Goal: Task Accomplishment & Management: Complete application form

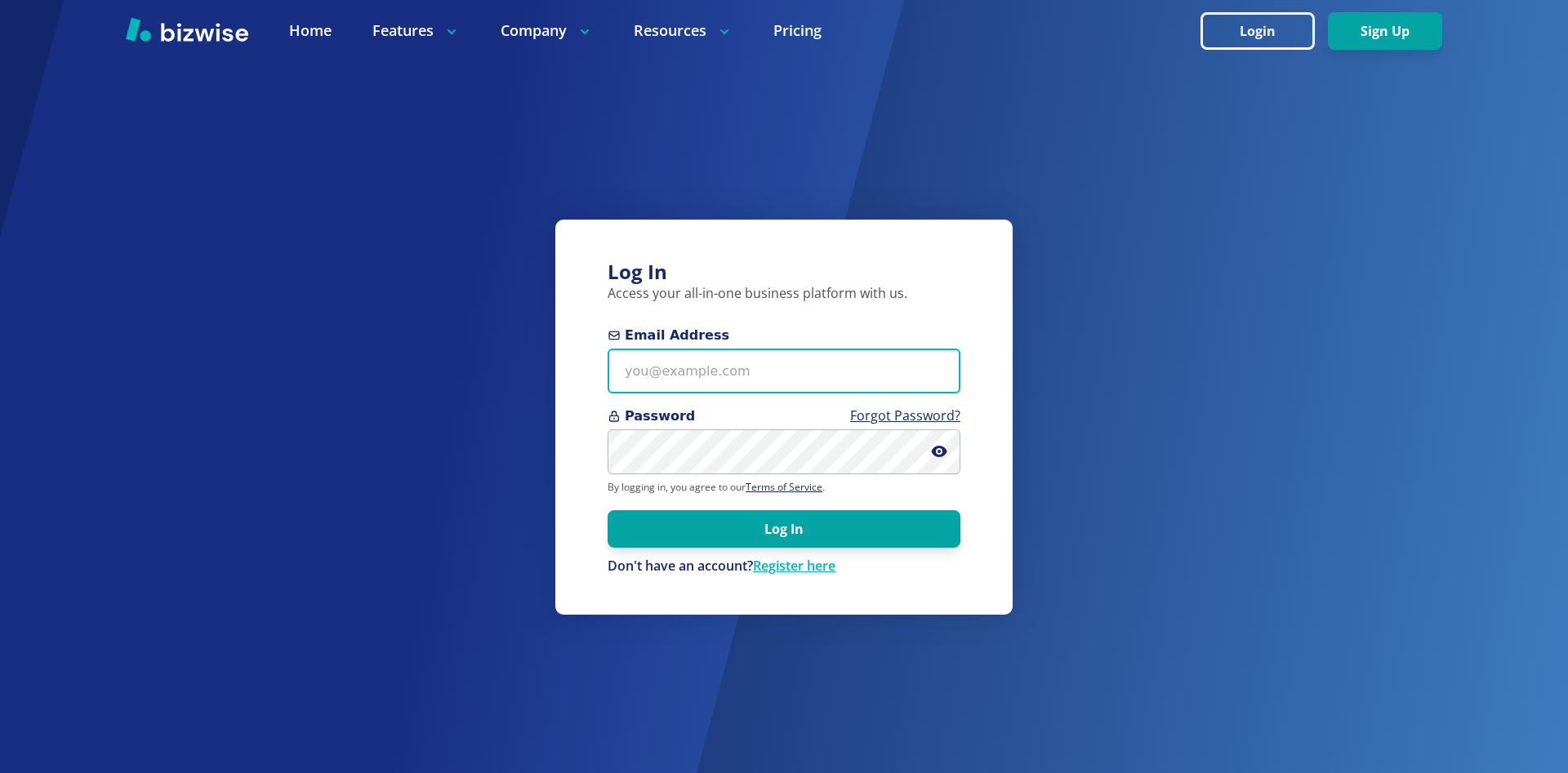
click at [795, 367] on input "Email Address" at bounding box center [784, 370] width 352 height 45
click at [795, 368] on input "Email Address" at bounding box center [784, 370] width 352 height 45
click at [764, 367] on input "Email Address" at bounding box center [784, 370] width 352 height 45
type input "jop"
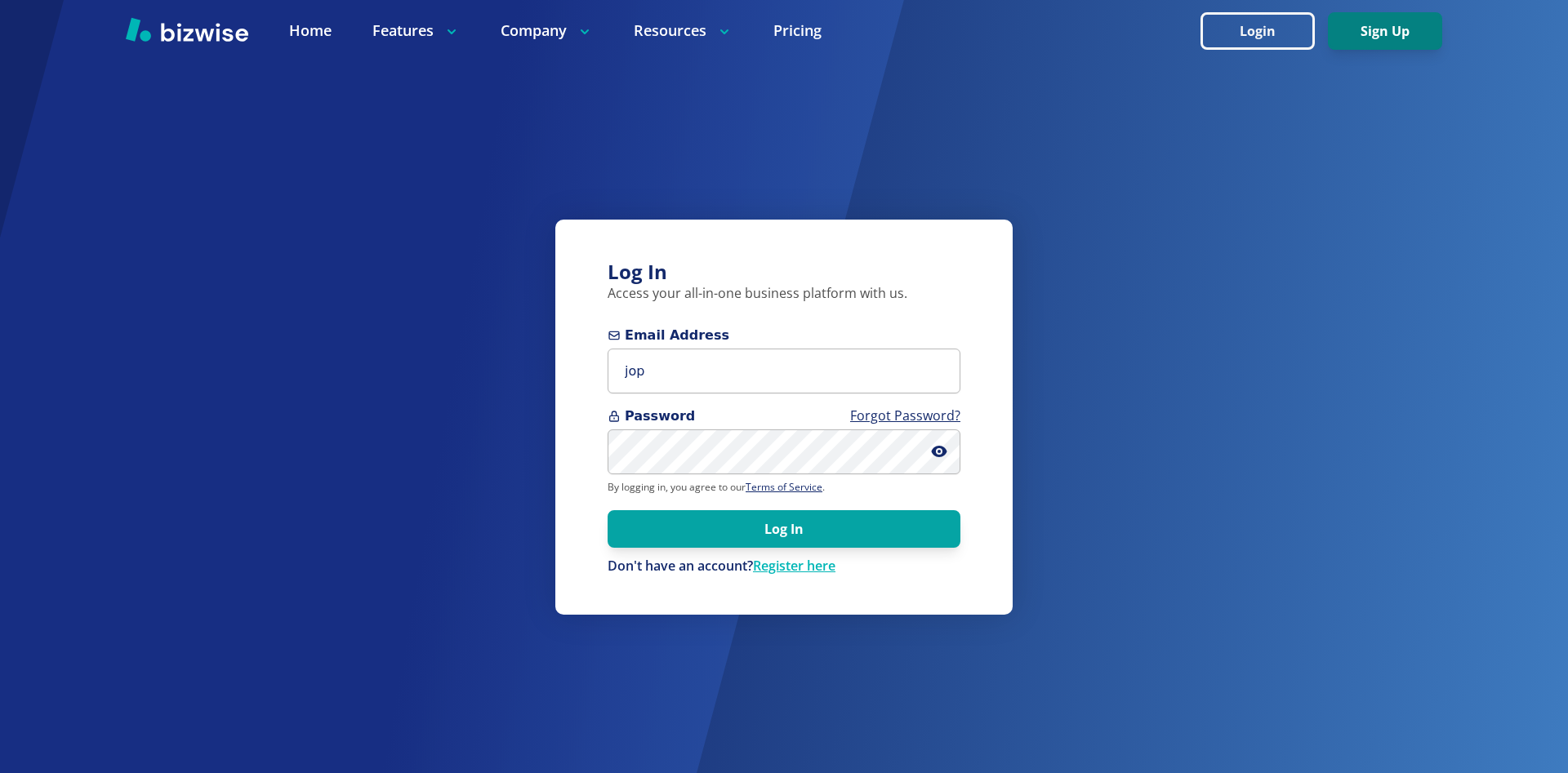
click at [1403, 33] on button "Sign Up" at bounding box center [1384, 31] width 114 height 37
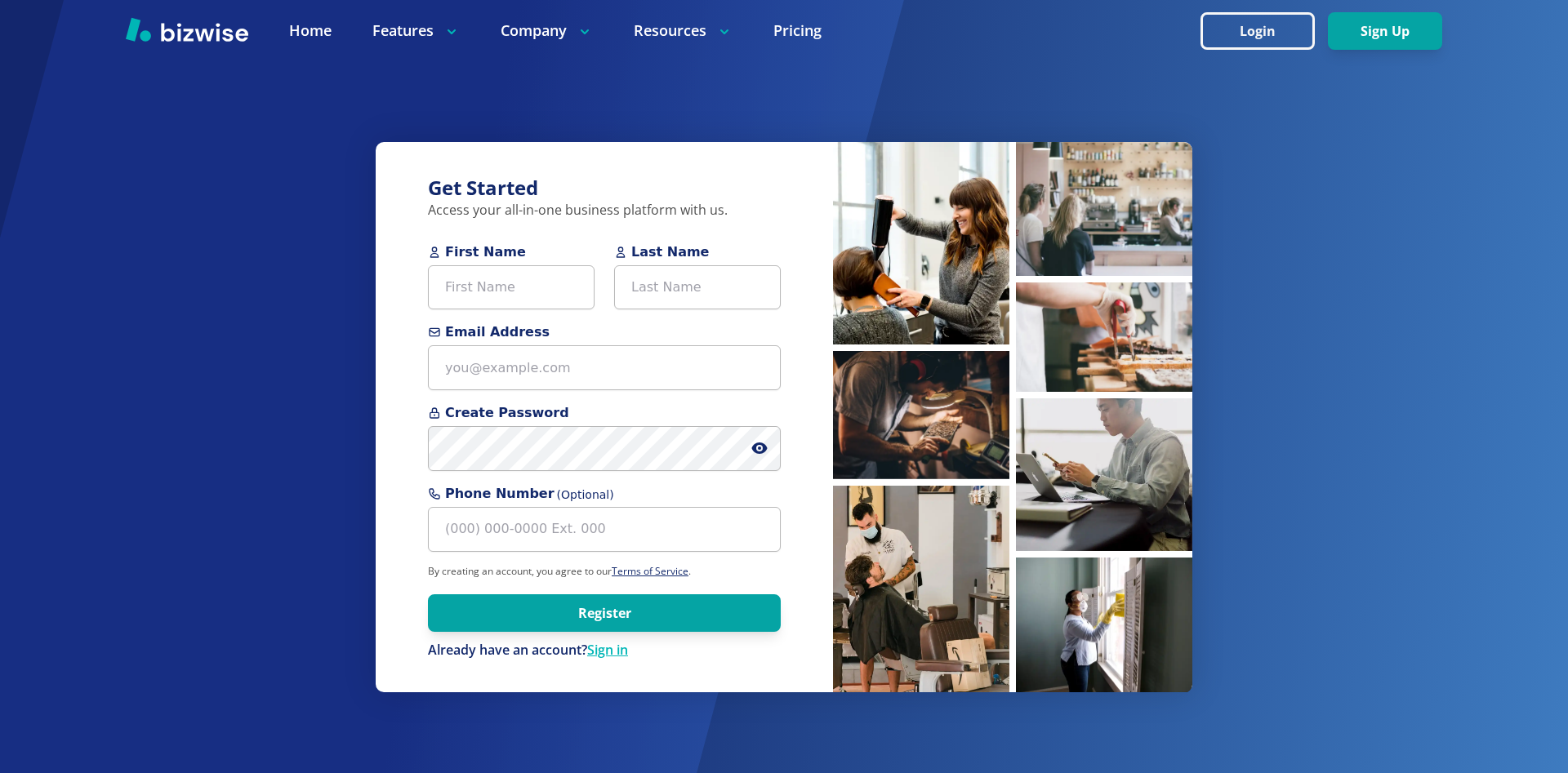
click at [547, 318] on div "First Name Last Name" at bounding box center [604, 282] width 352 height 80
click at [570, 298] on input "First Name" at bounding box center [511, 287] width 167 height 45
type input "j"
type input "Jophiel"
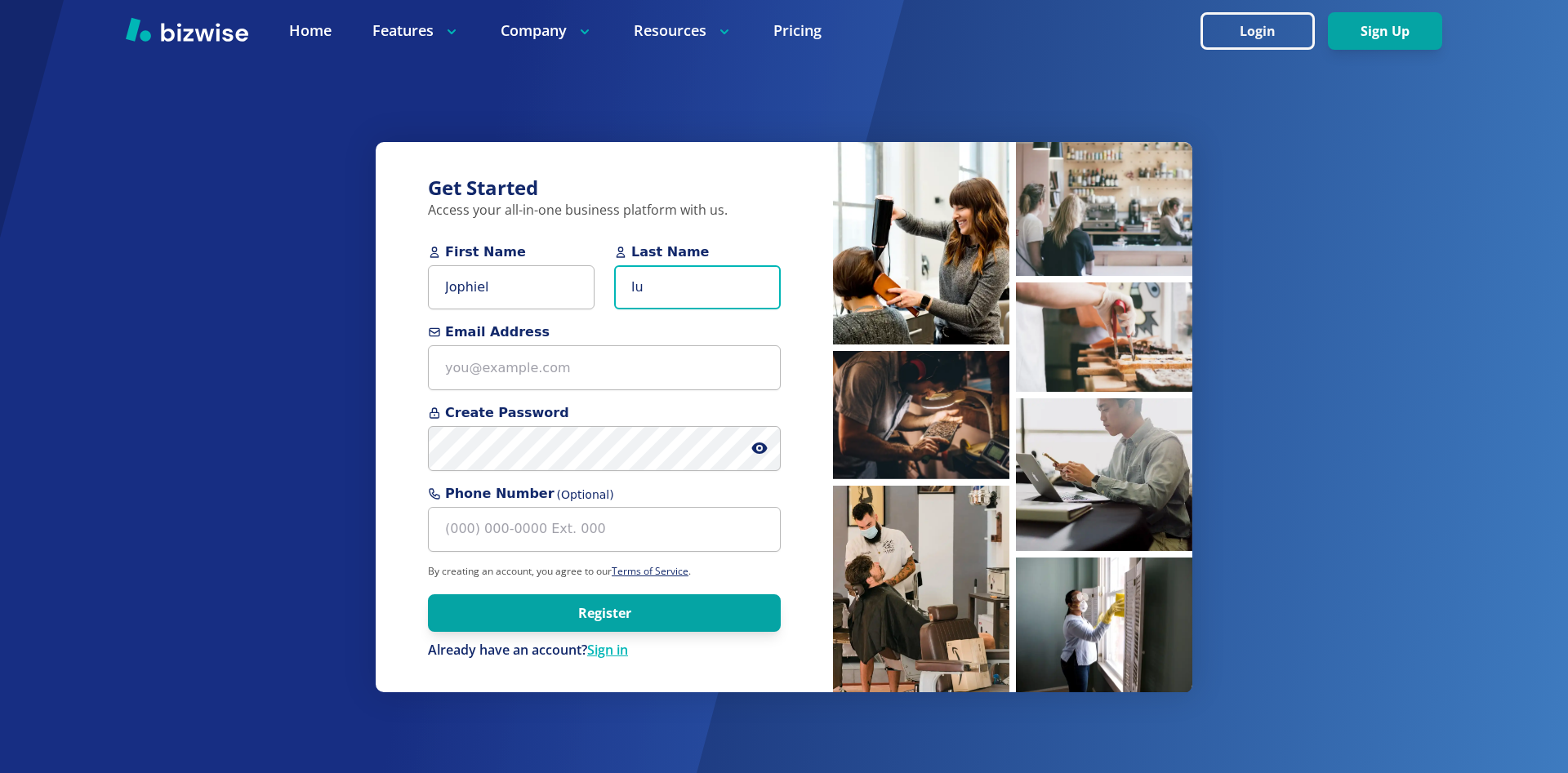
type input "l"
type input "Lucero"
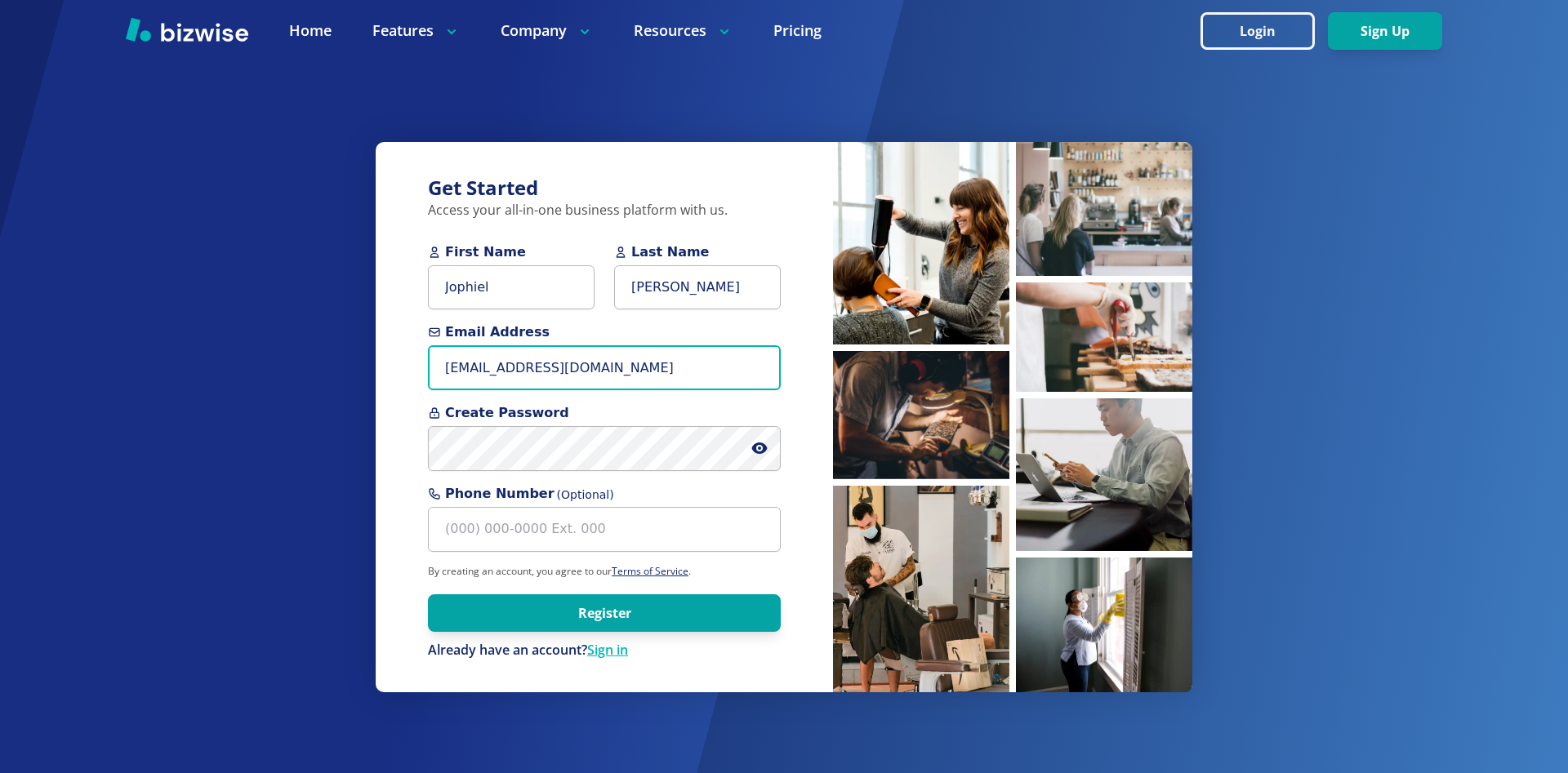
type input "jophiel@bizwise.com"
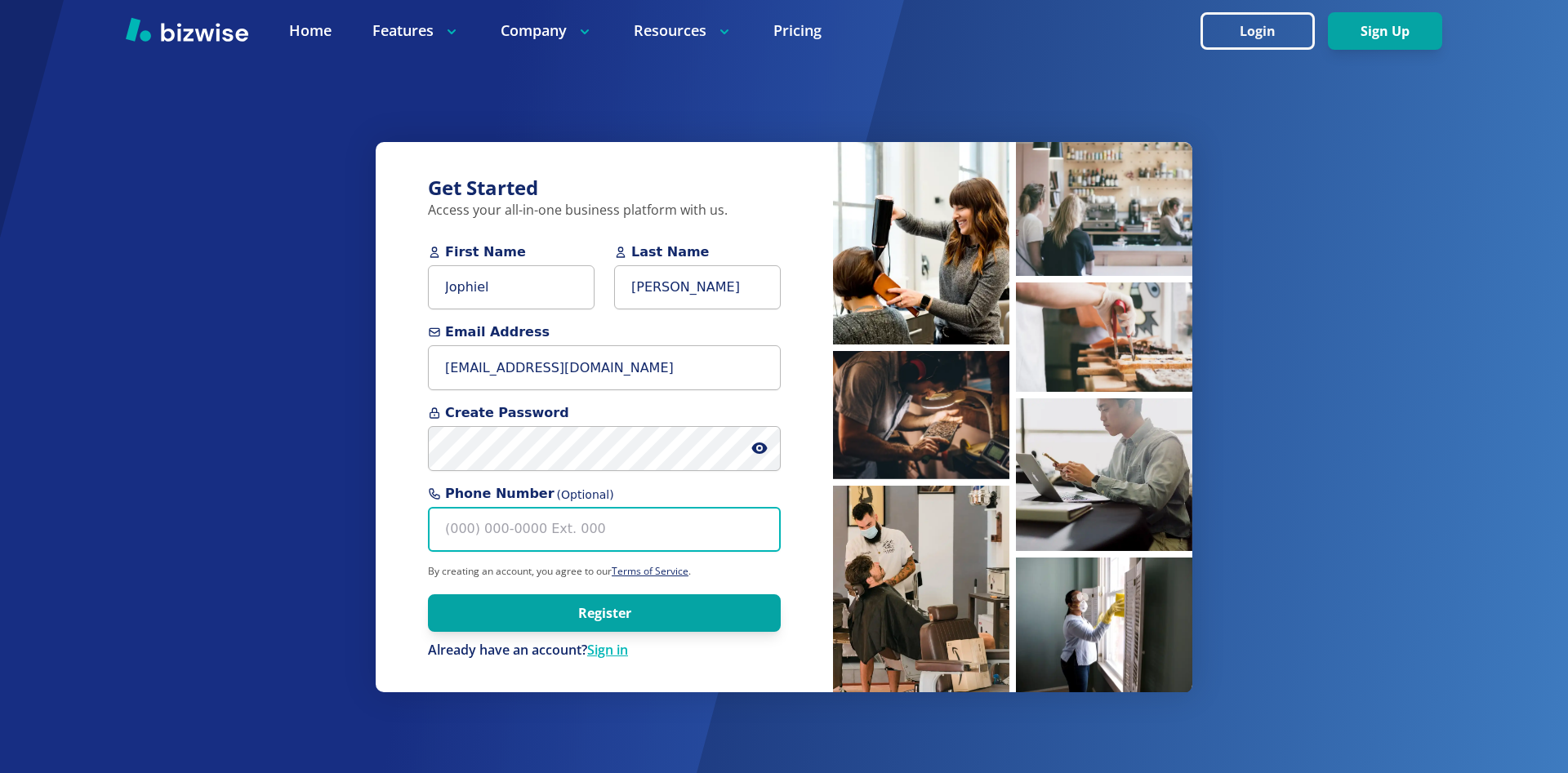
click at [710, 520] on input "Phone Number (Optional)" at bounding box center [604, 529] width 352 height 45
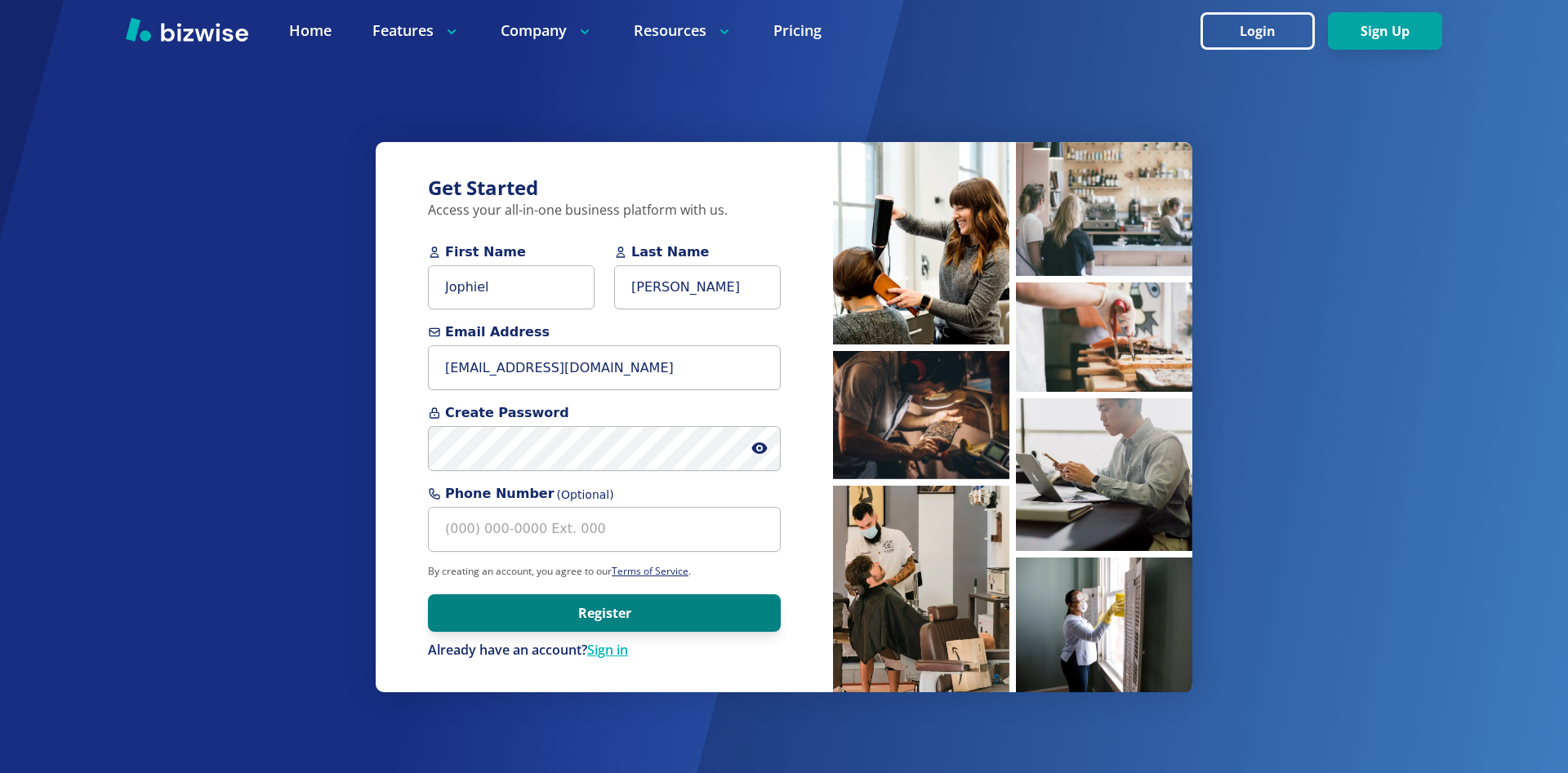
click at [613, 602] on button "Register" at bounding box center [604, 612] width 352 height 37
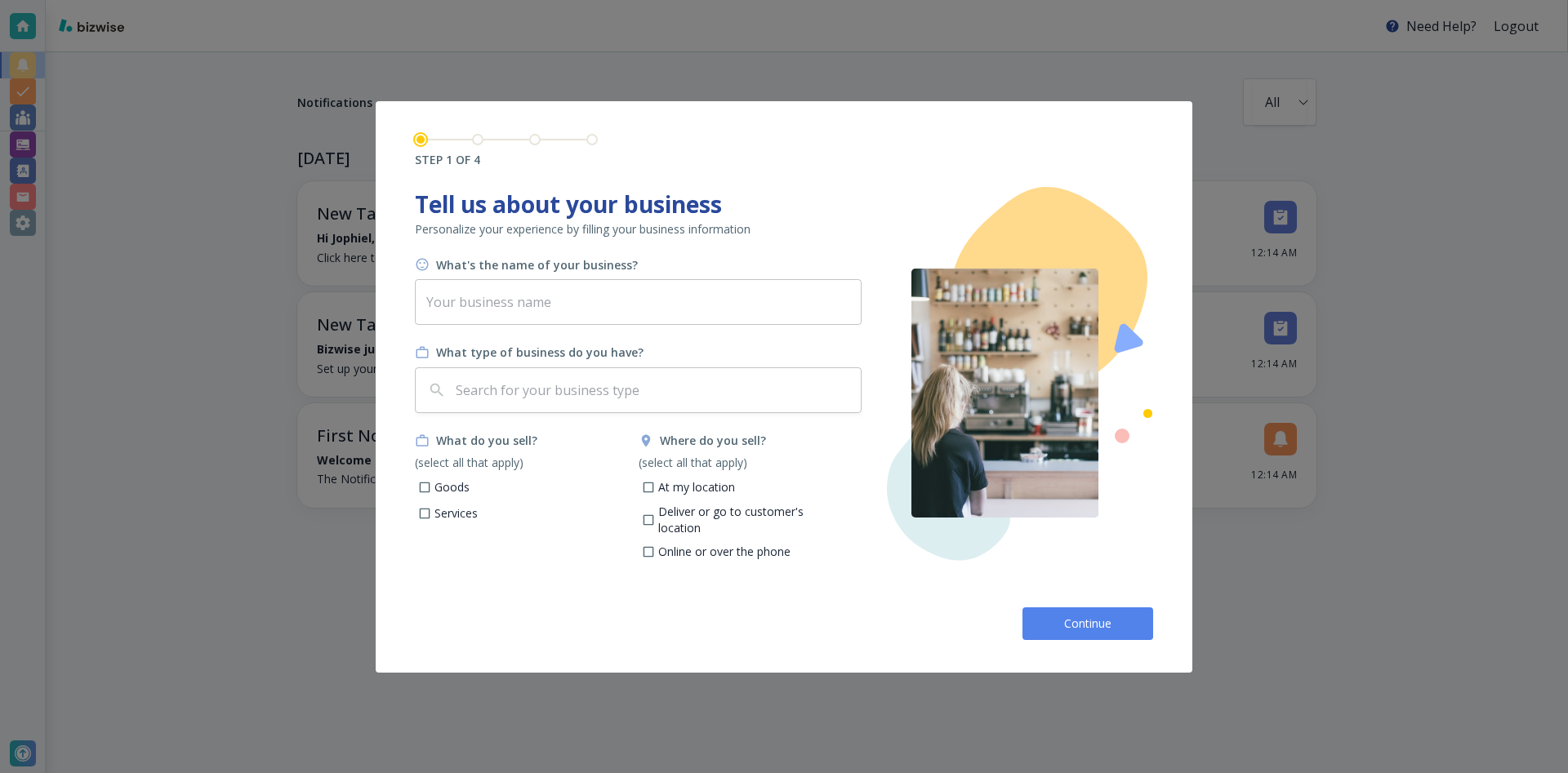
click at [1046, 632] on button "Continue" at bounding box center [1087, 624] width 130 height 33
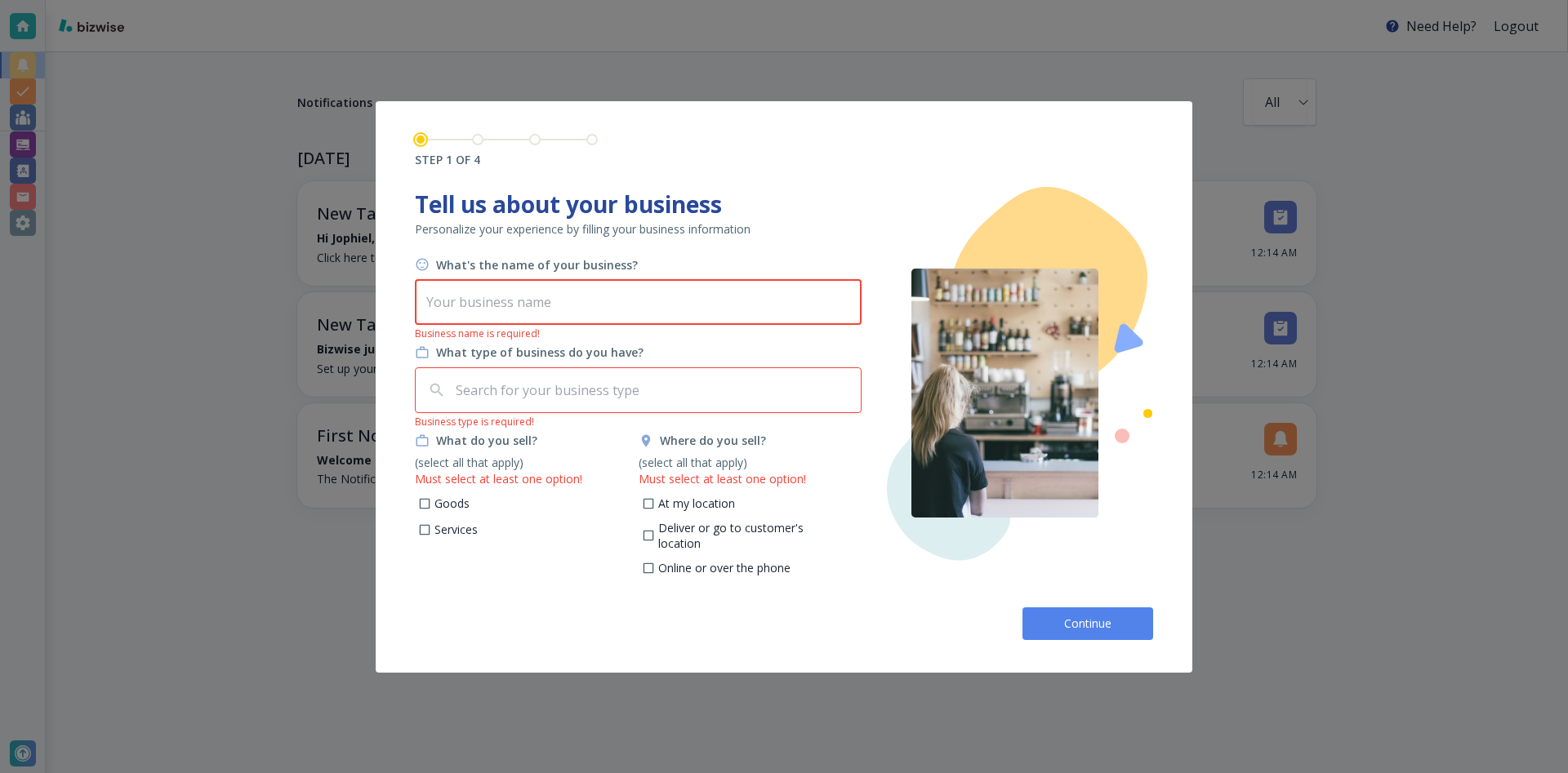
drag, startPoint x: 556, startPoint y: 302, endPoint x: 532, endPoint y: 346, distance: 50.1
click at [556, 303] on input "text" at bounding box center [638, 302] width 447 height 46
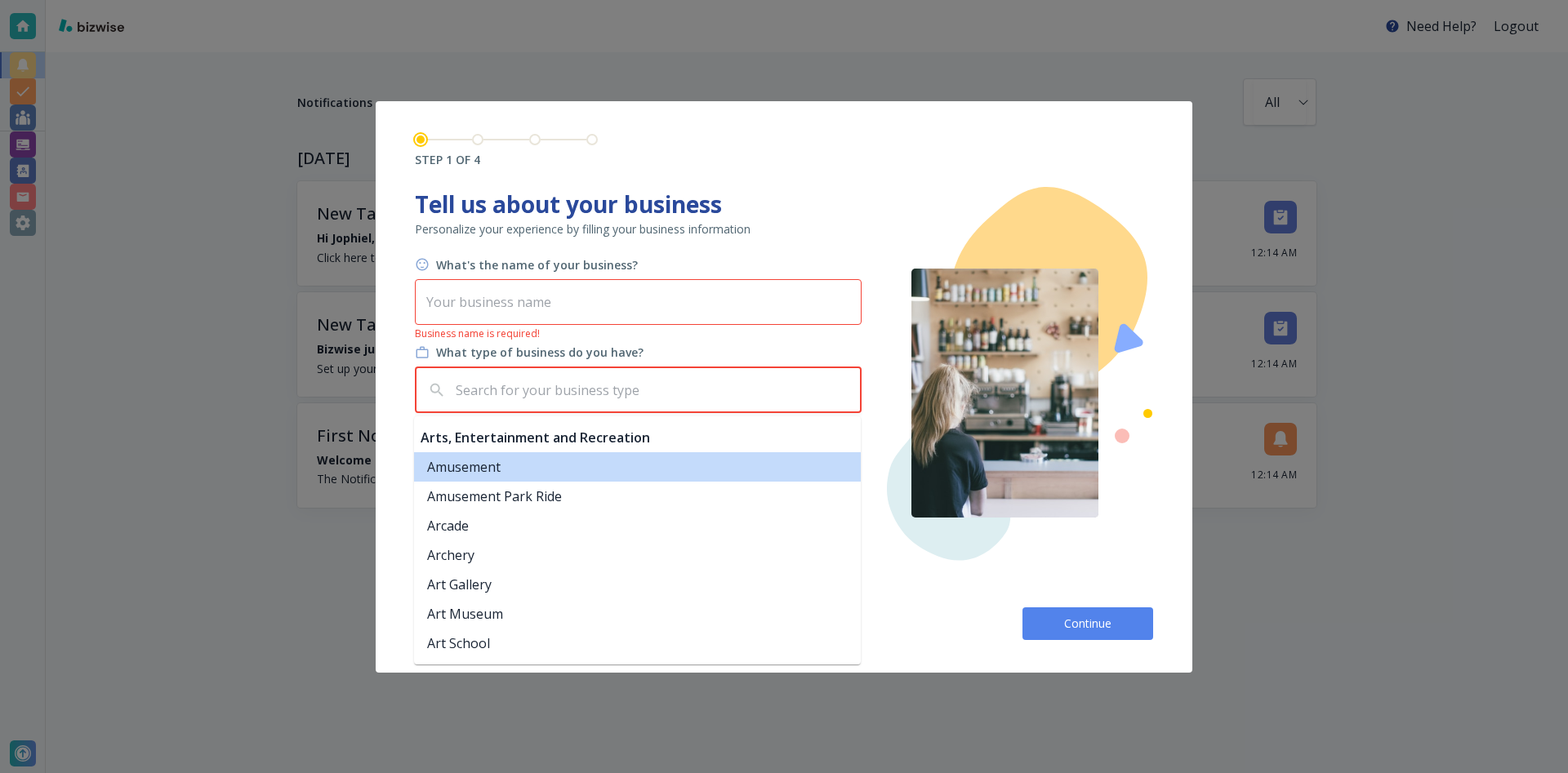
click at [513, 399] on input "text" at bounding box center [654, 389] width 402 height 31
click at [555, 306] on input "text" at bounding box center [638, 302] width 447 height 46
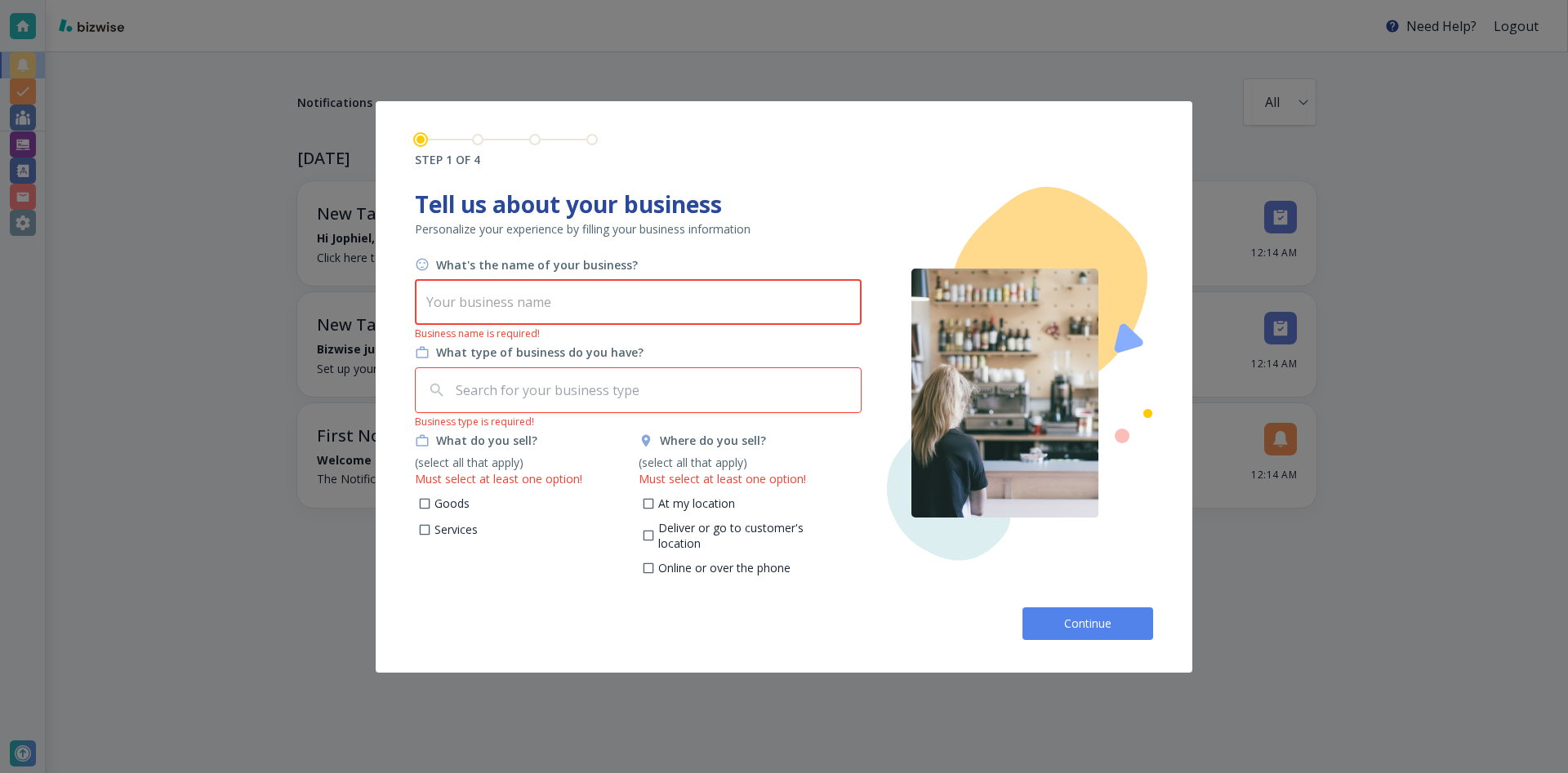
click at [621, 314] on input "text" at bounding box center [638, 302] width 447 height 46
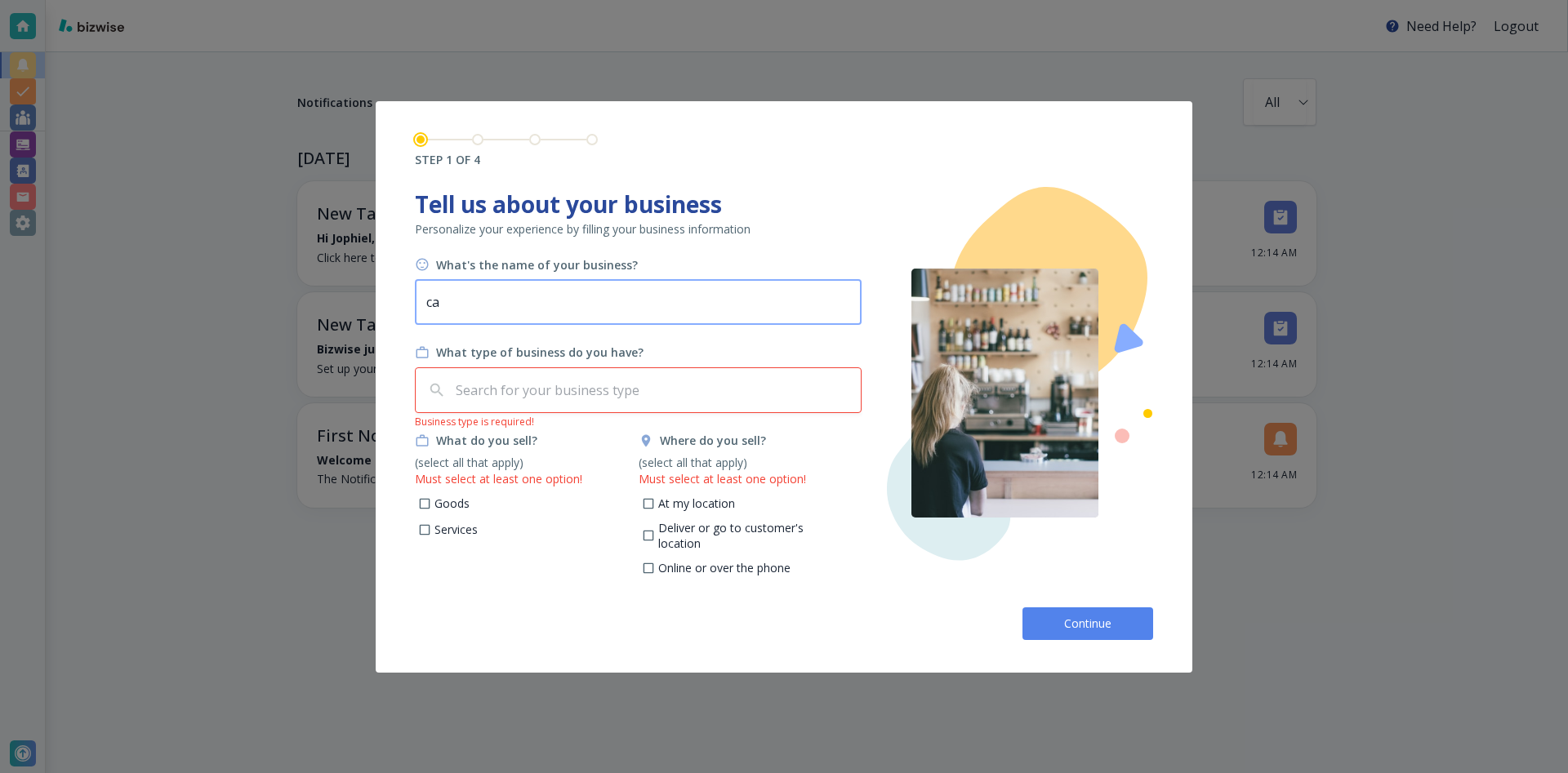
type input "c"
click at [637, 406] on div "​" at bounding box center [638, 390] width 447 height 46
type input "Cat Cafe"
drag, startPoint x: 458, startPoint y: 508, endPoint x: 459, endPoint y: 524, distance: 16.0
click at [458, 508] on p "Goods" at bounding box center [452, 503] width 35 height 16
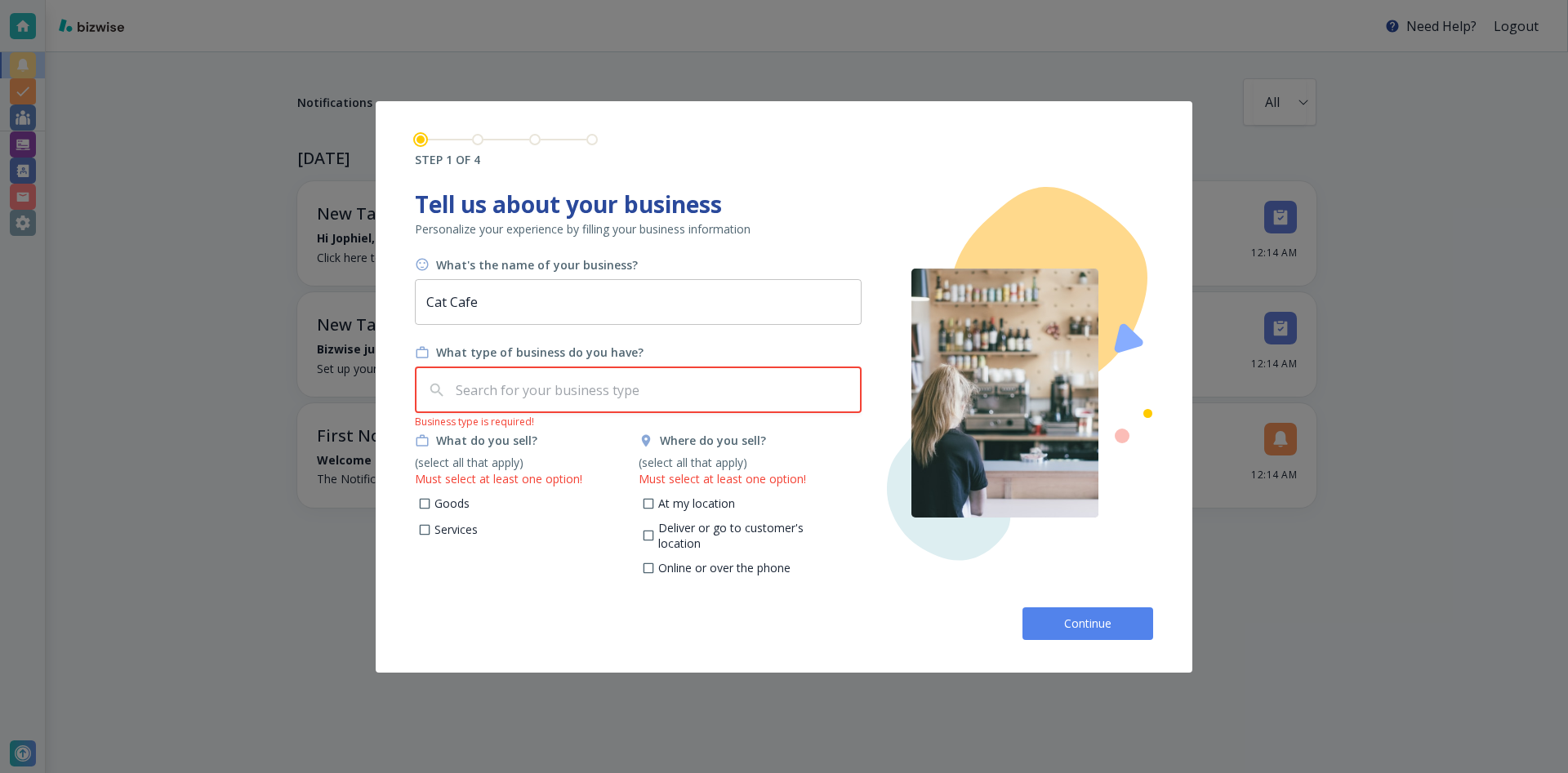
click at [432, 508] on input "Goods" at bounding box center [425, 505] width 13 height 13
checkbox input "true"
click at [458, 530] on div "What do you sell? (select all that apply) Goods Services" at bounding box center [526, 508] width 224 height 152
click at [475, 517] on p "Services" at bounding box center [456, 513] width 43 height 16
click at [432, 517] on input "Services" at bounding box center [425, 515] width 13 height 13
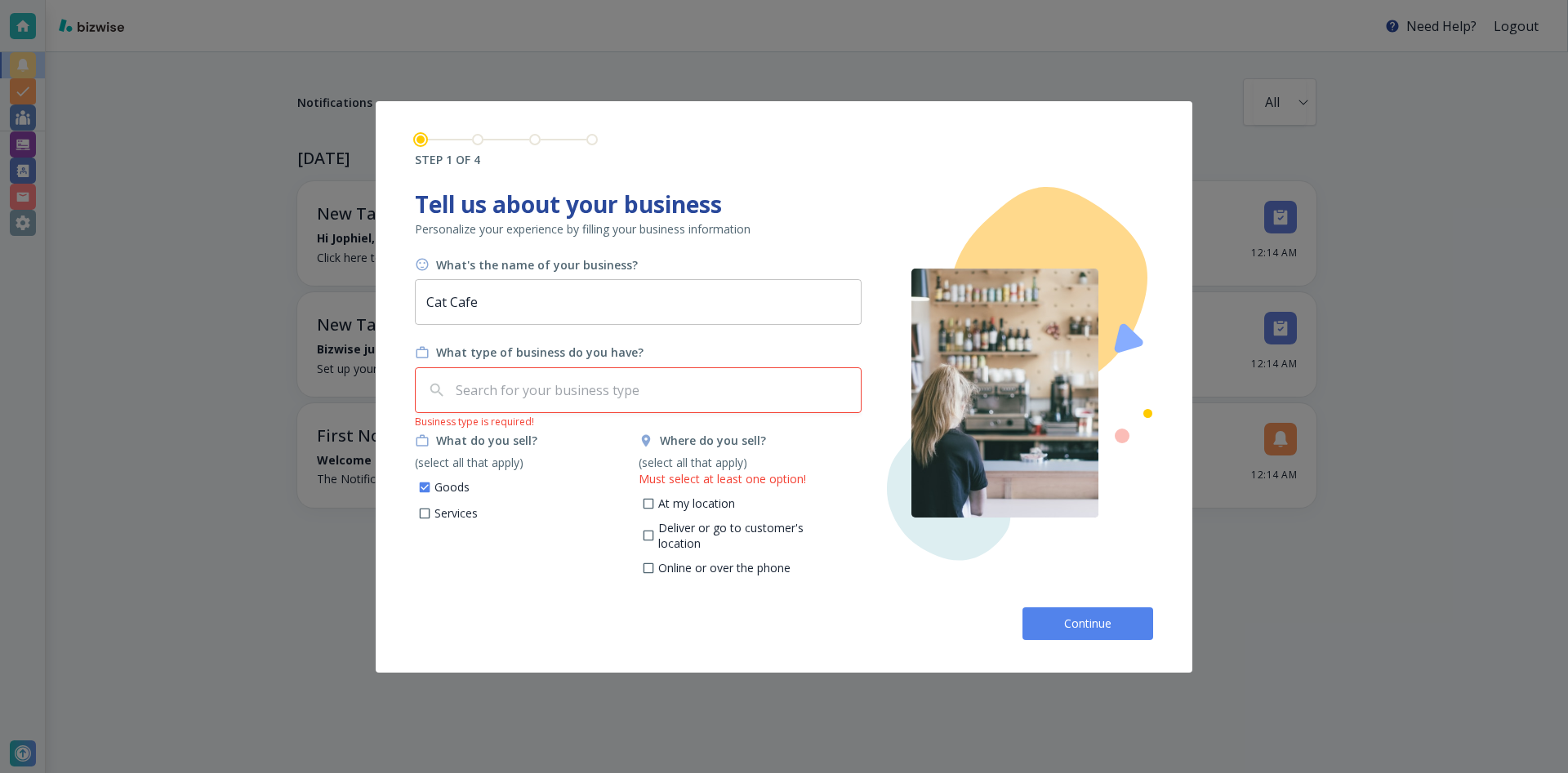
checkbox input "true"
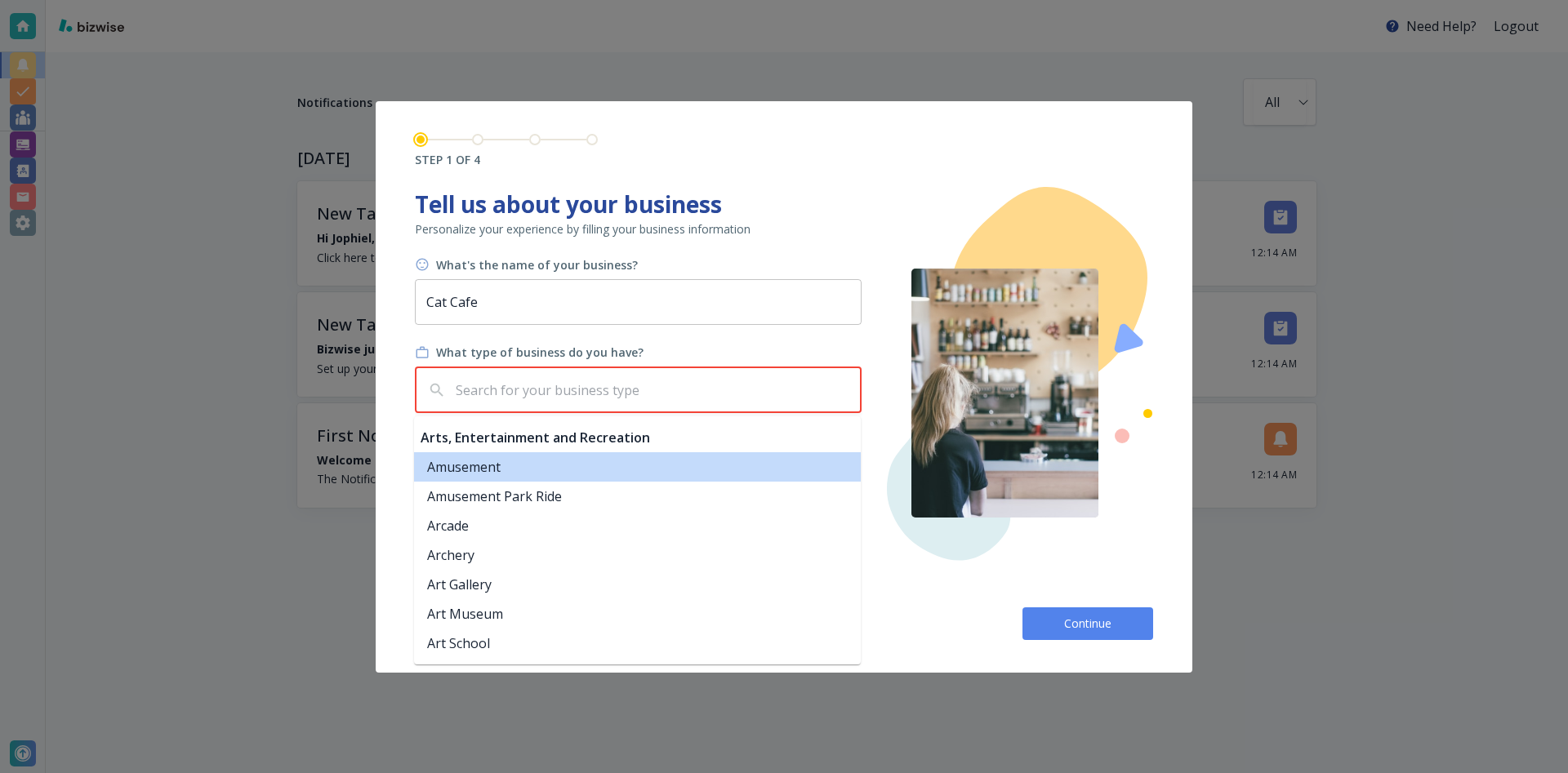
click at [608, 405] on input "text" at bounding box center [654, 389] width 402 height 31
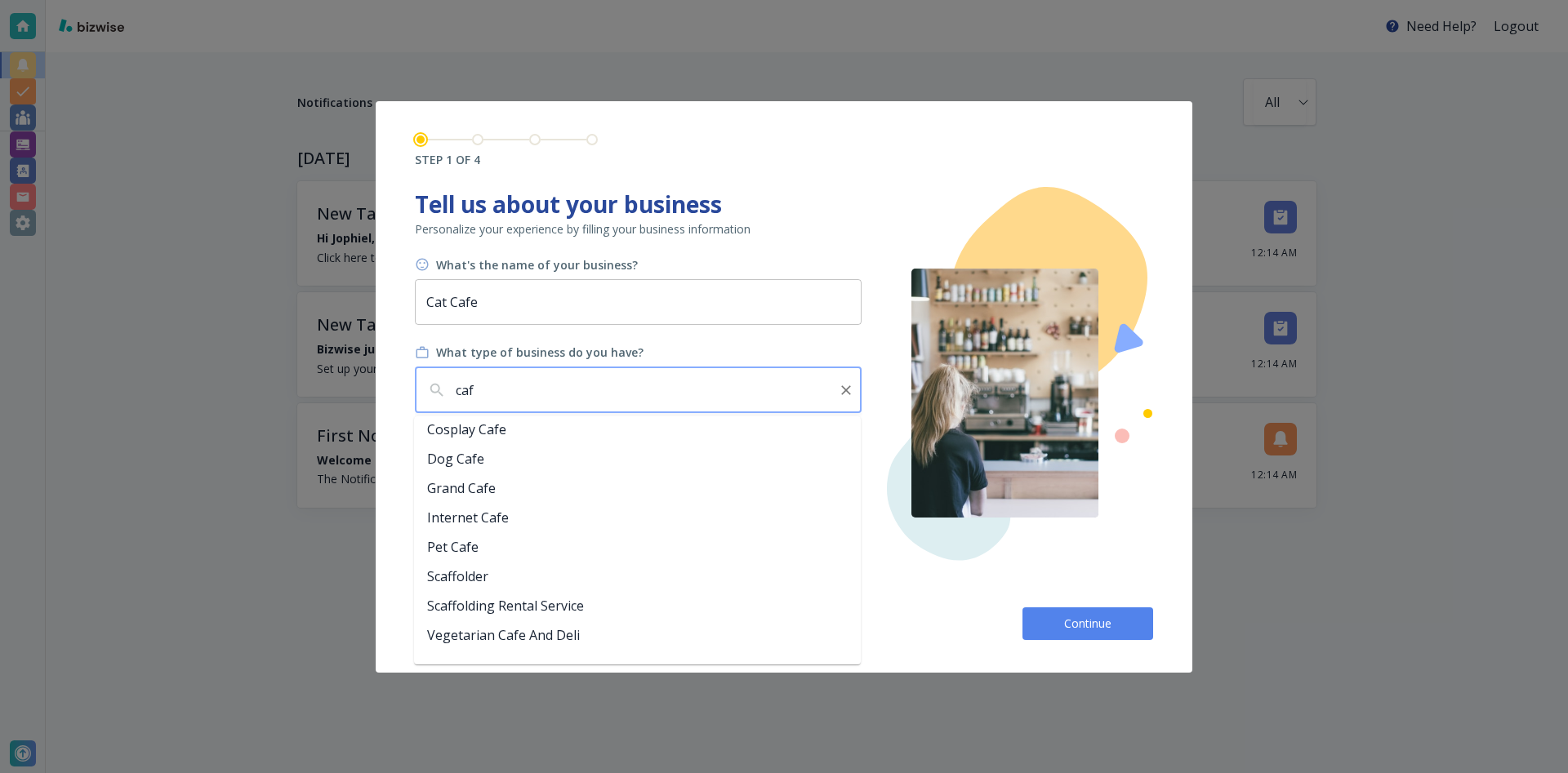
scroll to position [155, 0]
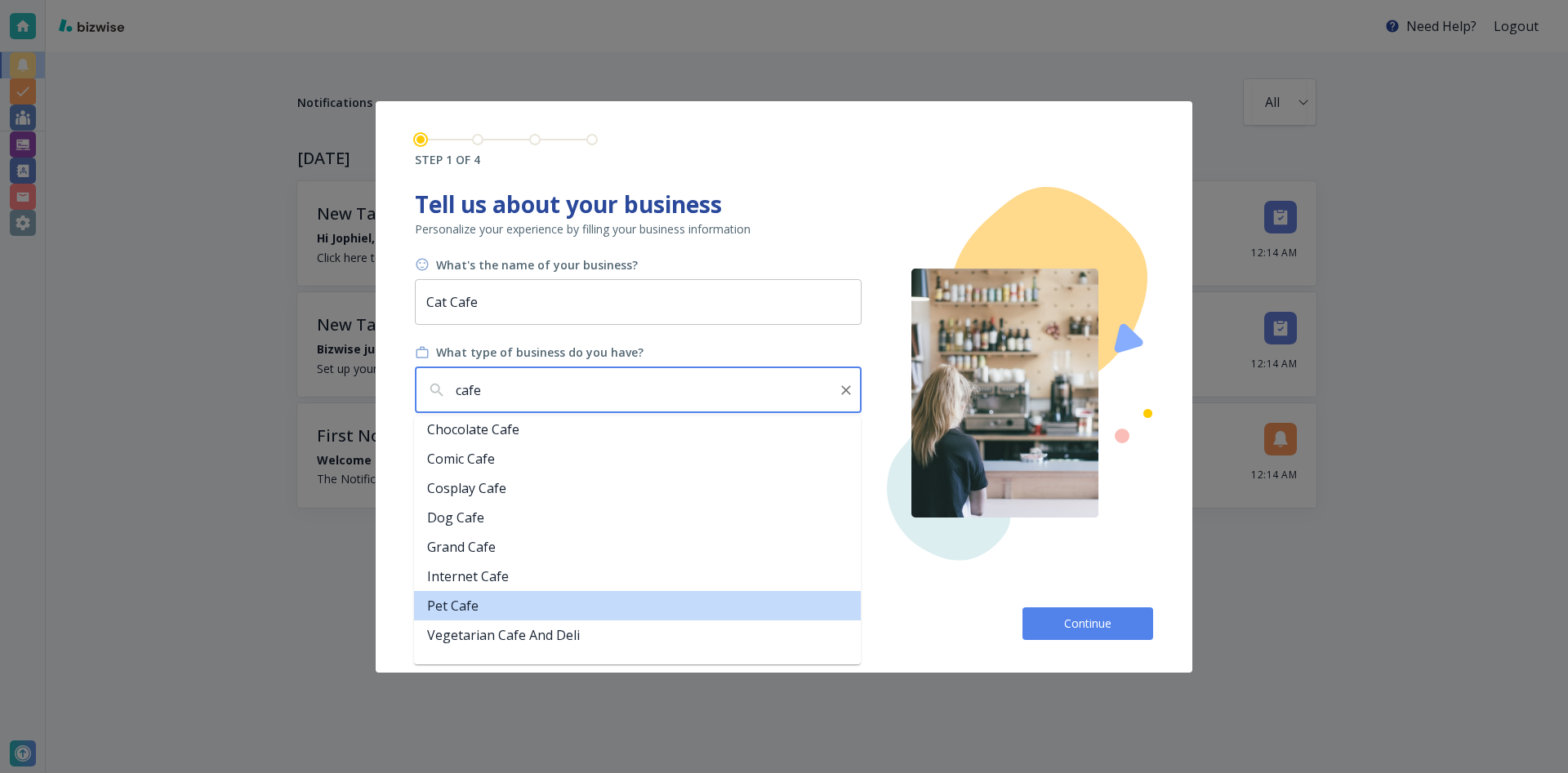
click at [510, 616] on li "Pet Cafe" at bounding box center [637, 606] width 447 height 30
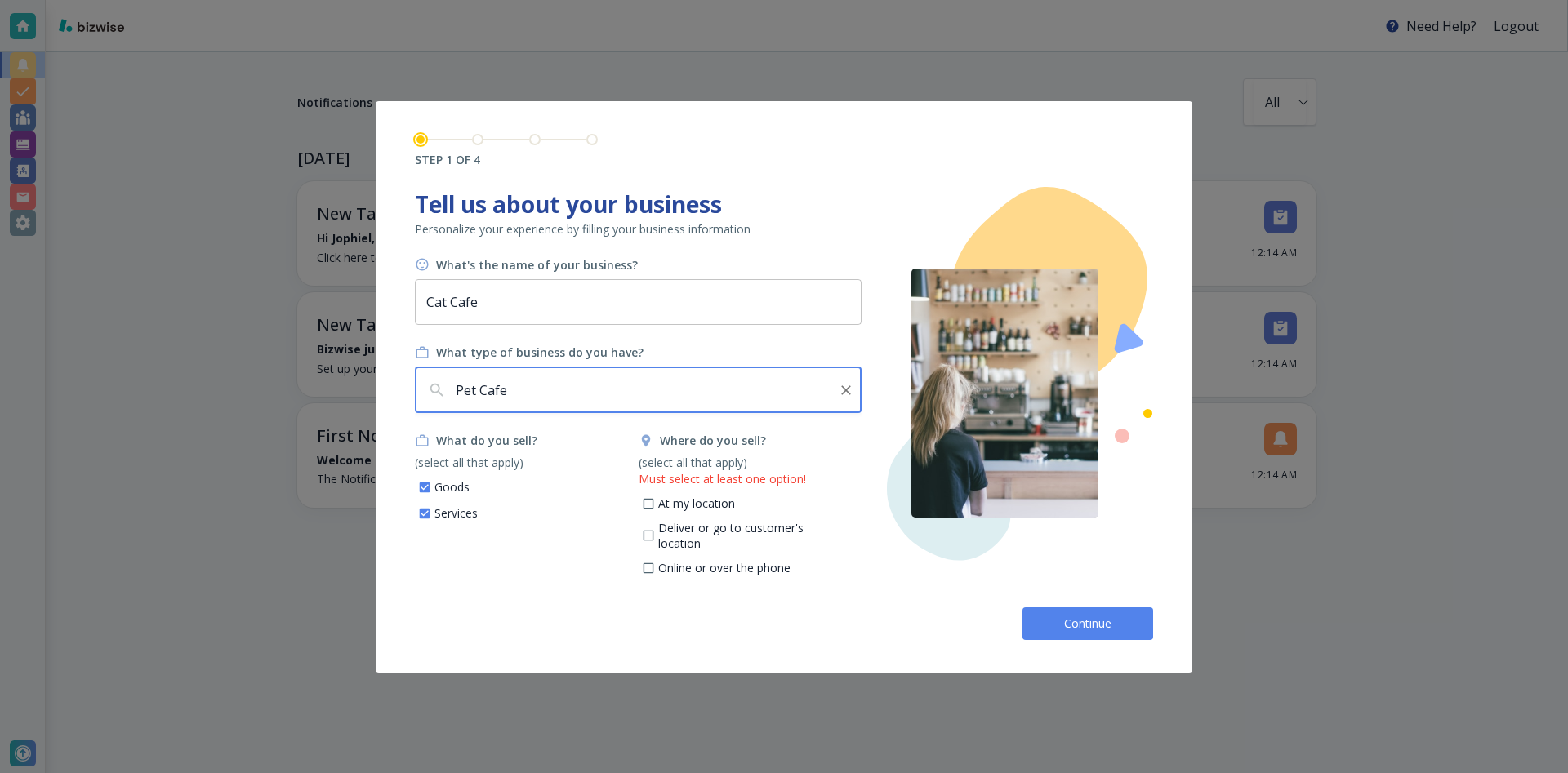
type input "Pet Cafe"
drag, startPoint x: 676, startPoint y: 508, endPoint x: 691, endPoint y: 518, distance: 18.0
click at [676, 508] on p "At my location" at bounding box center [696, 503] width 77 height 16
click at [655, 508] on input "At my location" at bounding box center [648, 505] width 13 height 13
checkbox input "true"
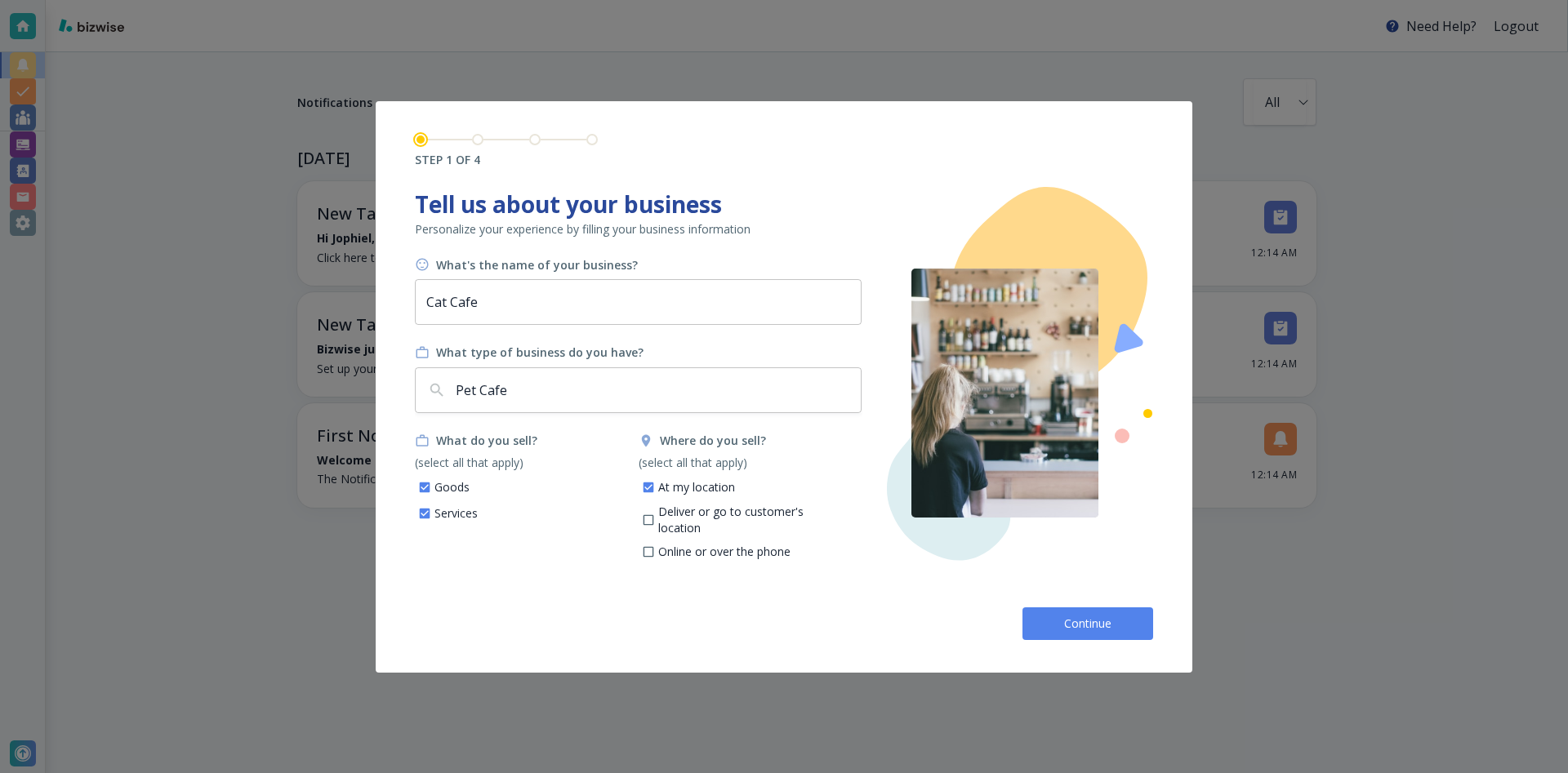
click at [1042, 626] on button "Continue" at bounding box center [1087, 624] width 130 height 33
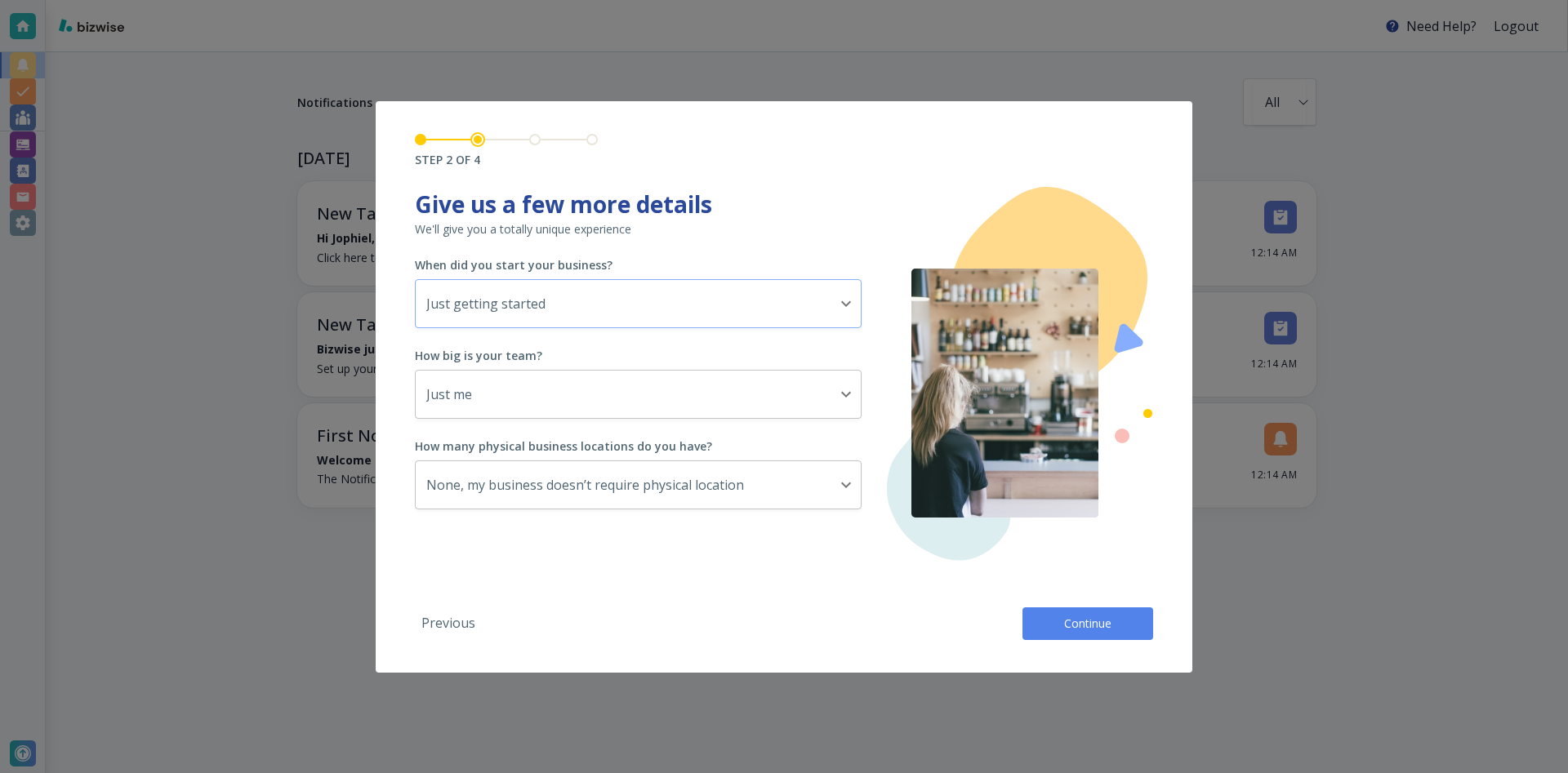
click at [616, 0] on body "Need Help? Logout Notifications All all ​ [DATE] New Tasks • 2 minutes ago Hi J…" at bounding box center [784, 0] width 1568 height 0
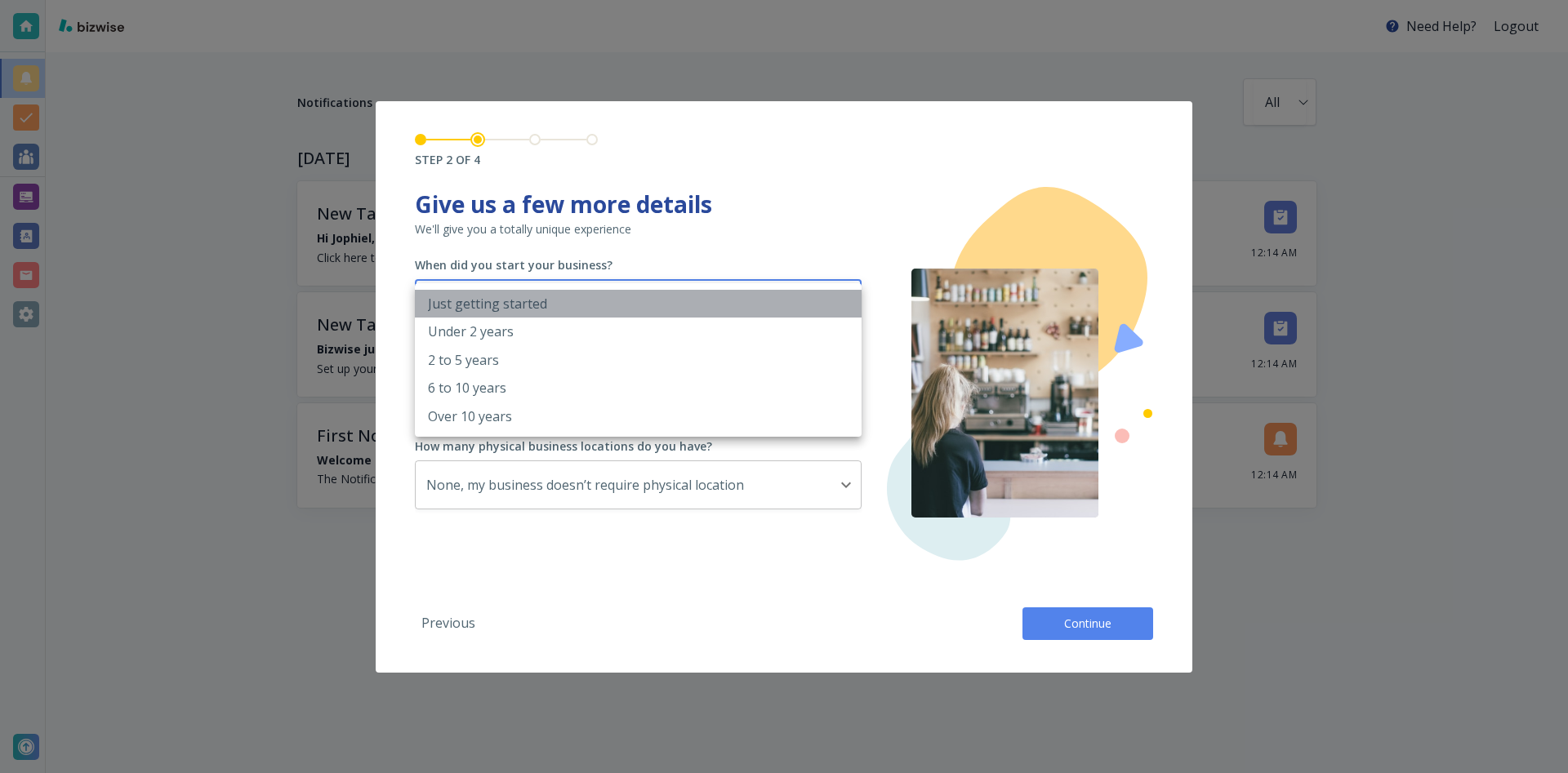
drag, startPoint x: 617, startPoint y: 302, endPoint x: 542, endPoint y: 361, distance: 95.4
click at [617, 303] on li "Just getting started" at bounding box center [638, 303] width 447 height 28
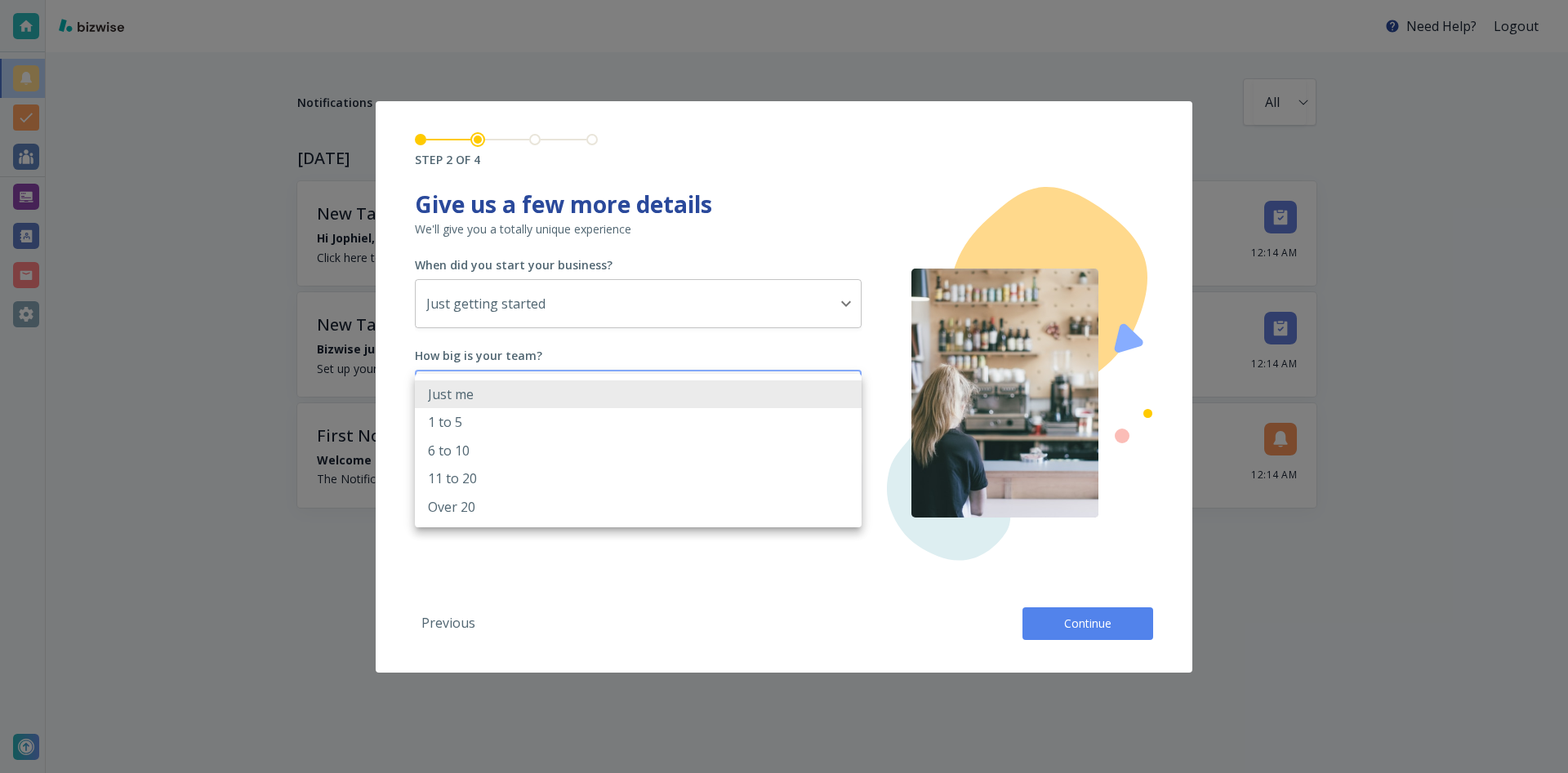
click at [507, 0] on body "Need Help? Logout Notifications All all ​ [DATE] New Tasks • 2 minutes ago Hi J…" at bounding box center [784, 0] width 1568 height 0
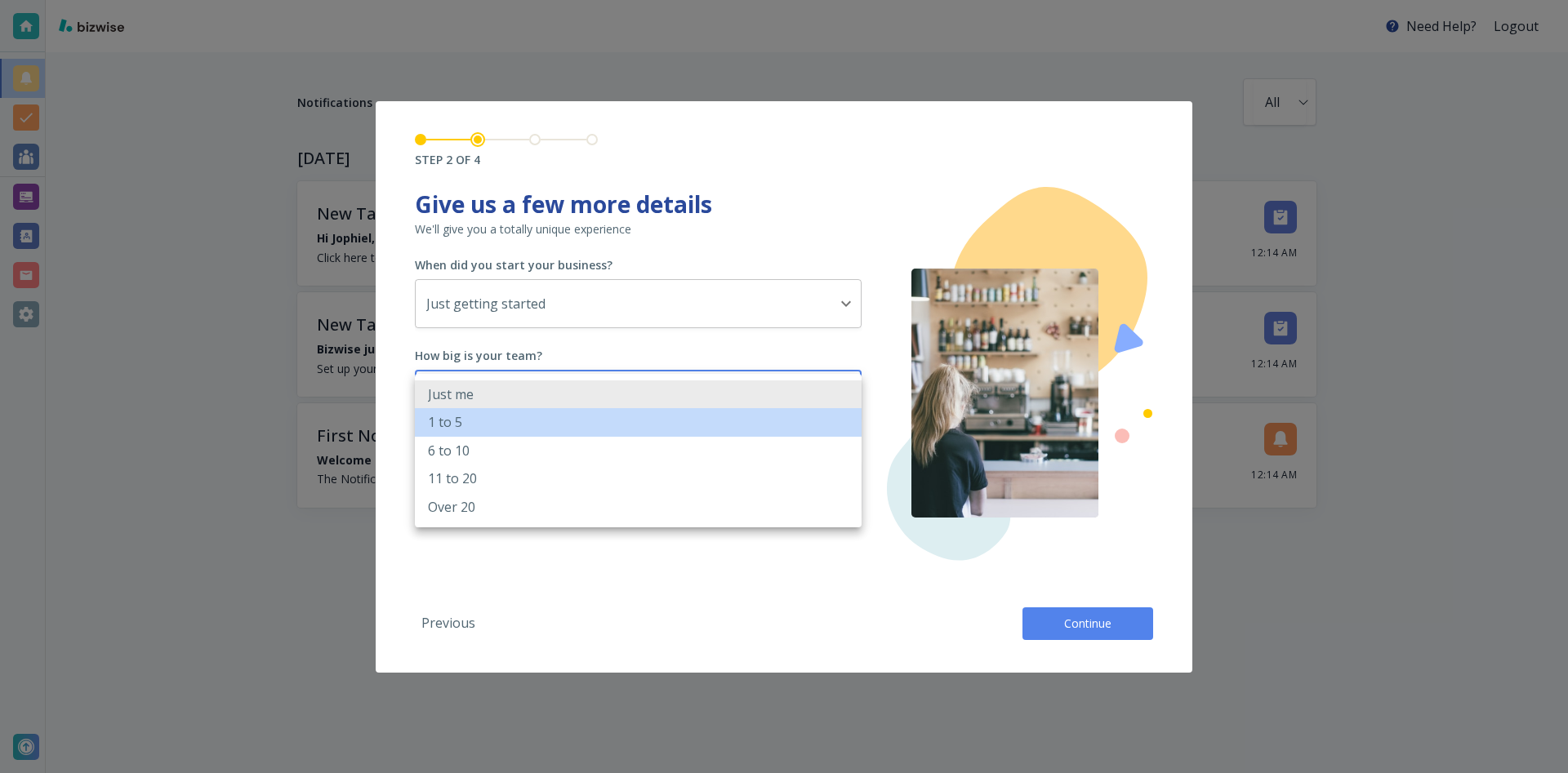
click at [495, 420] on li "1 to 5" at bounding box center [638, 421] width 447 height 28
type input "2_TO_5"
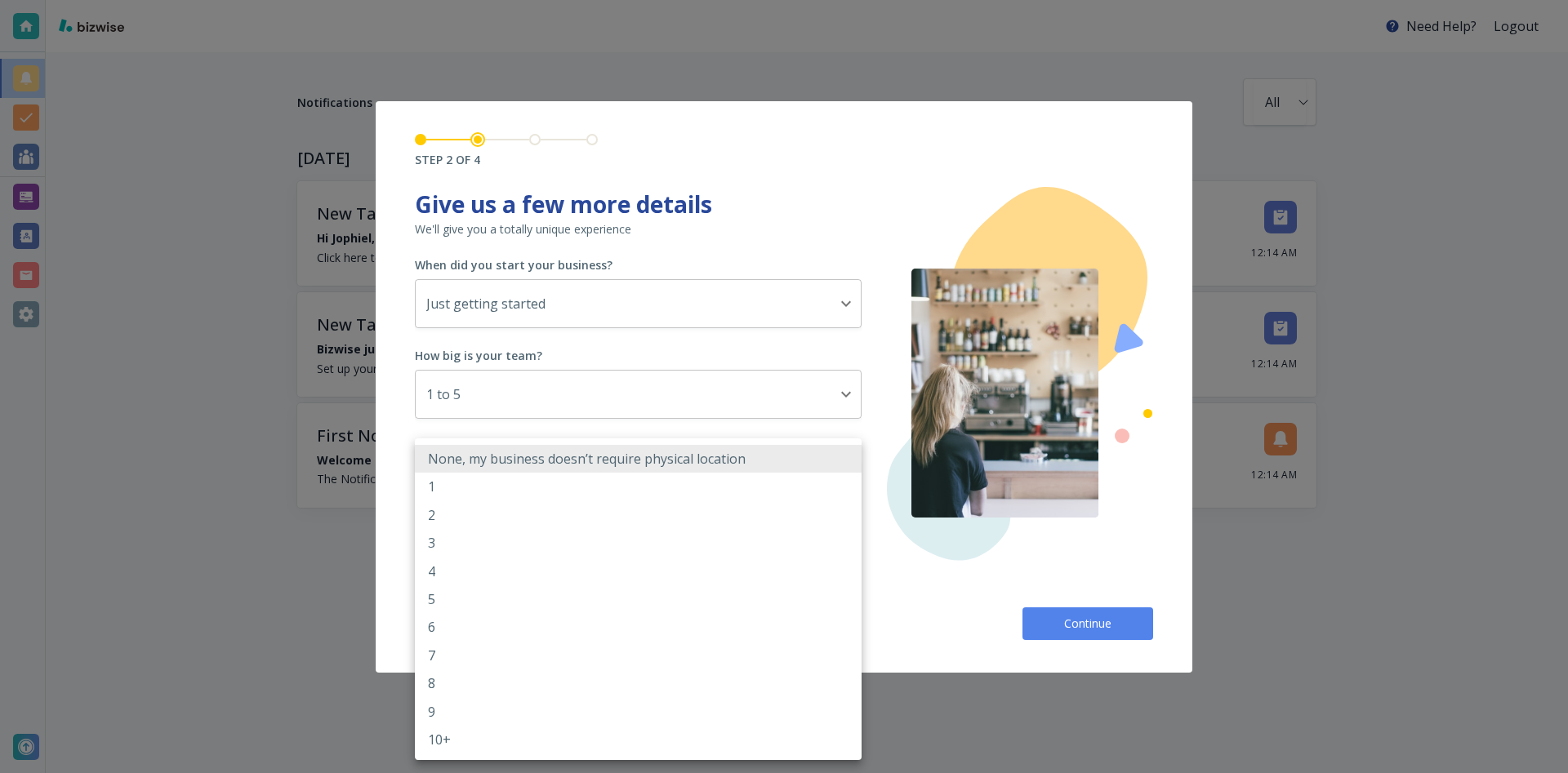
click at [559, 0] on body "Need Help? Logout Notifications All all ​ [DATE] New Tasks • 2 minutes ago Hi J…" at bounding box center [784, 0] width 1568 height 0
click at [559, 490] on li "1" at bounding box center [638, 486] width 447 height 28
type input "1"
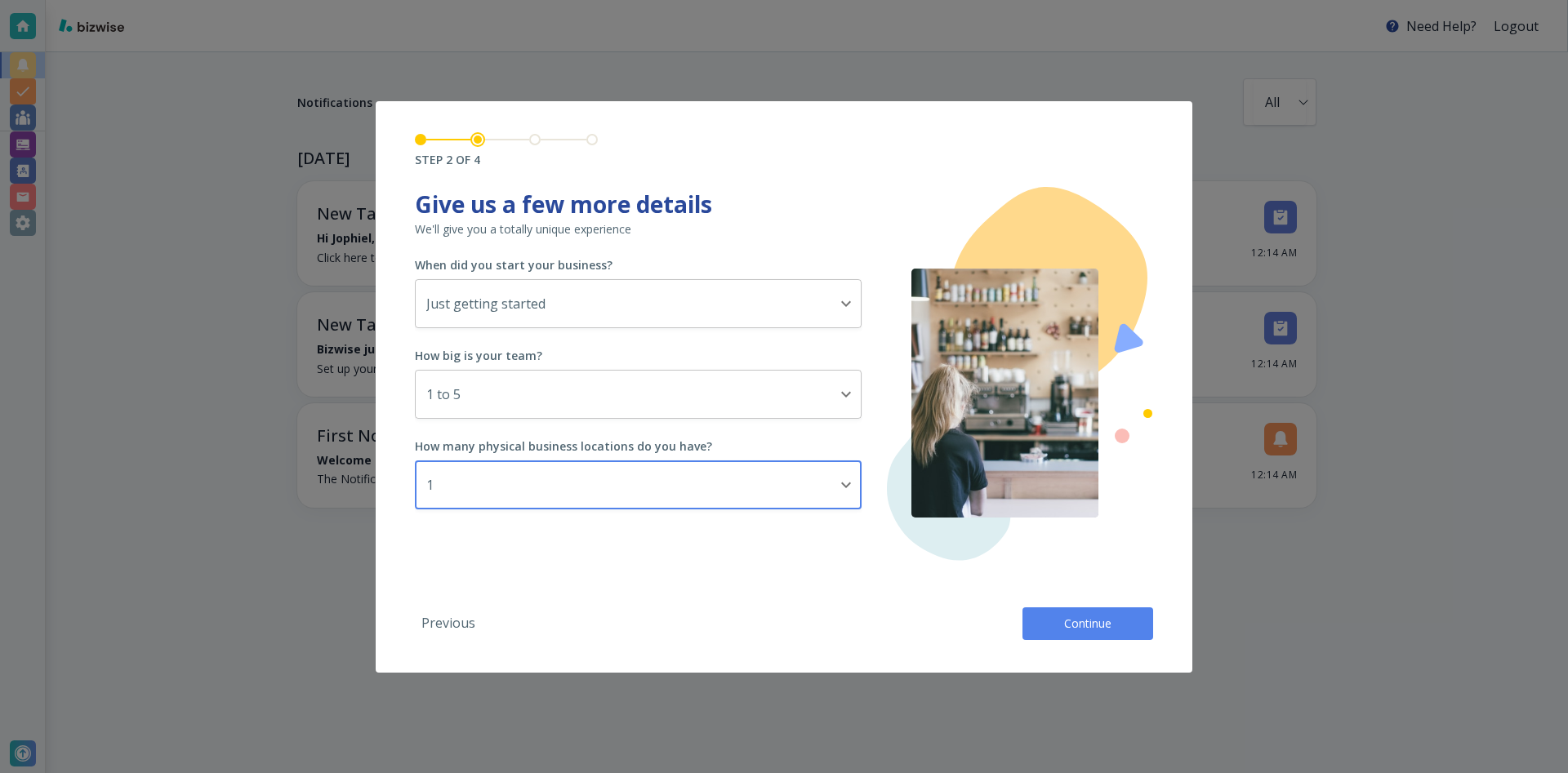
click at [1135, 635] on button "Continue" at bounding box center [1087, 624] width 130 height 33
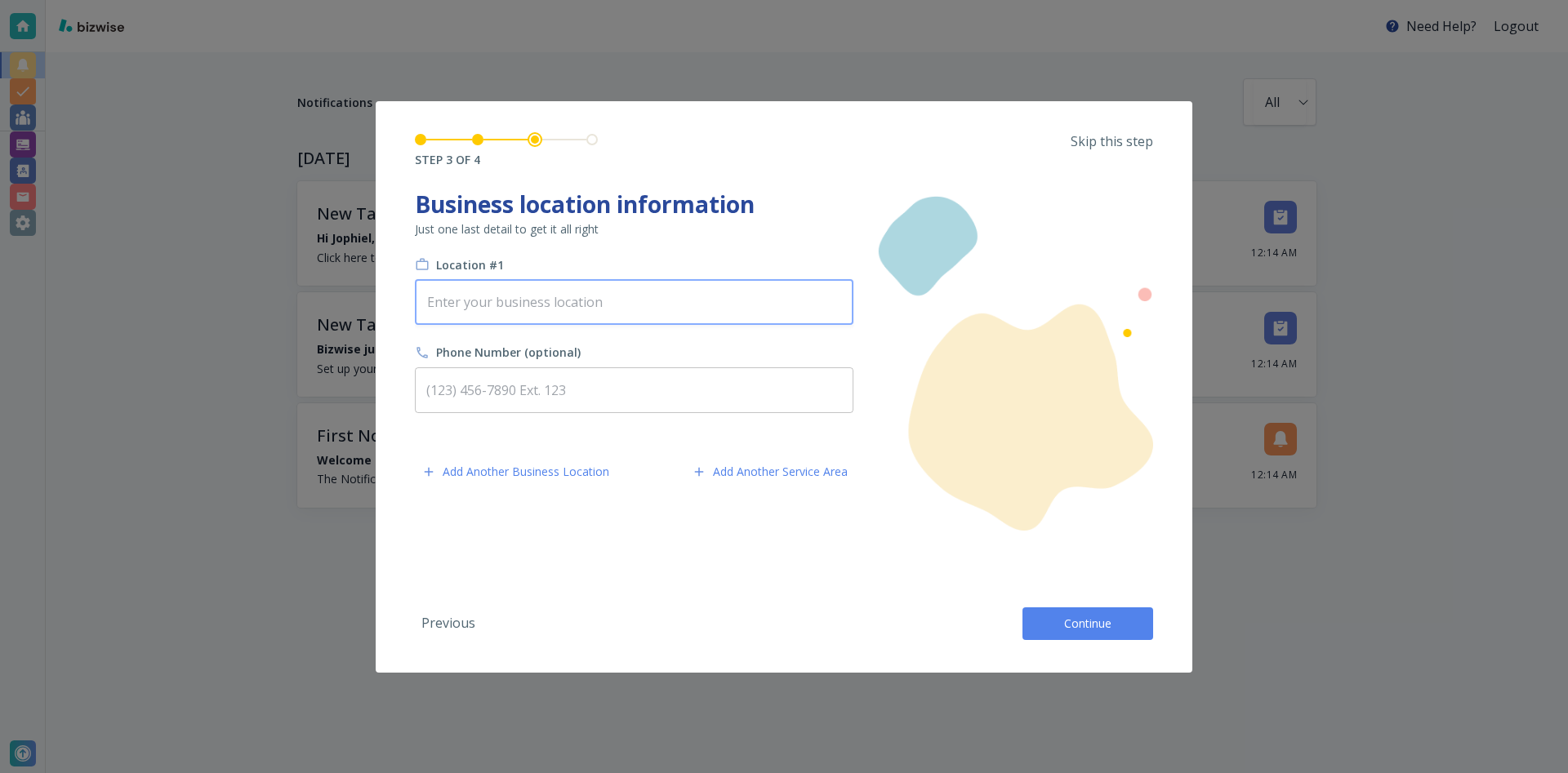
click at [689, 317] on input "text" at bounding box center [634, 301] width 424 height 31
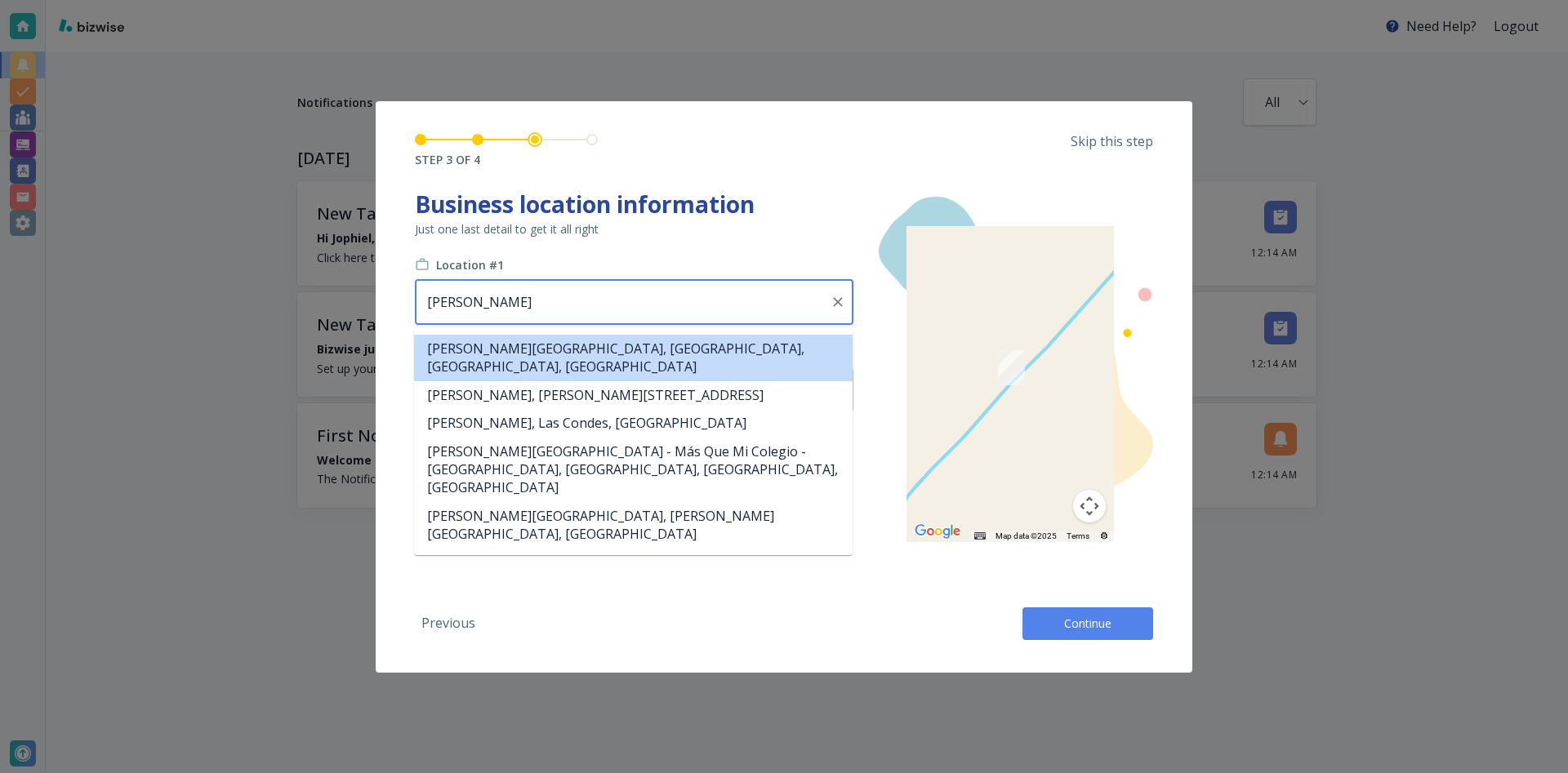
click at [764, 357] on li "[PERSON_NAME][GEOGRAPHIC_DATA], [GEOGRAPHIC_DATA], [GEOGRAPHIC_DATA], [GEOGRAPH…" at bounding box center [633, 358] width 438 height 47
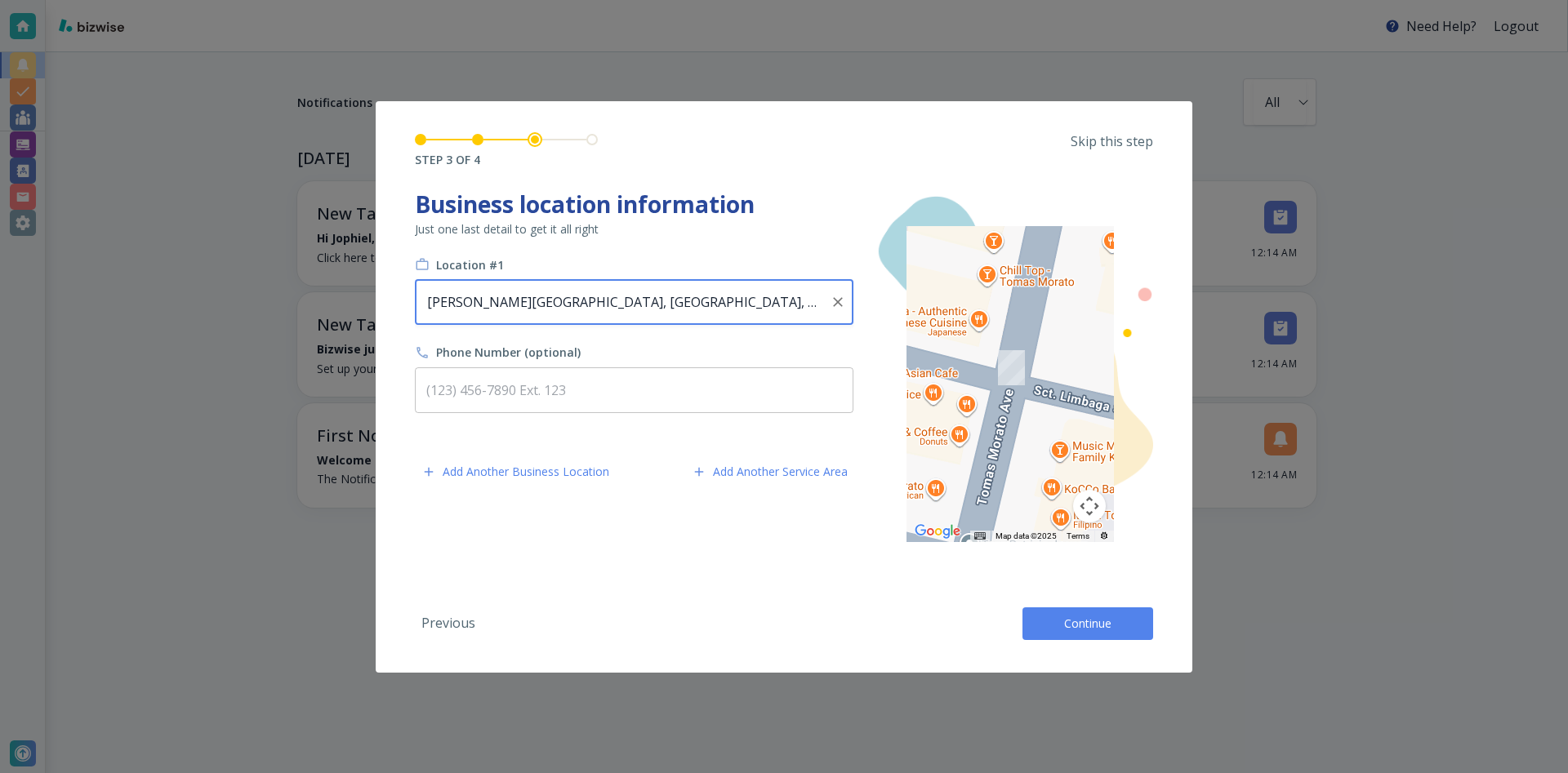
type input "[PERSON_NAME][GEOGRAPHIC_DATA], [GEOGRAPHIC_DATA], [GEOGRAPHIC_DATA], [GEOGRAPH…"
click at [1024, 620] on button "Continue" at bounding box center [1087, 624] width 130 height 33
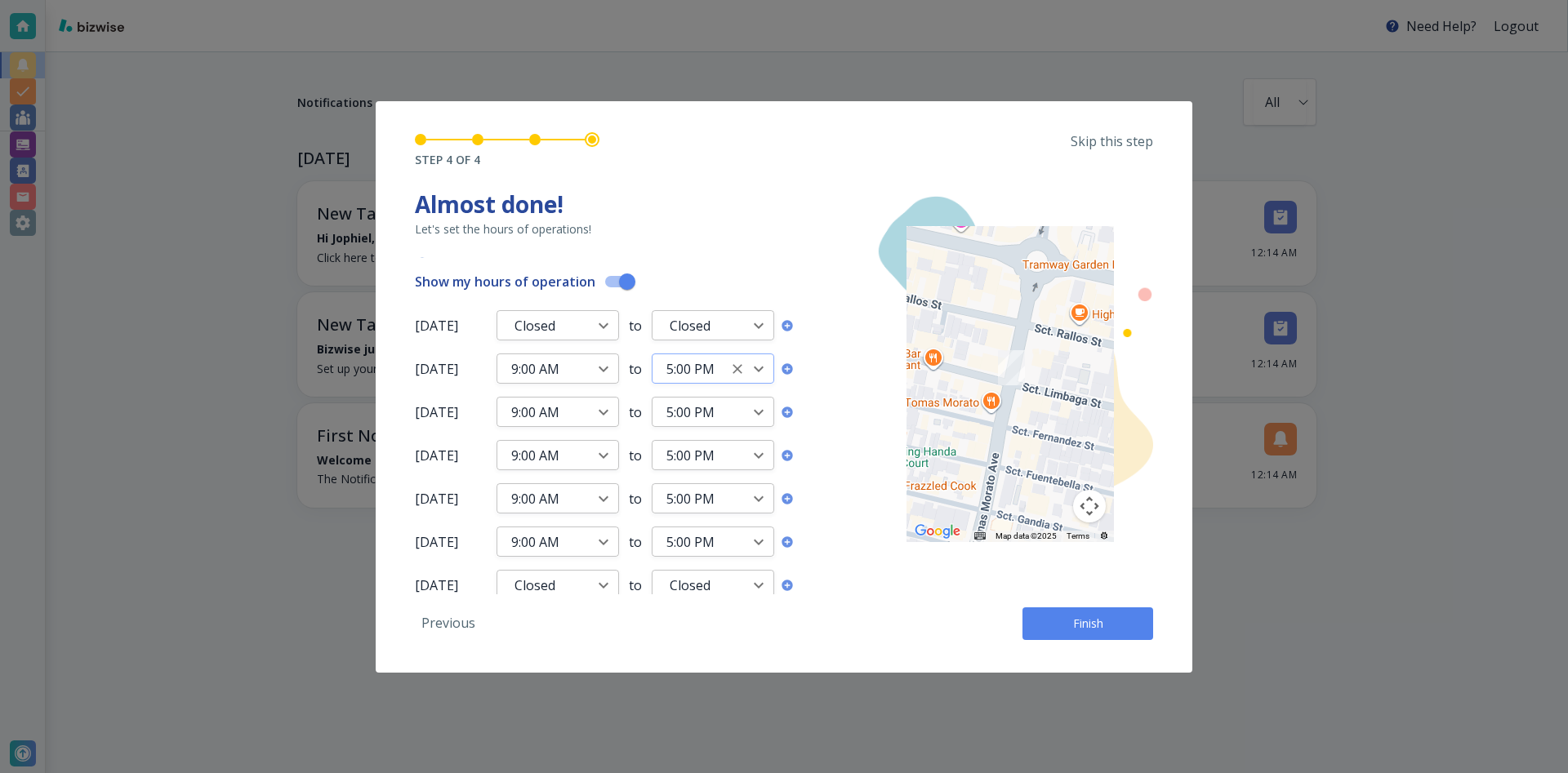
scroll to position [19, 0]
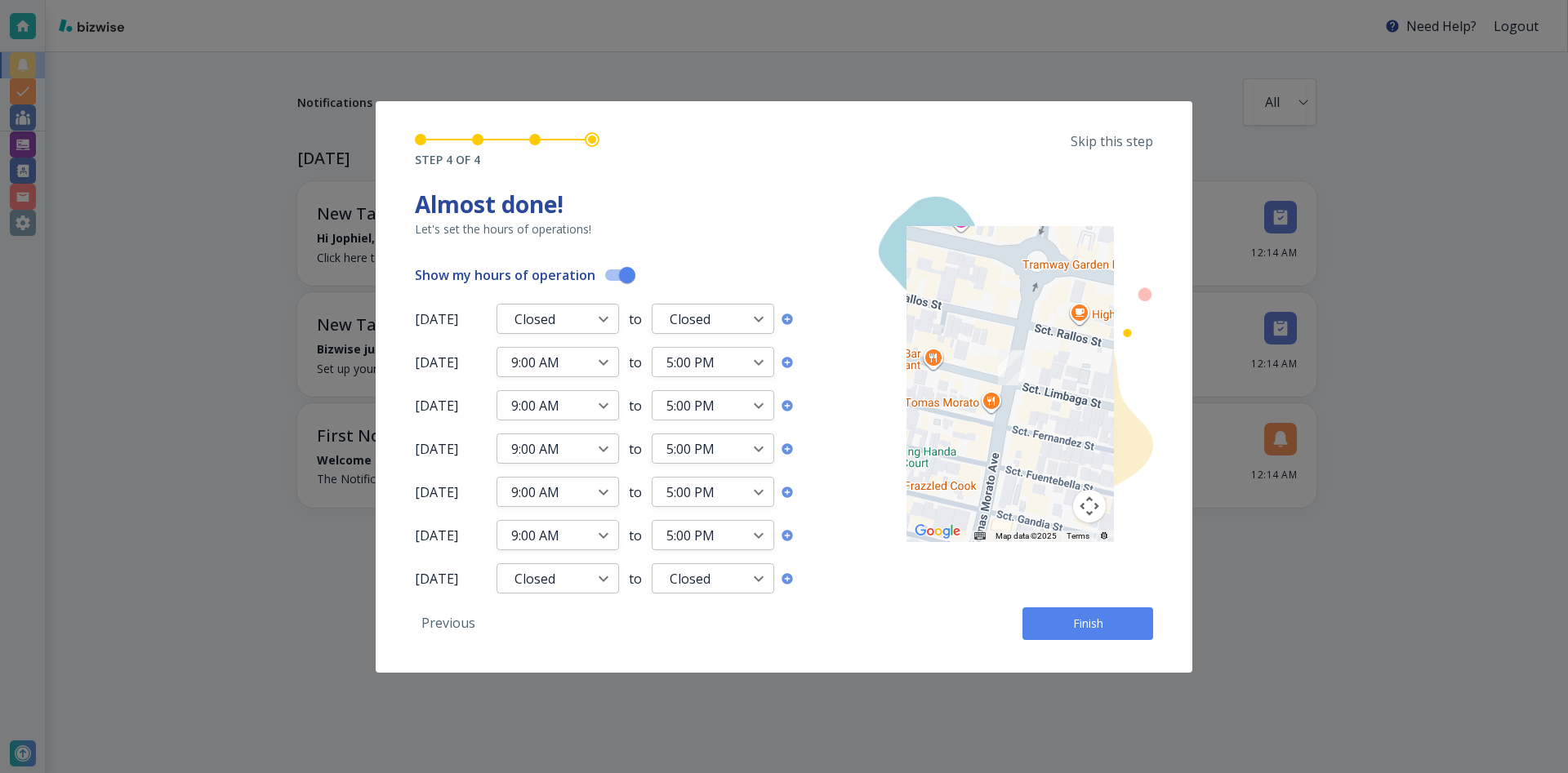
click at [1068, 629] on span "Finish" at bounding box center [1087, 623] width 53 height 16
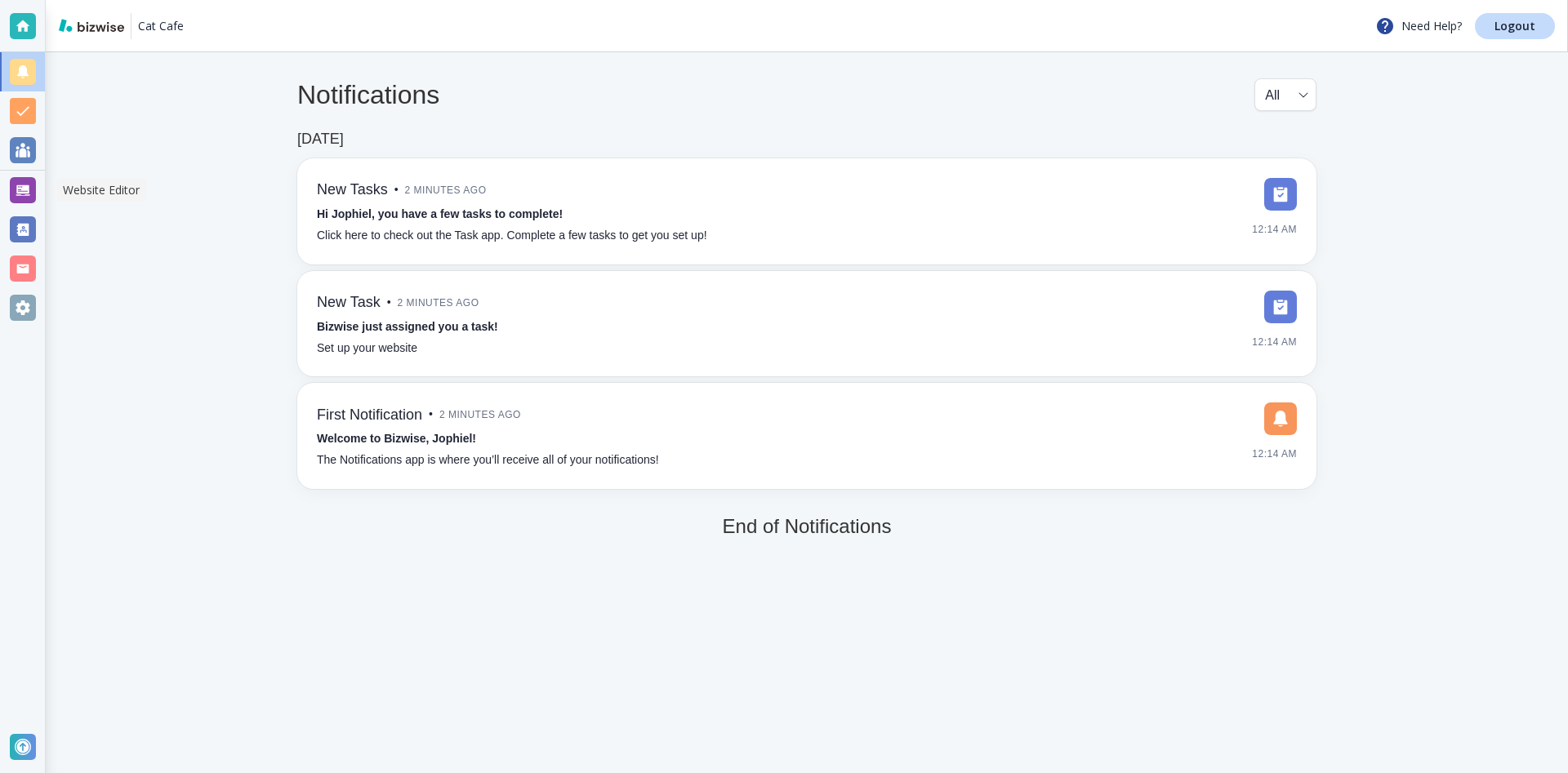
click at [14, 188] on div at bounding box center [22, 189] width 26 height 26
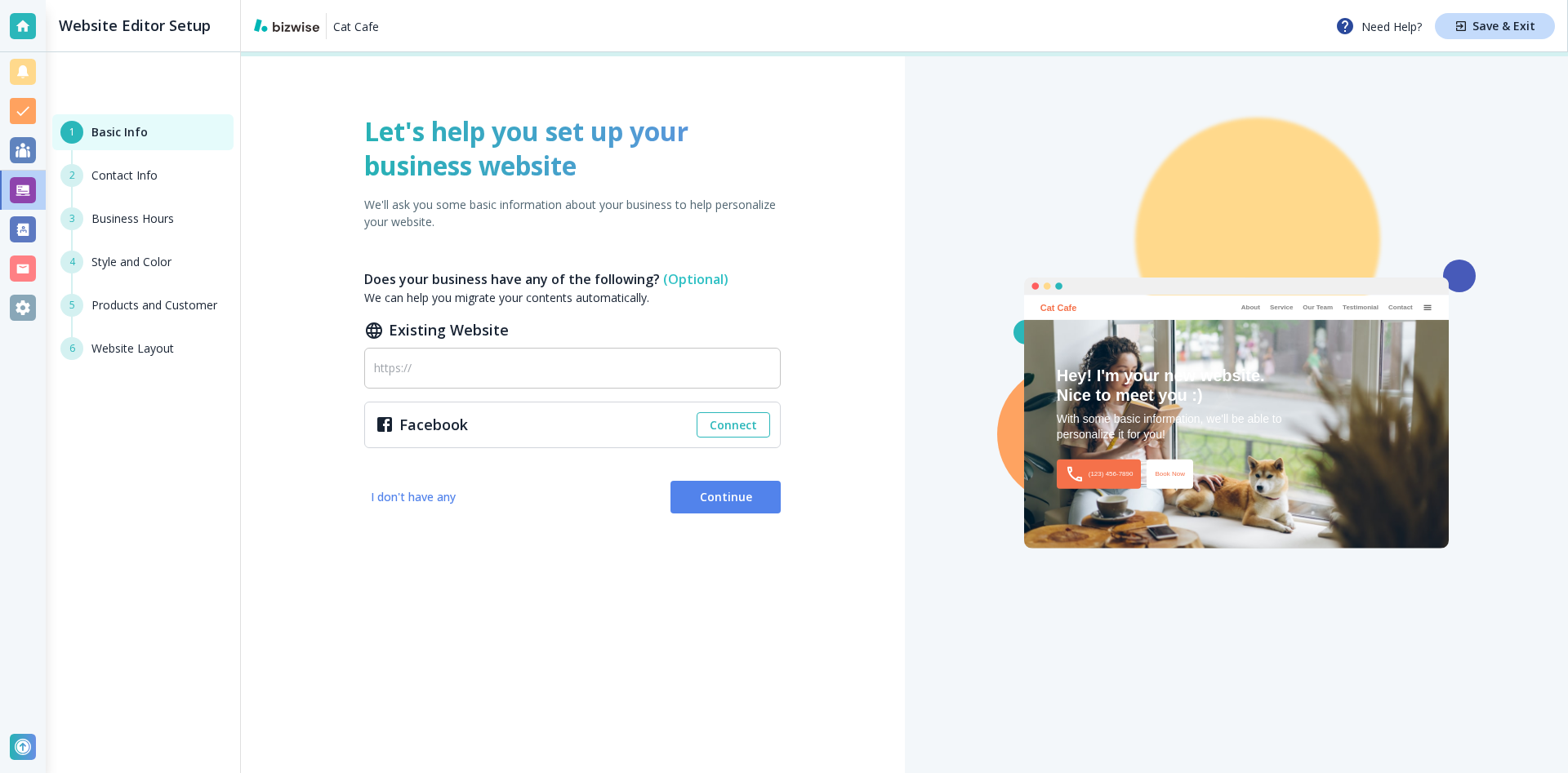
click at [686, 498] on span "Continue" at bounding box center [726, 497] width 84 height 16
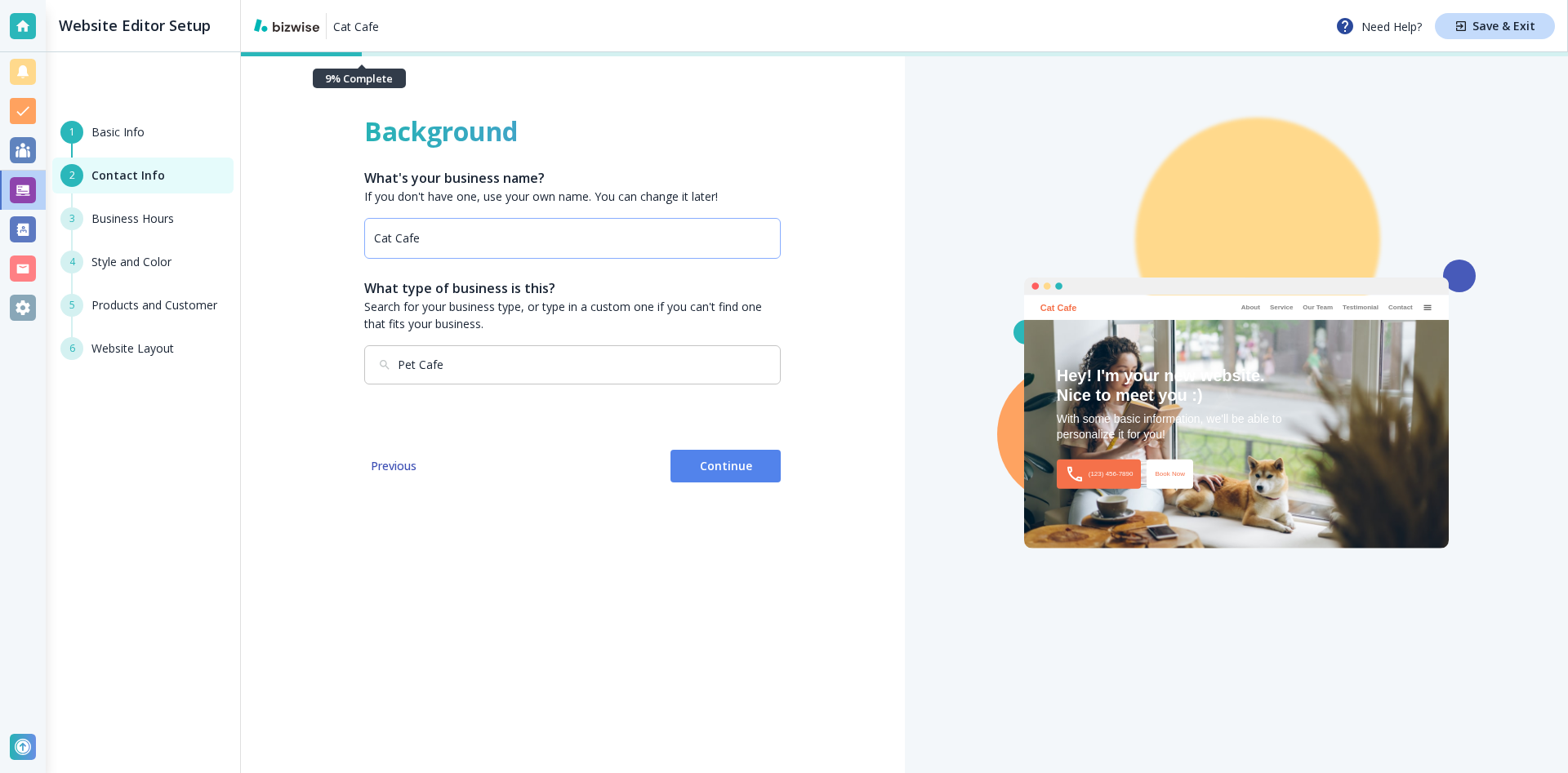
click at [447, 246] on div "Cat Cafe ​" at bounding box center [571, 238] width 416 height 41
click at [373, 241] on div "Cat Cafe ​" at bounding box center [571, 238] width 416 height 41
click at [374, 240] on div "Cat Cafe ​" at bounding box center [571, 238] width 416 height 41
click at [377, 237] on input "Cat Cafe" at bounding box center [572, 237] width 397 height 14
type input "Bunny Cat Cafe"
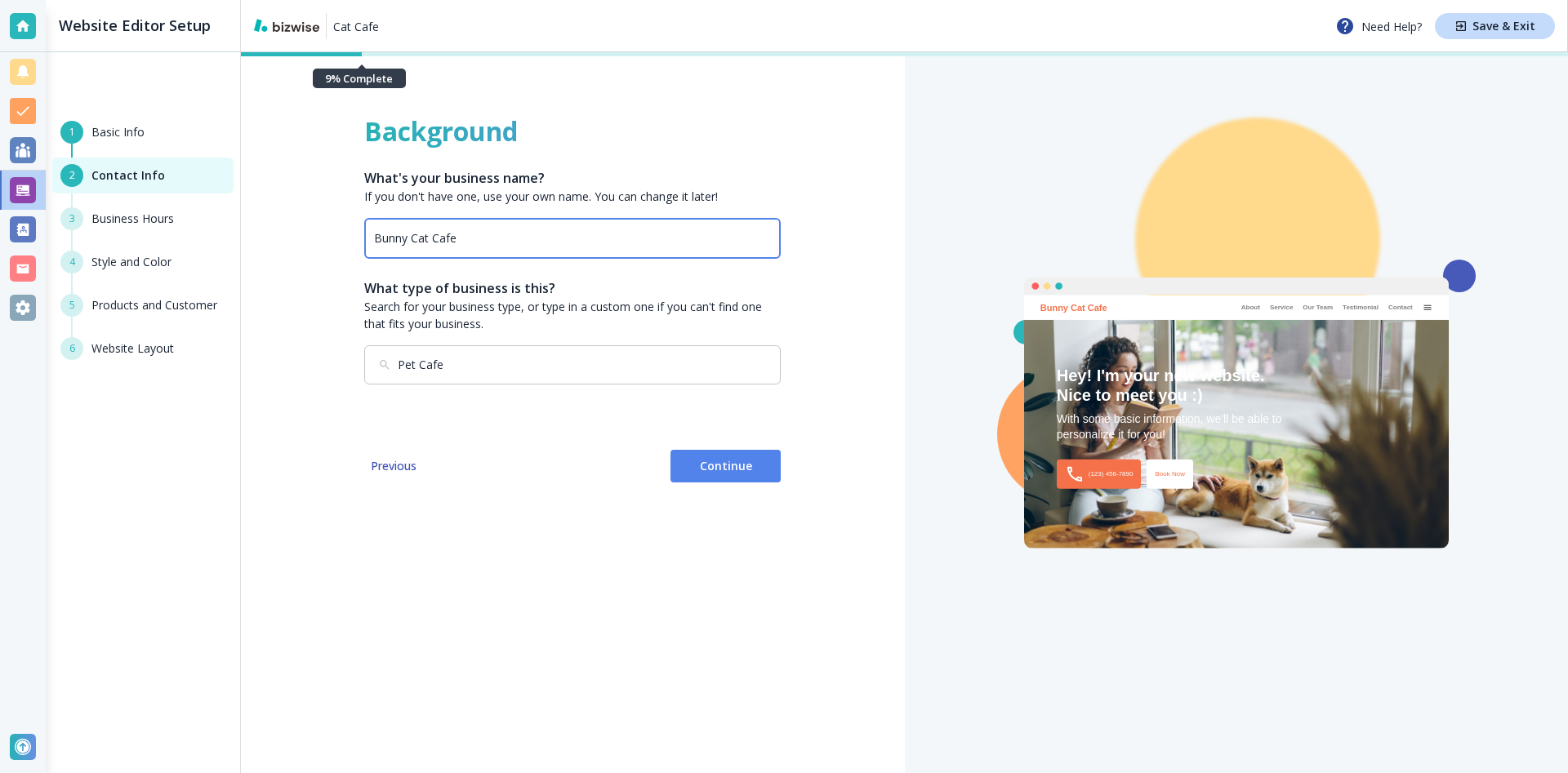
click at [448, 393] on div "Background What's your business name? If you don't have one, use your own name.…" at bounding box center [571, 275] width 416 height 322
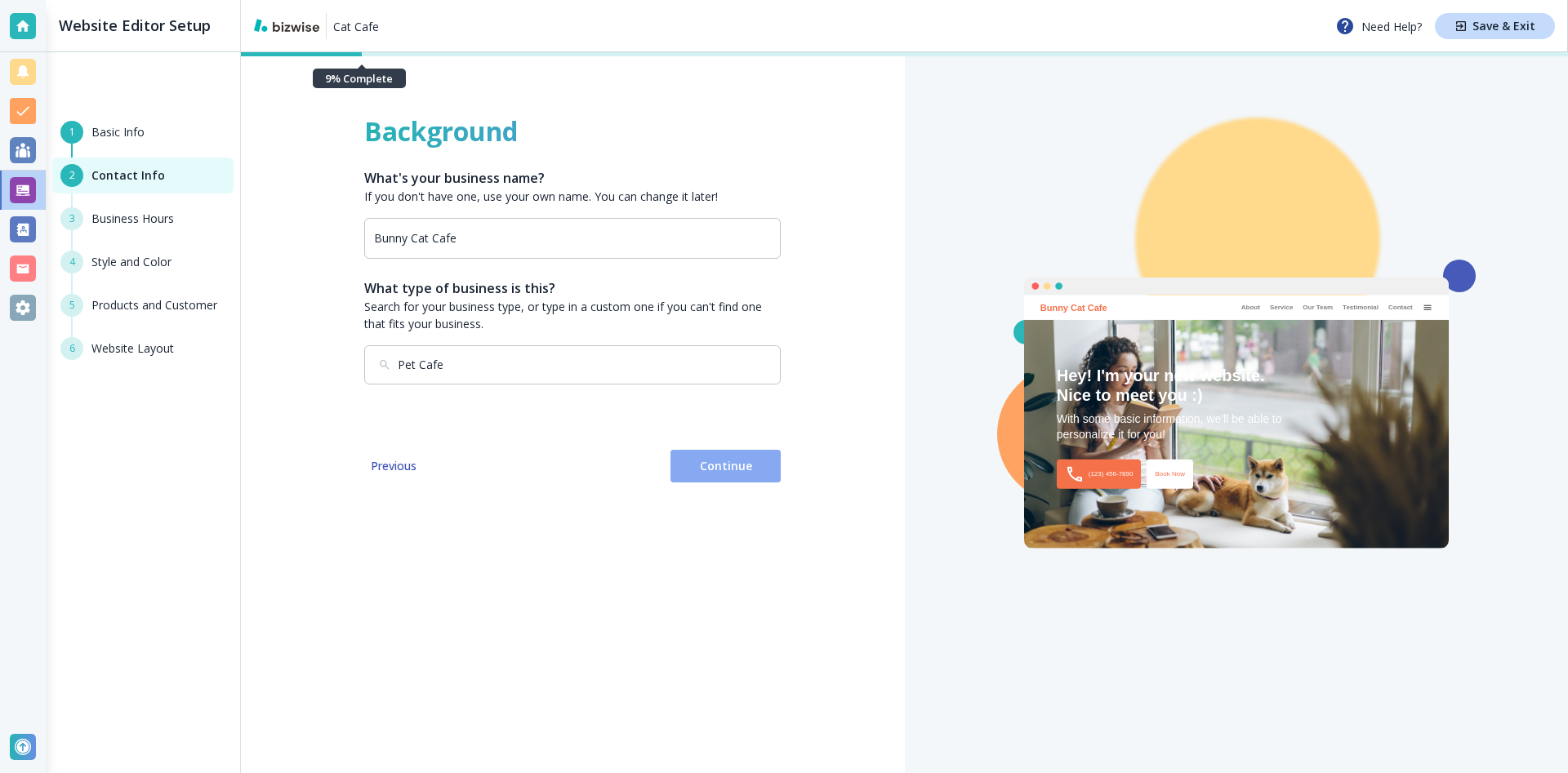
click at [706, 467] on span "Continue" at bounding box center [726, 465] width 84 height 16
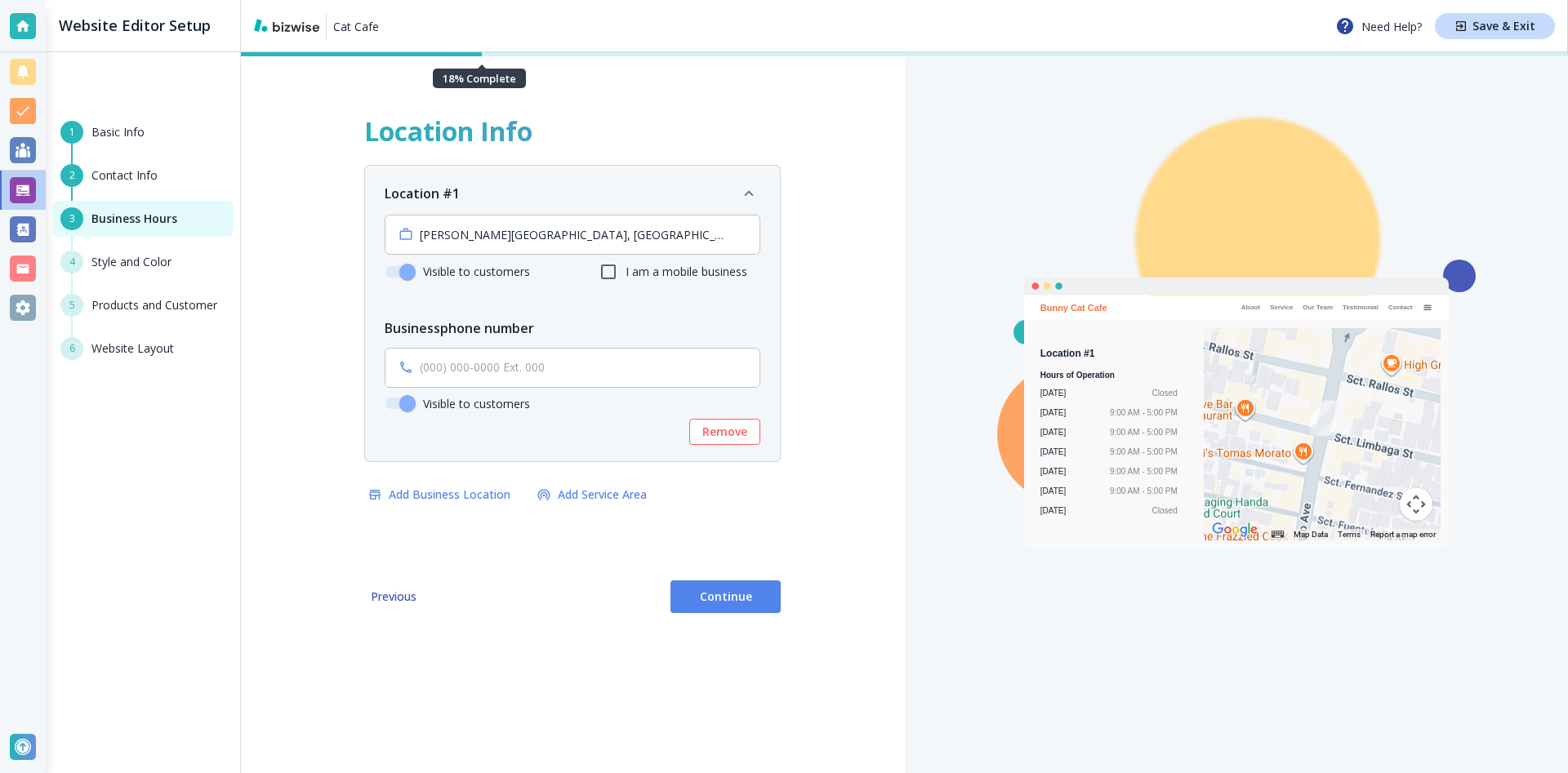
click at [728, 596] on span "Continue" at bounding box center [726, 596] width 84 height 16
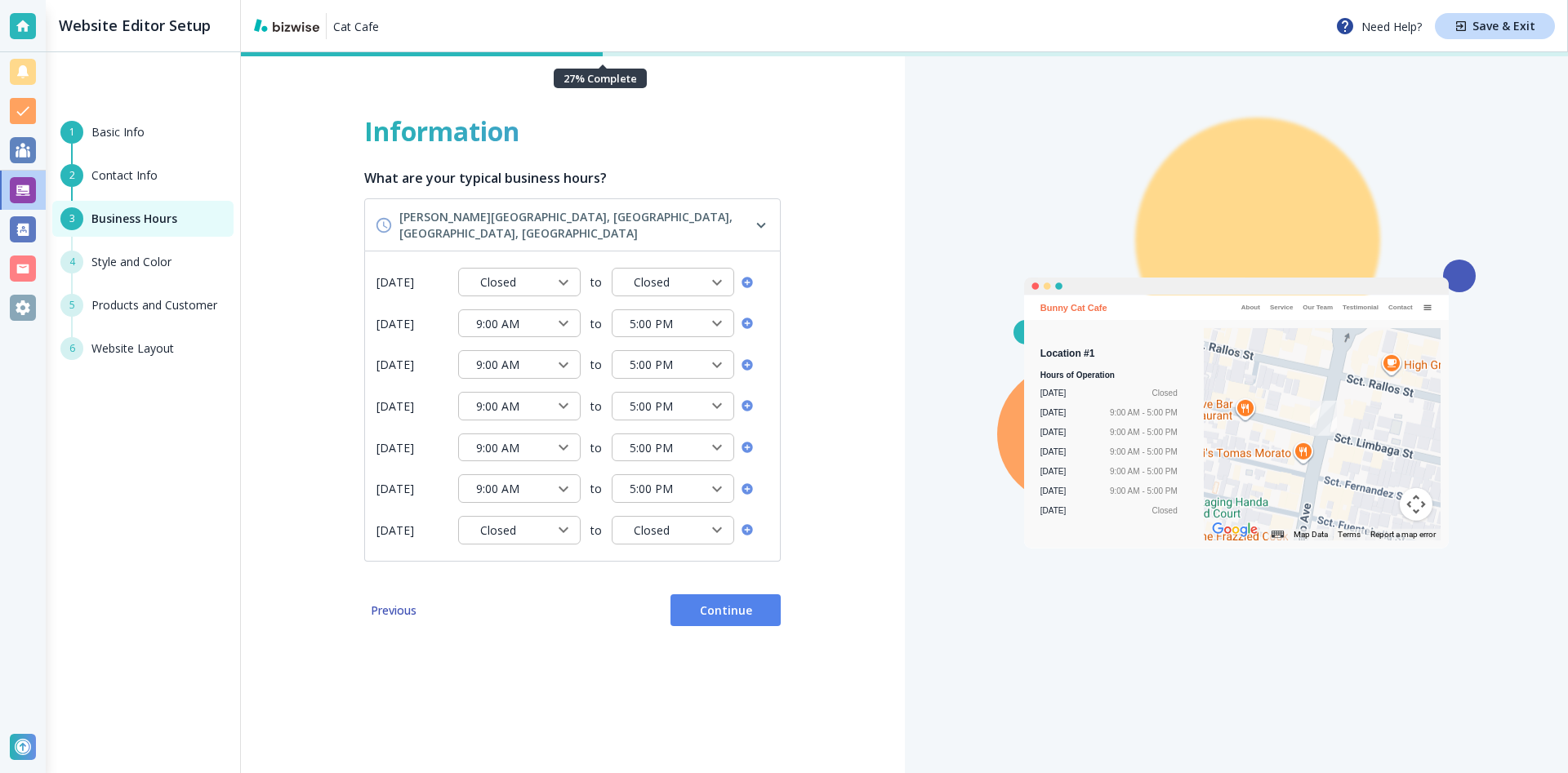
click at [750, 604] on span "Continue" at bounding box center [726, 609] width 84 height 16
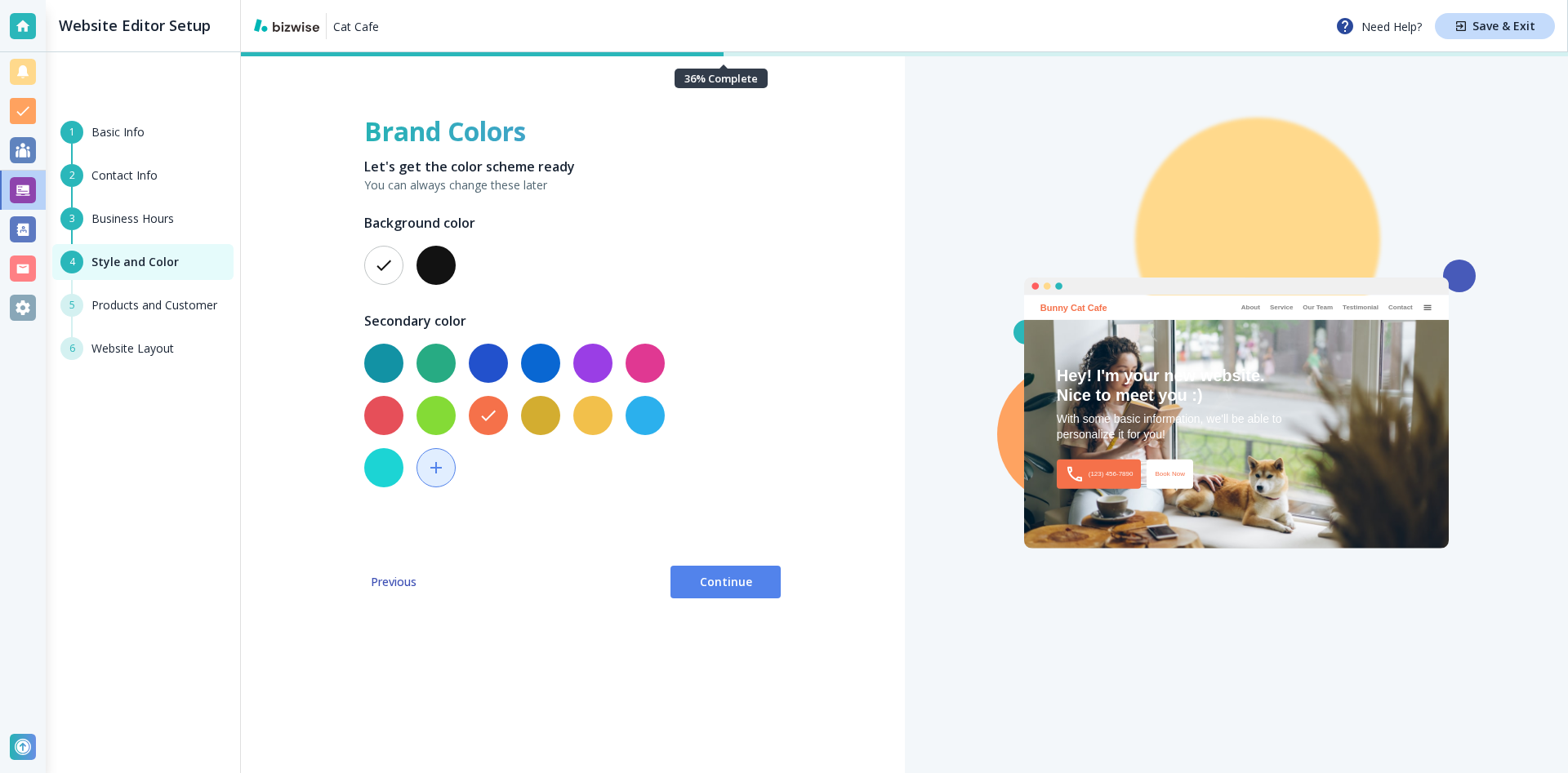
click at [641, 417] on button "button" at bounding box center [644, 415] width 39 height 39
click at [491, 361] on button "button" at bounding box center [488, 363] width 39 height 39
click at [531, 357] on button "button" at bounding box center [540, 363] width 39 height 39
click at [642, 412] on button "button" at bounding box center [644, 415] width 39 height 39
click at [435, 263] on button "button" at bounding box center [436, 265] width 39 height 39
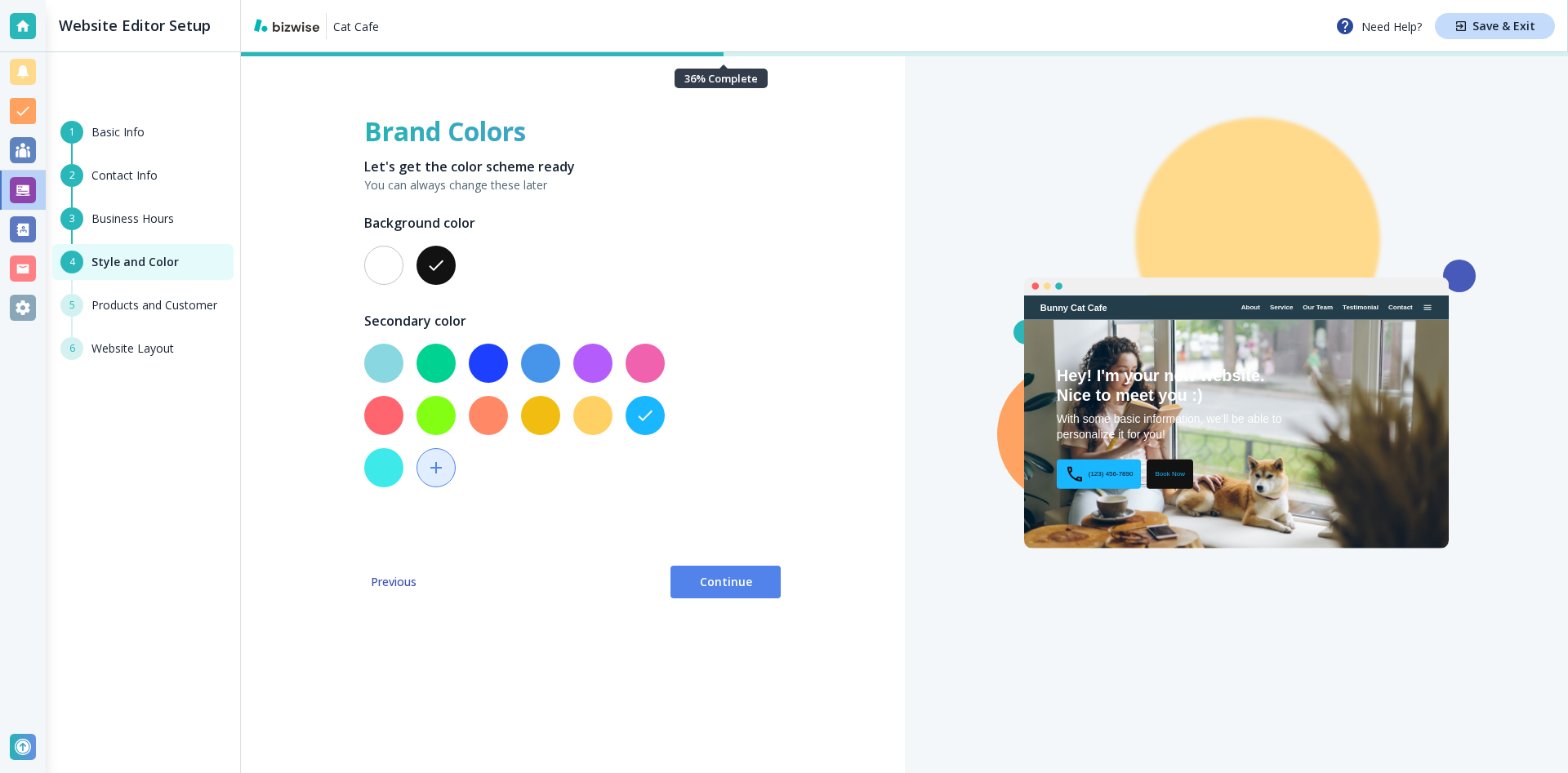
click at [395, 275] on button "button" at bounding box center [383, 265] width 39 height 39
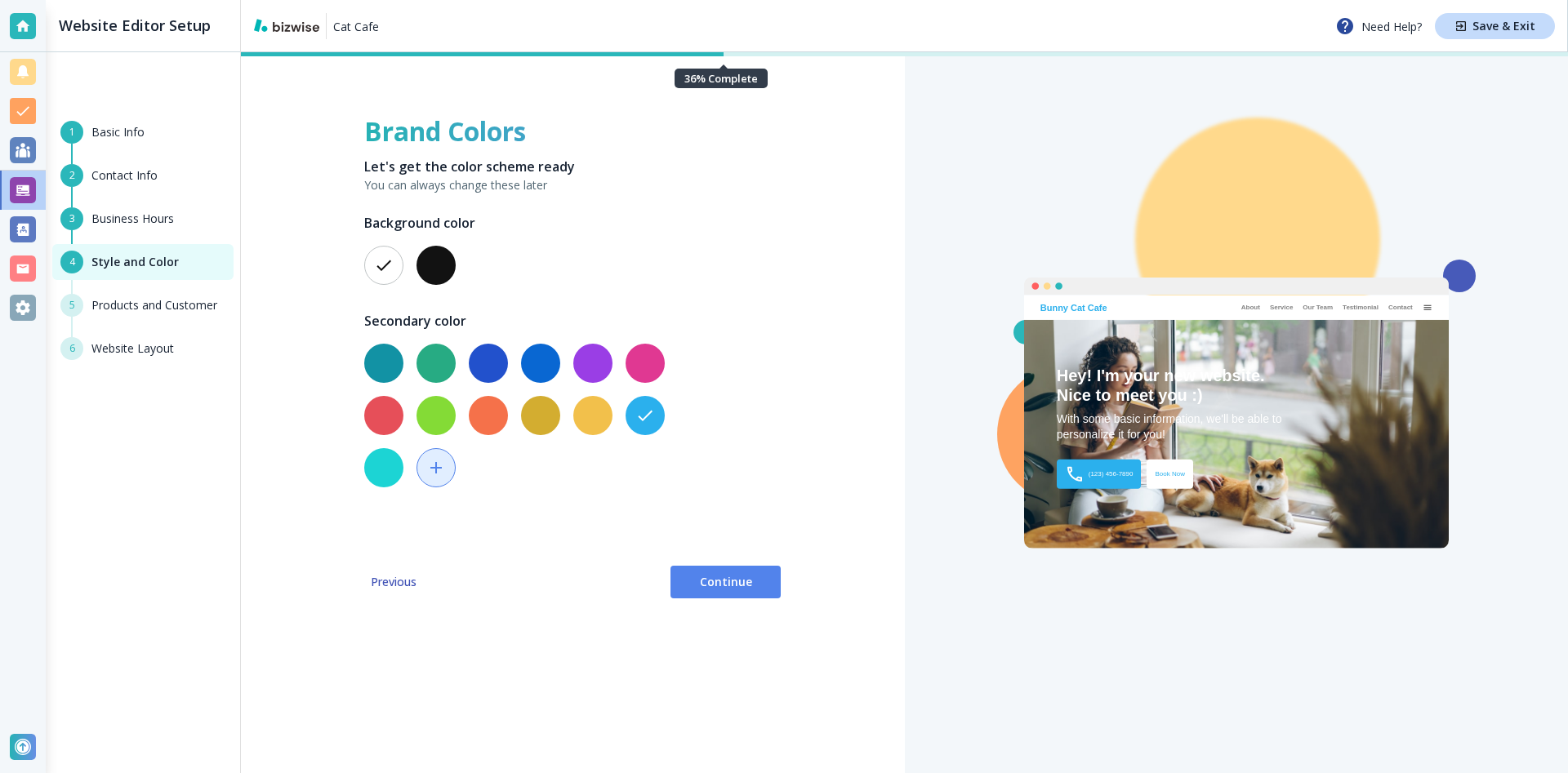
click at [734, 586] on span "Continue" at bounding box center [726, 582] width 84 height 16
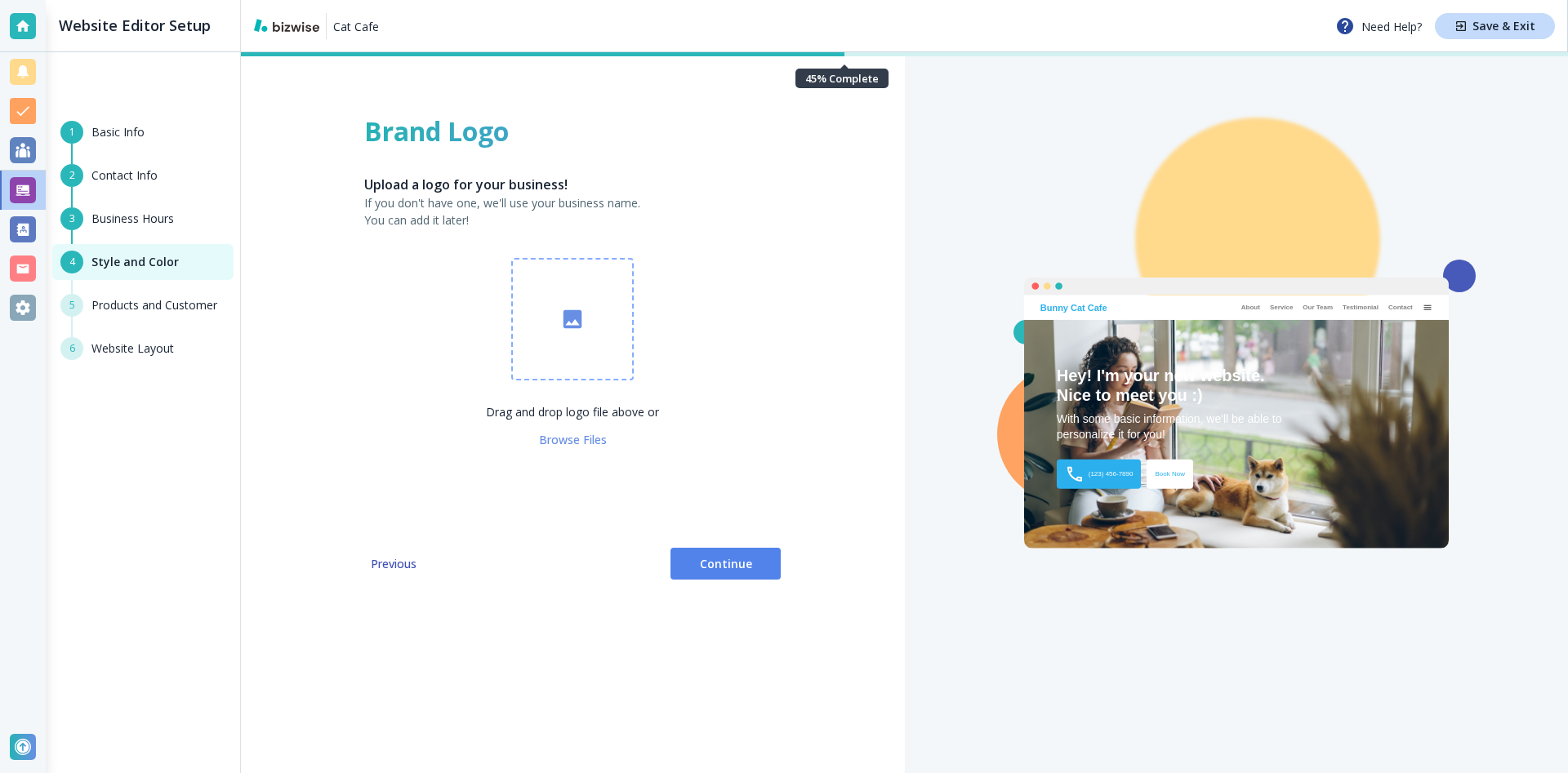
click at [586, 441] on span "Browse Files" at bounding box center [572, 439] width 68 height 16
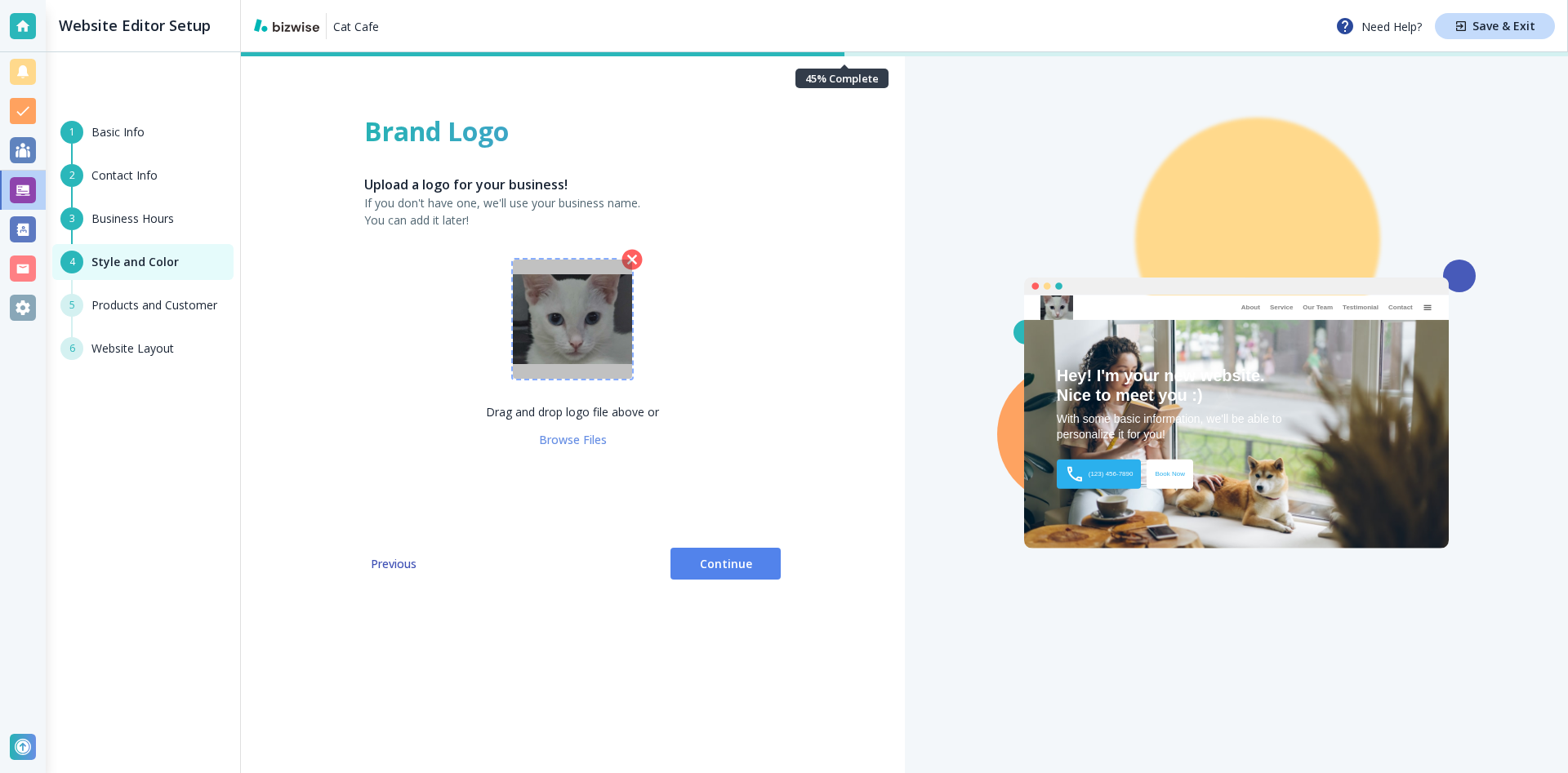
click at [586, 352] on img "button" at bounding box center [572, 319] width 120 height 89
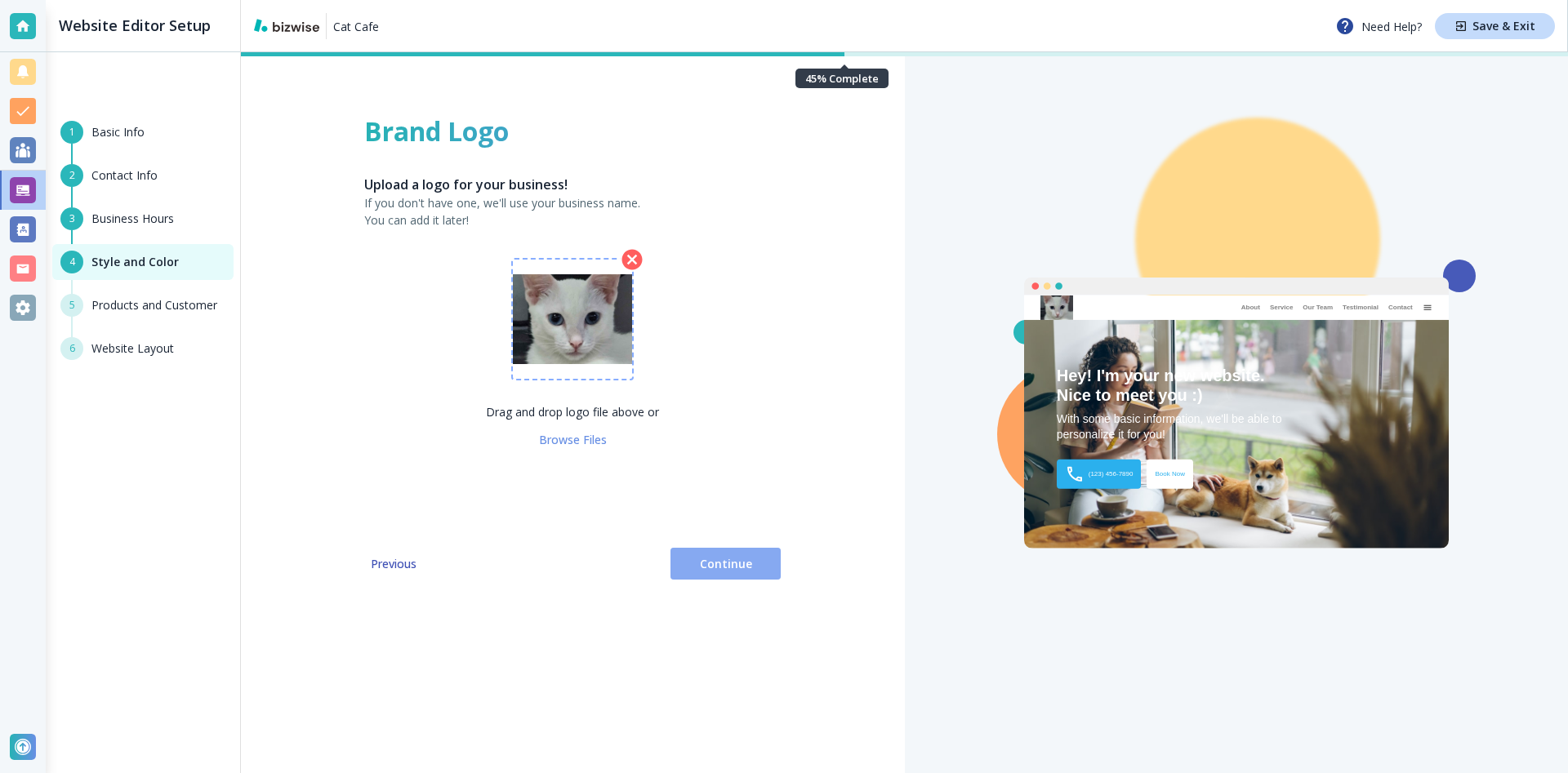
click at [724, 571] on span "Continue" at bounding box center [726, 563] width 84 height 16
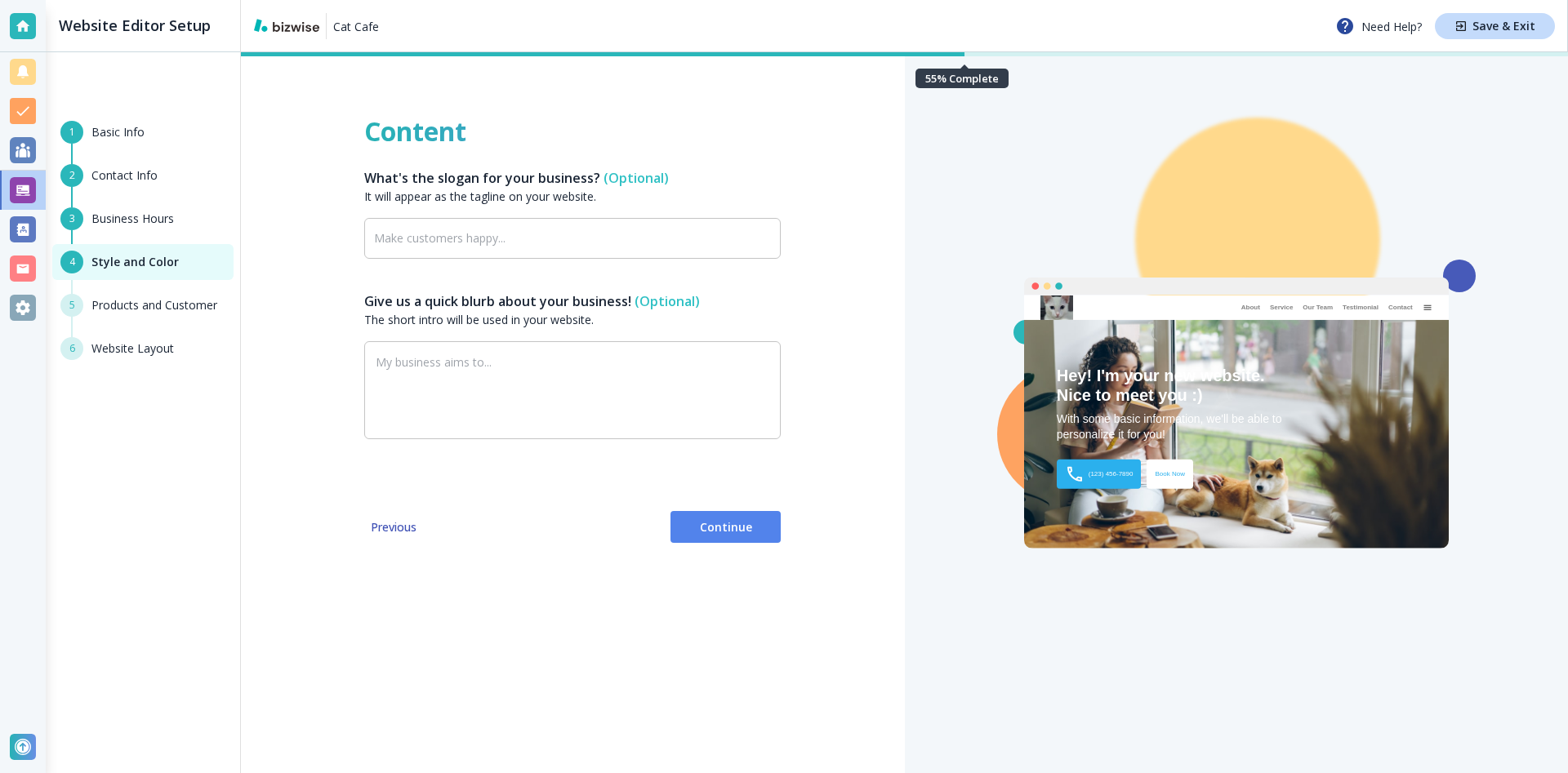
click at [734, 545] on div "Content What's the slogan for your business? (Optional) It will appear as the t…" at bounding box center [572, 412] width 663 height 720
click at [737, 529] on span "Continue" at bounding box center [726, 526] width 84 height 16
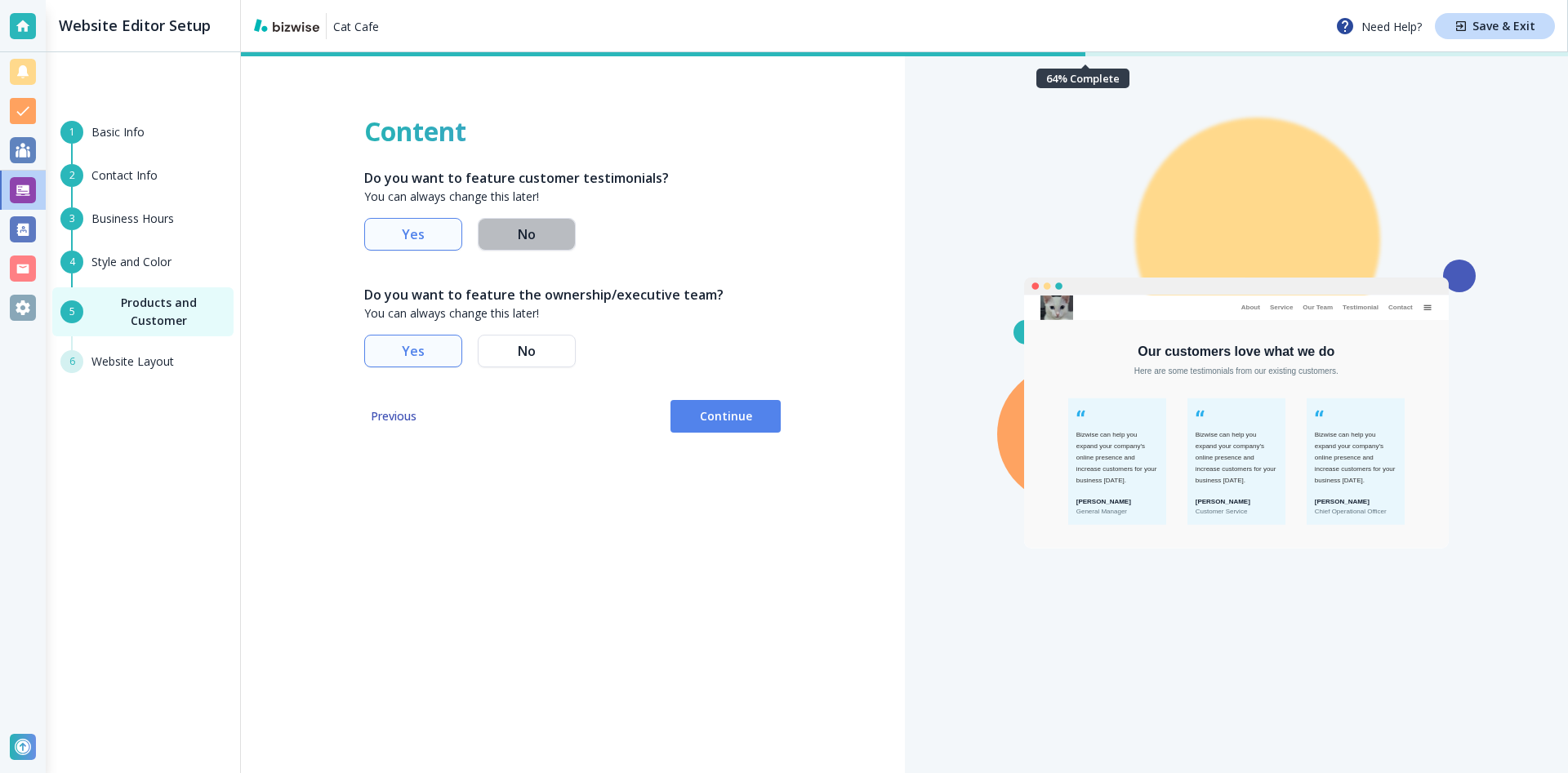
click at [502, 244] on button "No" at bounding box center [526, 234] width 98 height 33
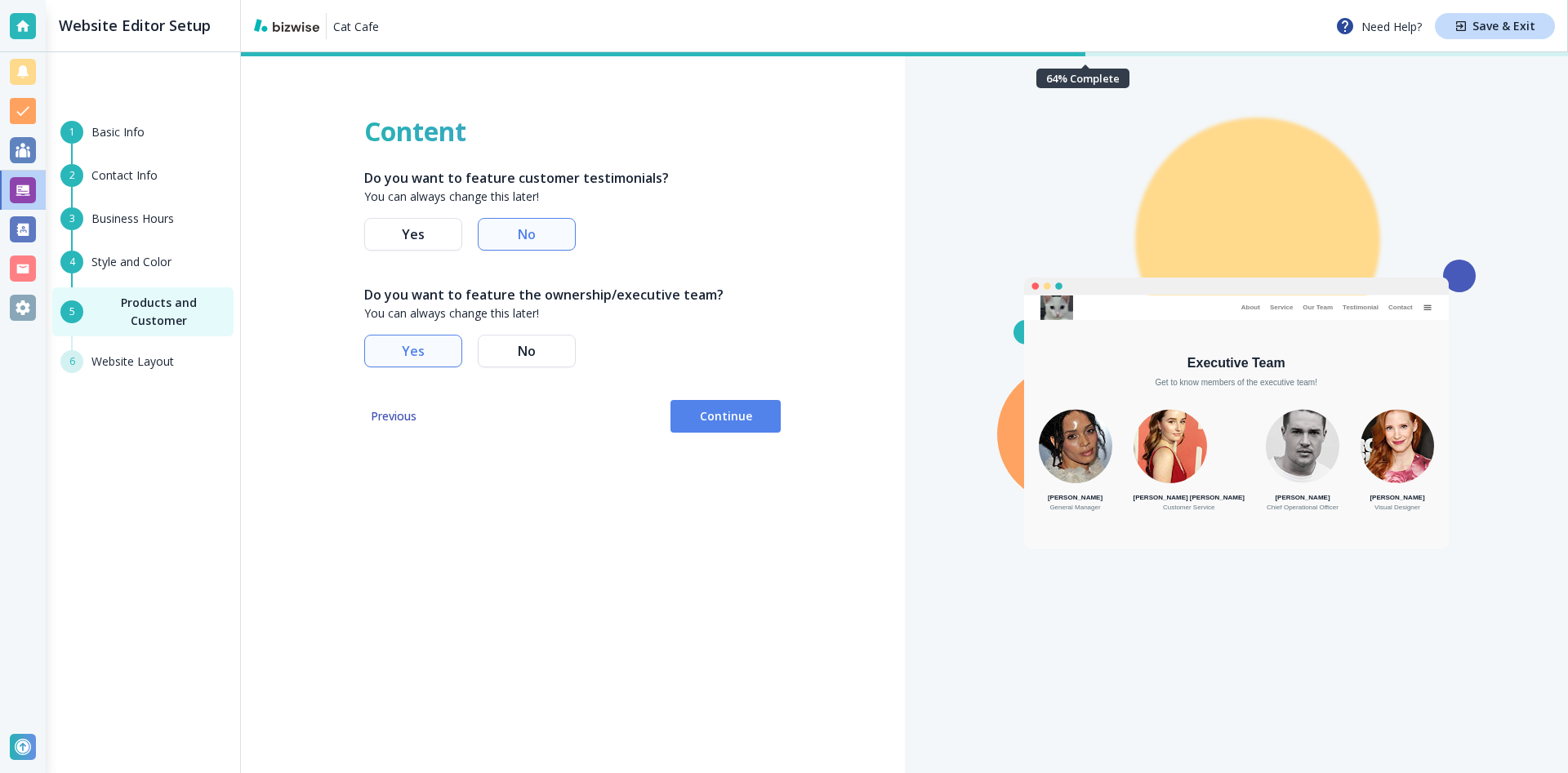
click at [533, 352] on span "No" at bounding box center [526, 350] width 72 height 7
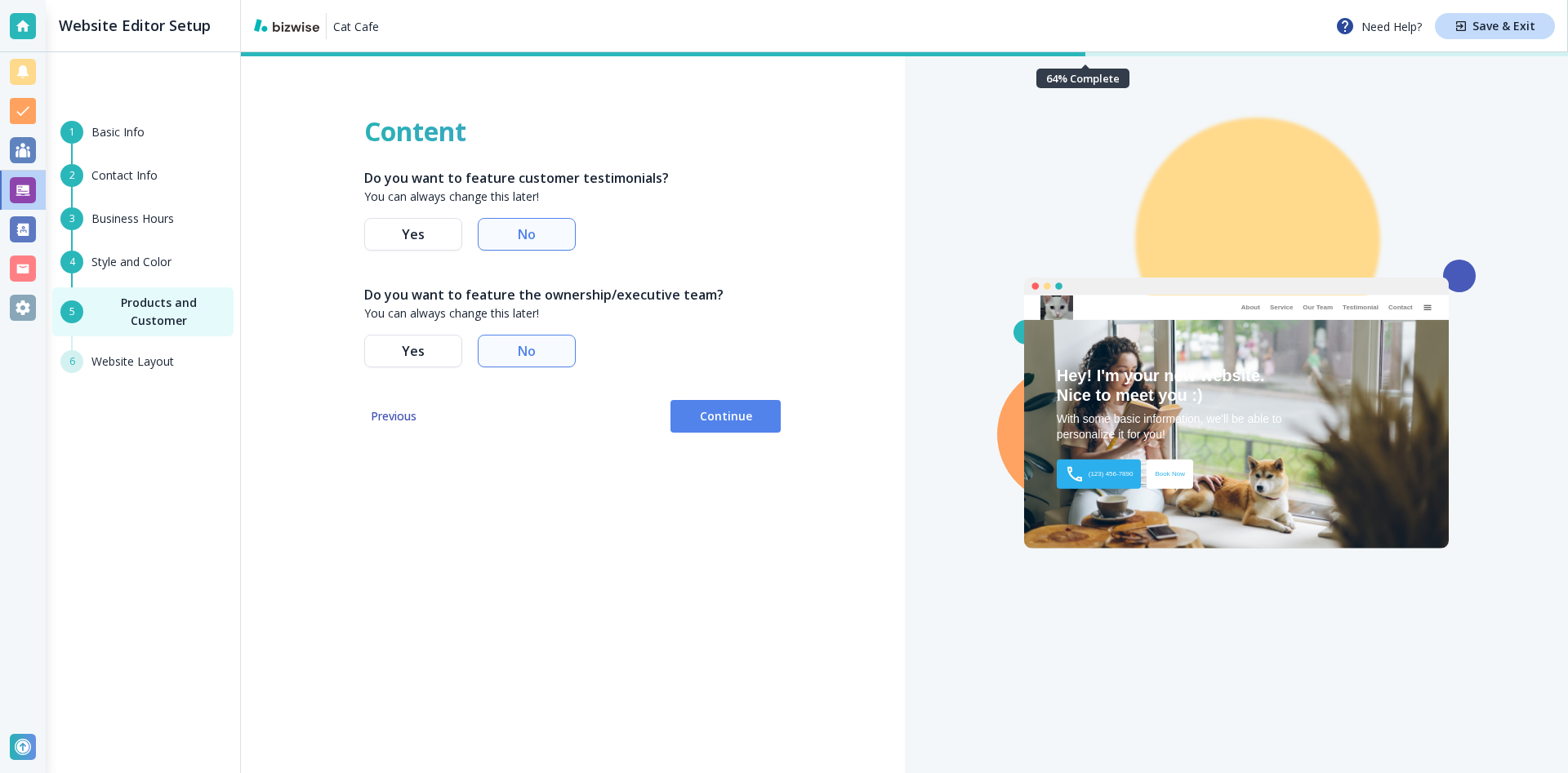
click at [433, 352] on span "Yes" at bounding box center [413, 350] width 72 height 7
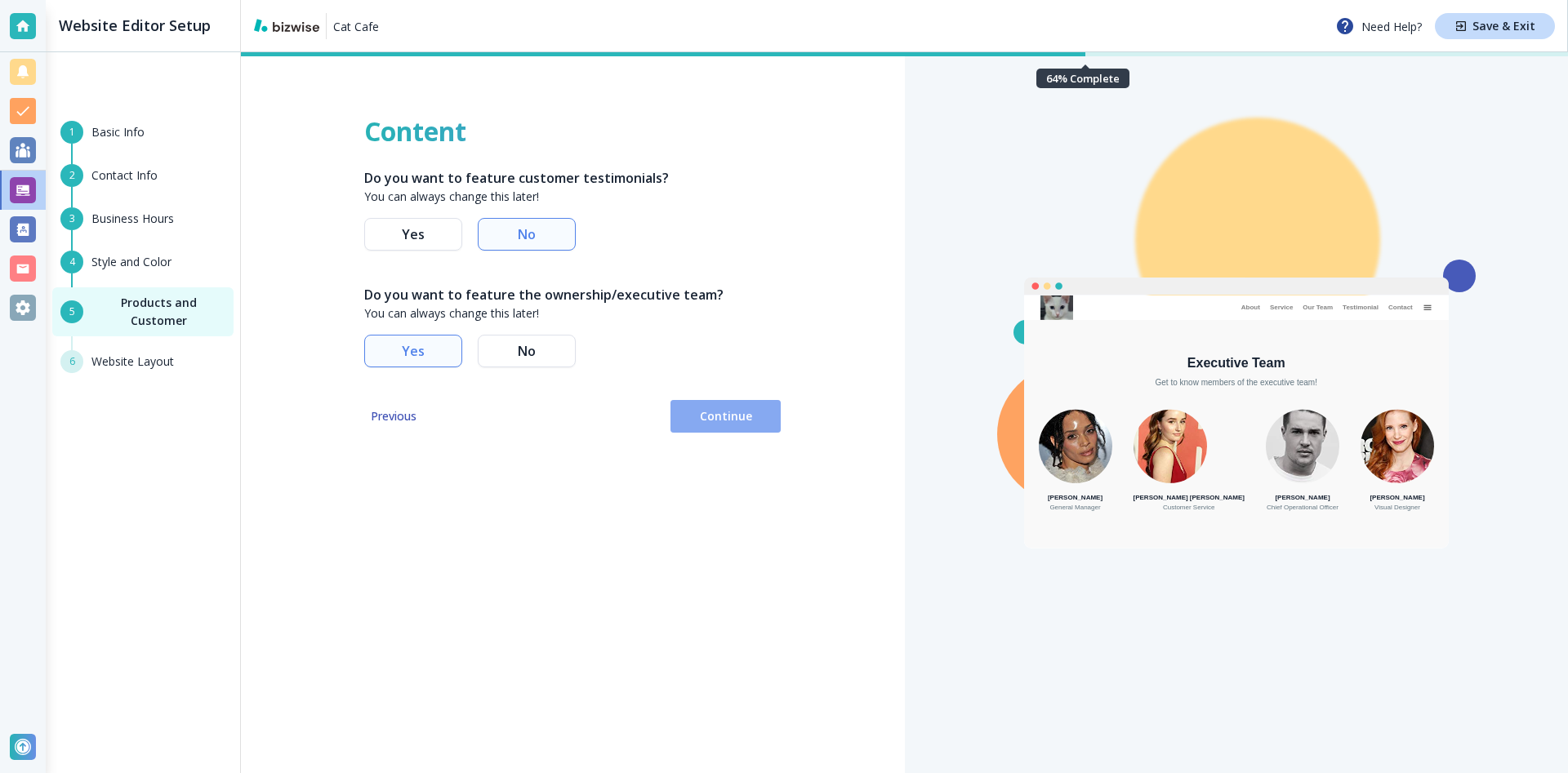
click at [680, 413] on button "Continue" at bounding box center [725, 416] width 110 height 33
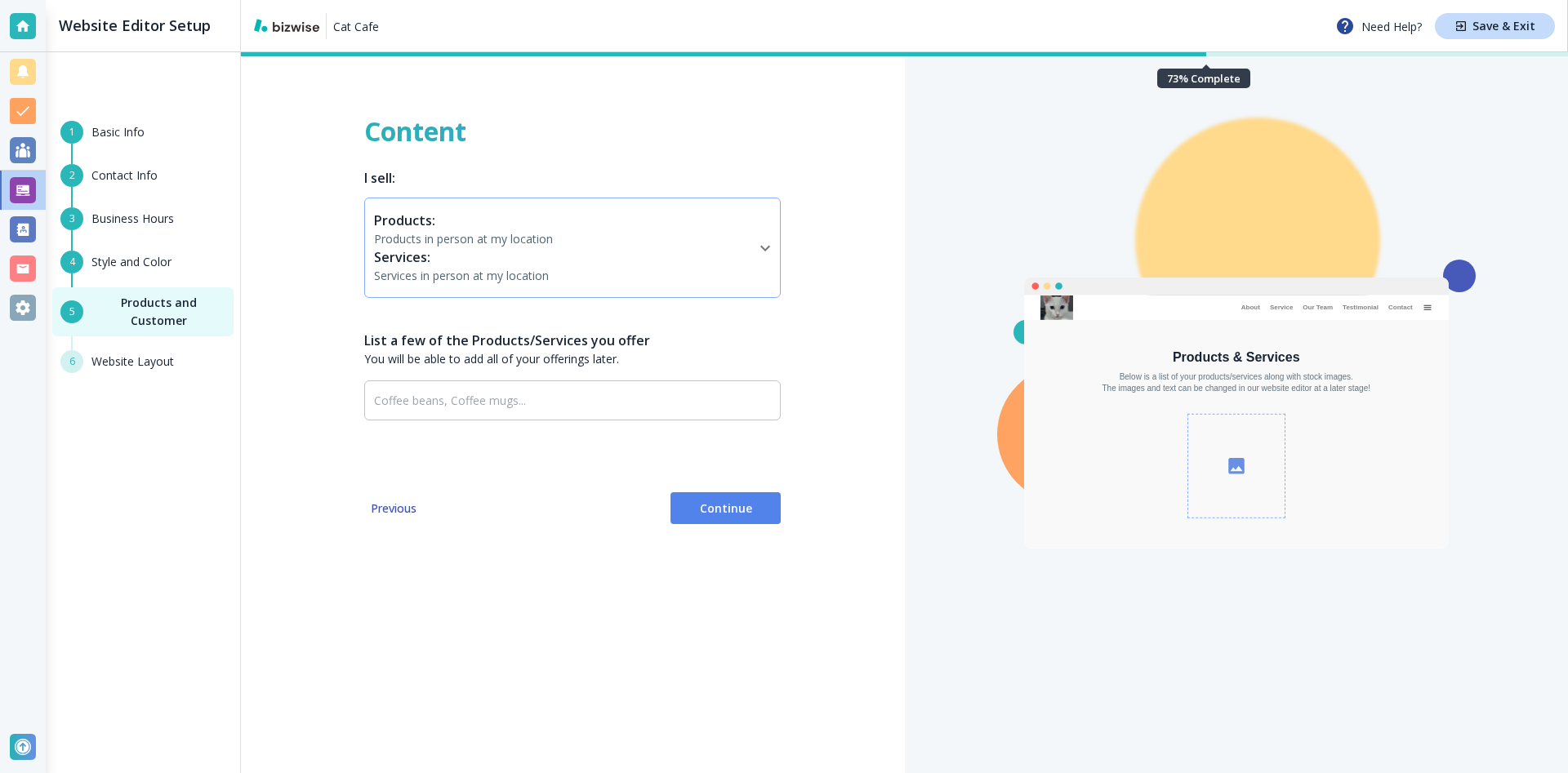
click at [506, 0] on body "Cat Cafe Need Help? Save & Exit Website Editor Setup 1 Basic Info 2 Contact Inf…" at bounding box center [784, 0] width 1568 height 0
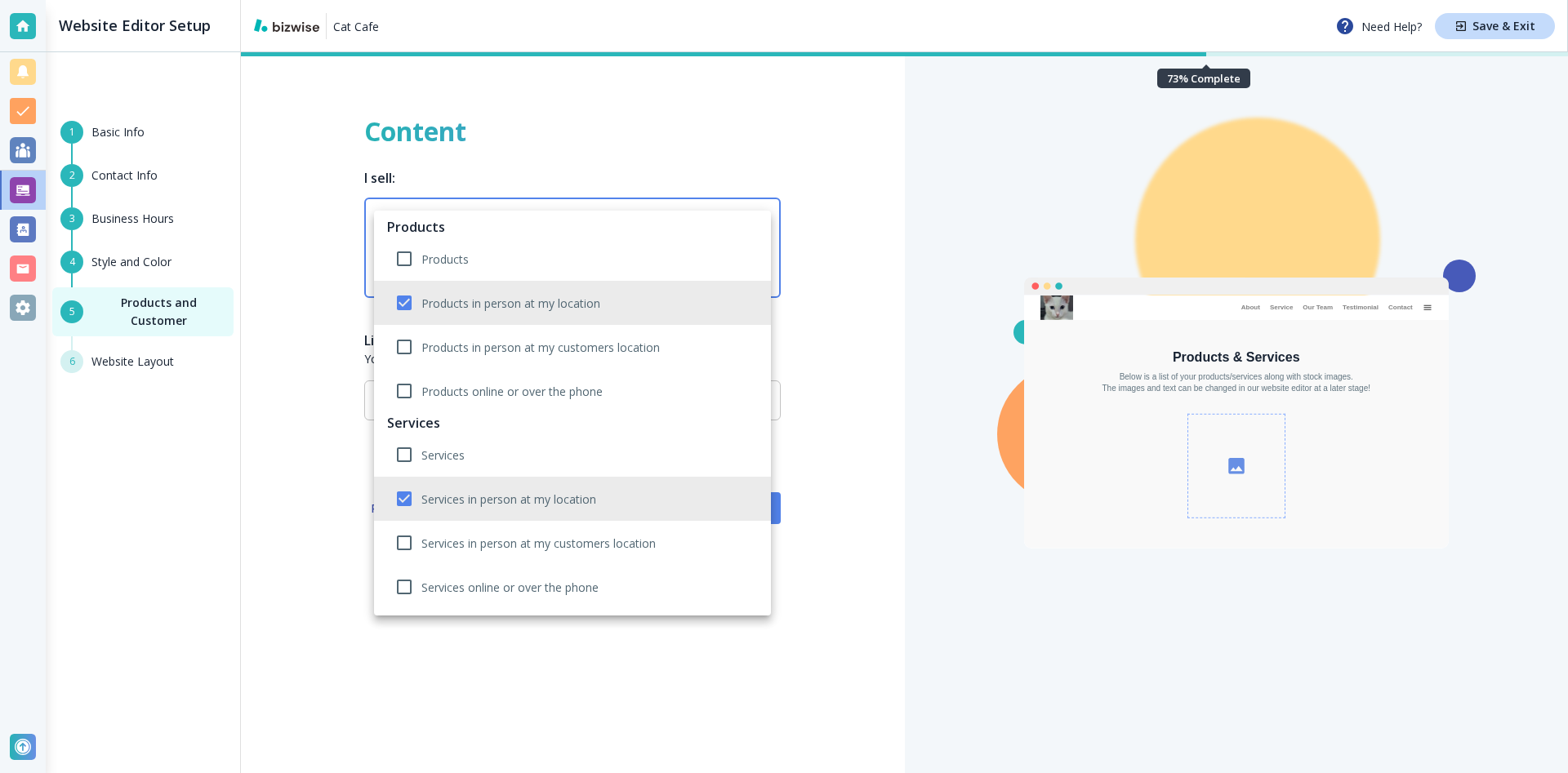
click at [829, 602] on div at bounding box center [784, 386] width 1568 height 773
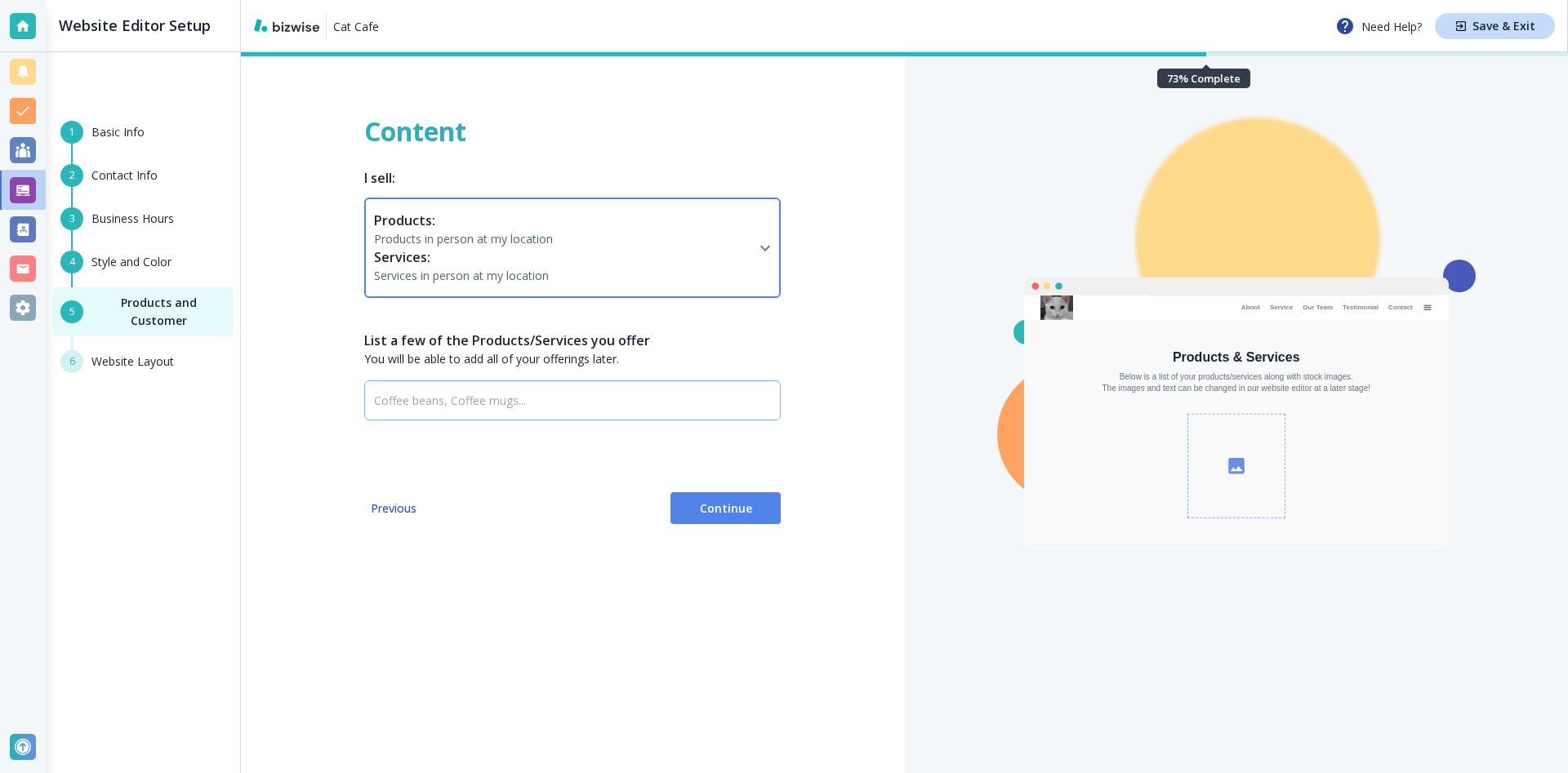
click at [589, 406] on input "text" at bounding box center [561, 400] width 374 height 20
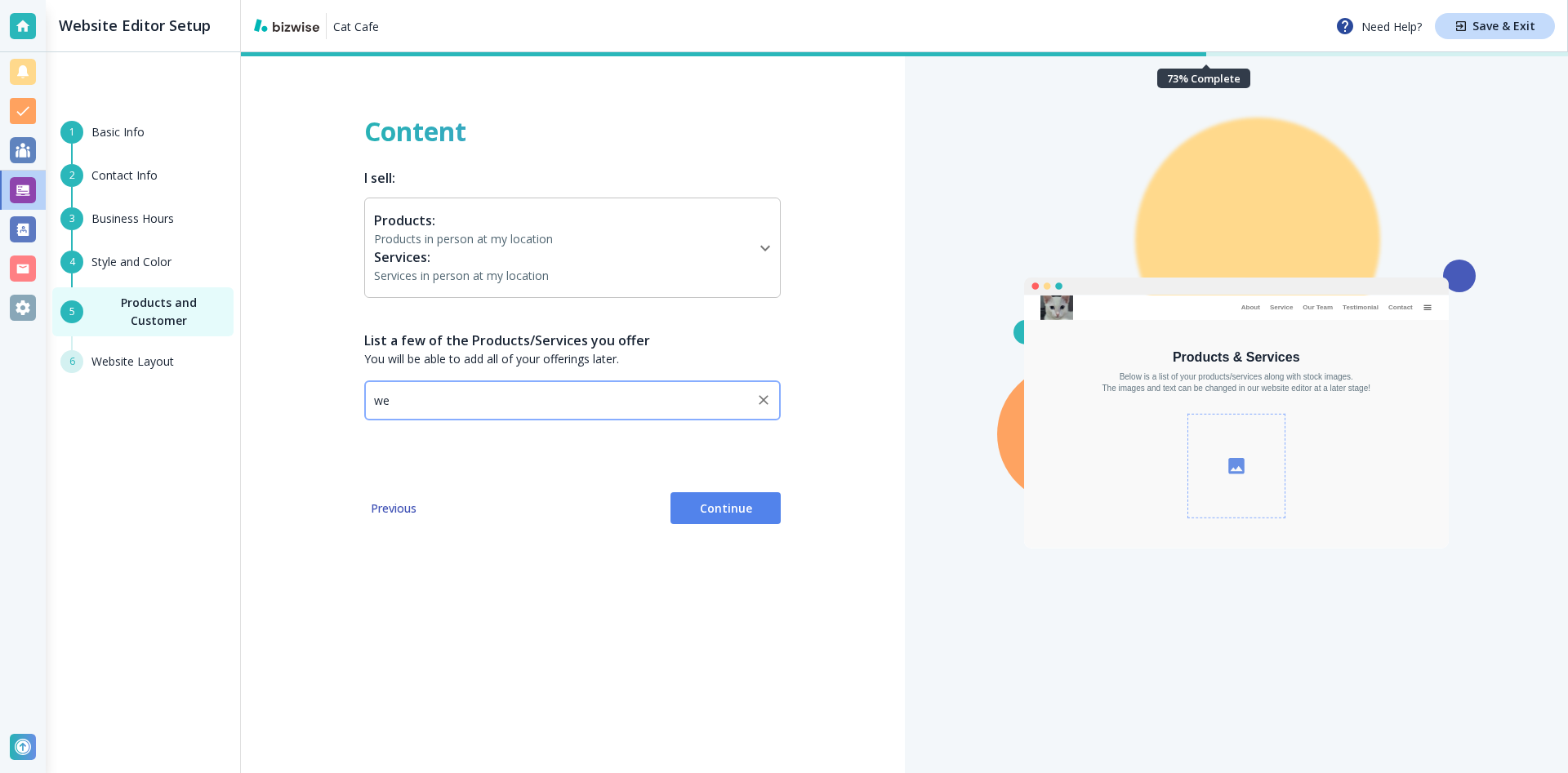
type input "w"
type input "Wet Food,"
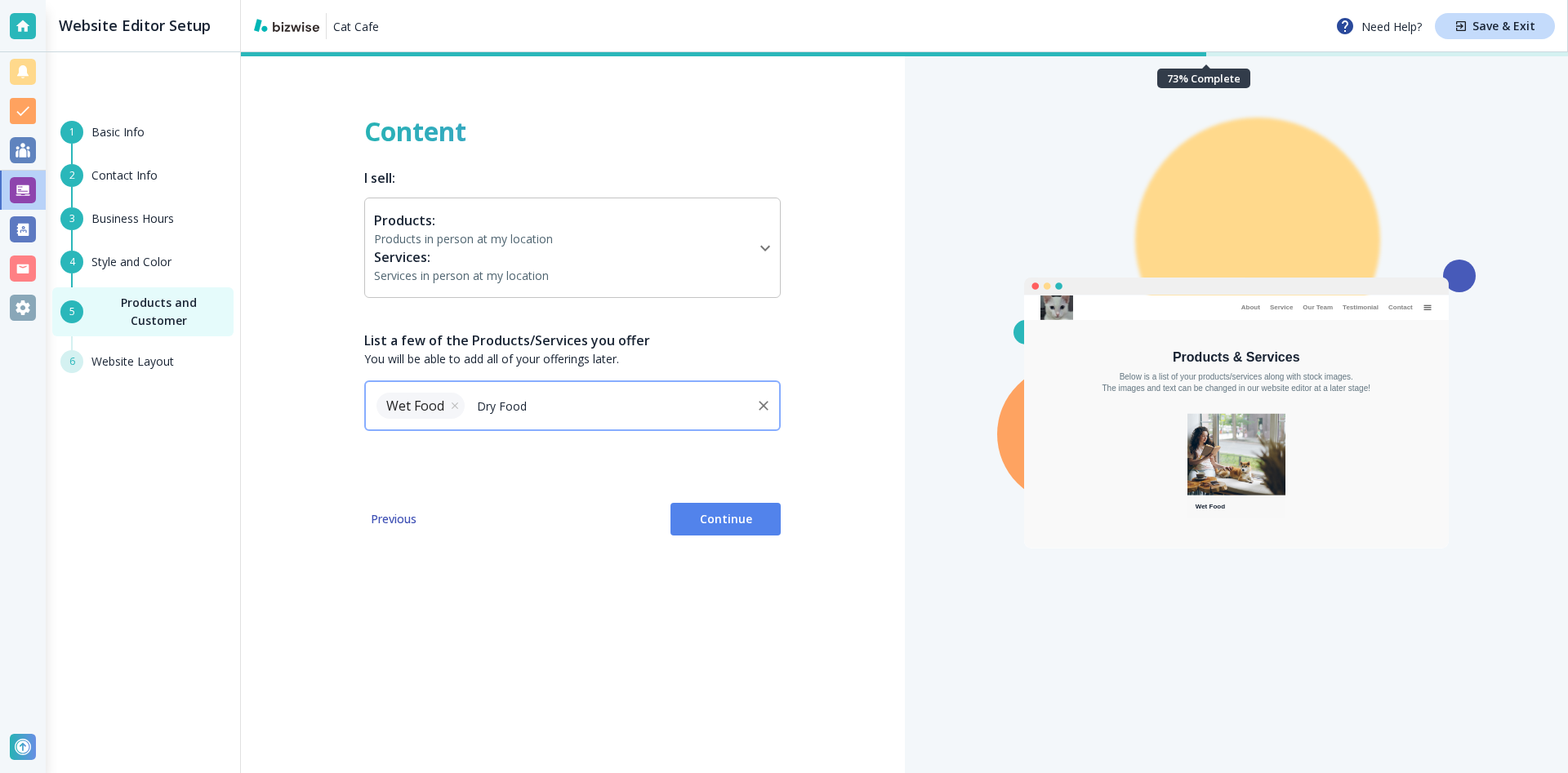
type input "Dry Food,"
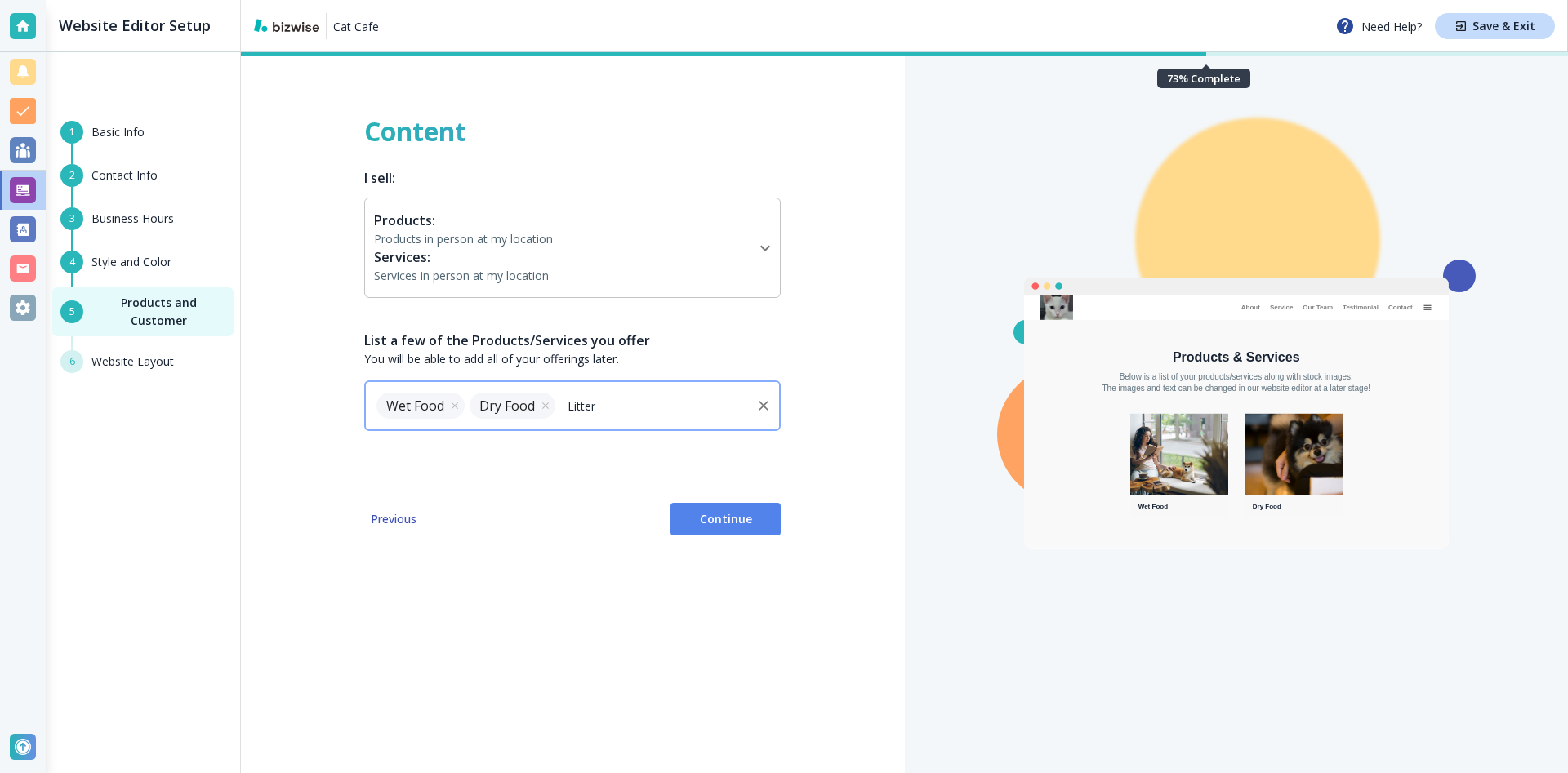
type input "Litter,"
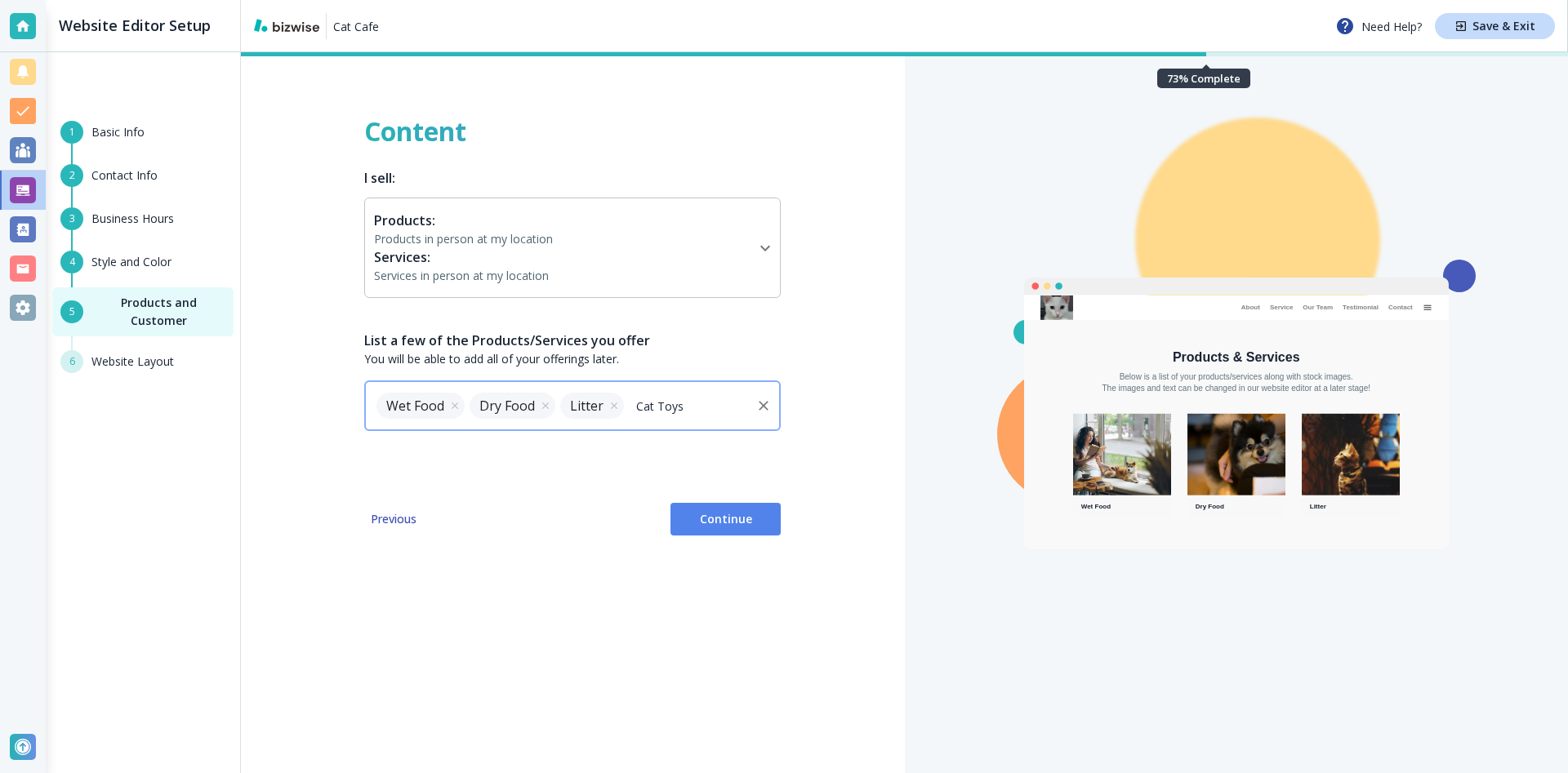
type input "Cat Toys,"
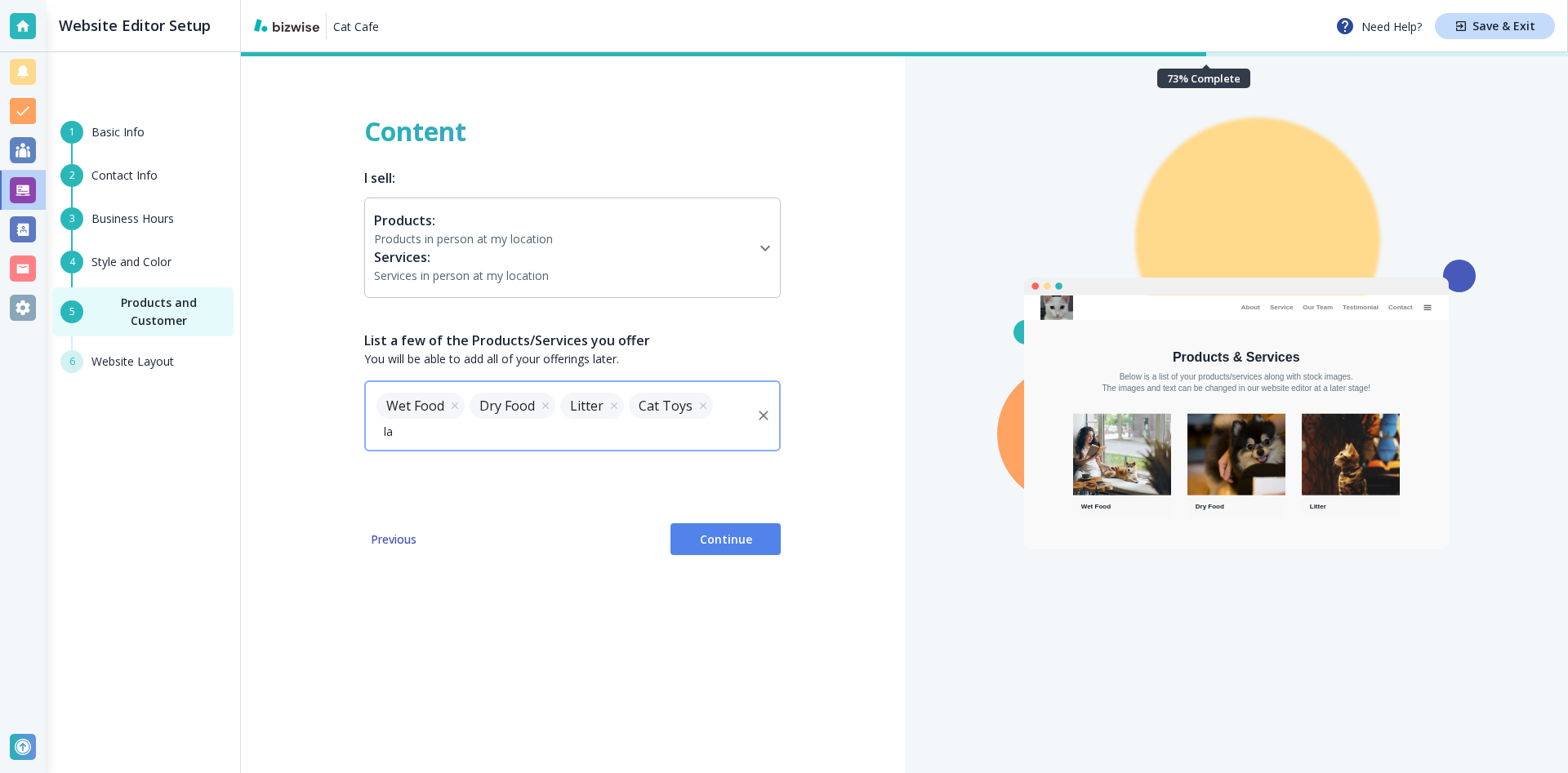
type input "l"
type input "Latte,"
type input "Espresso,"
type input "Matcha"
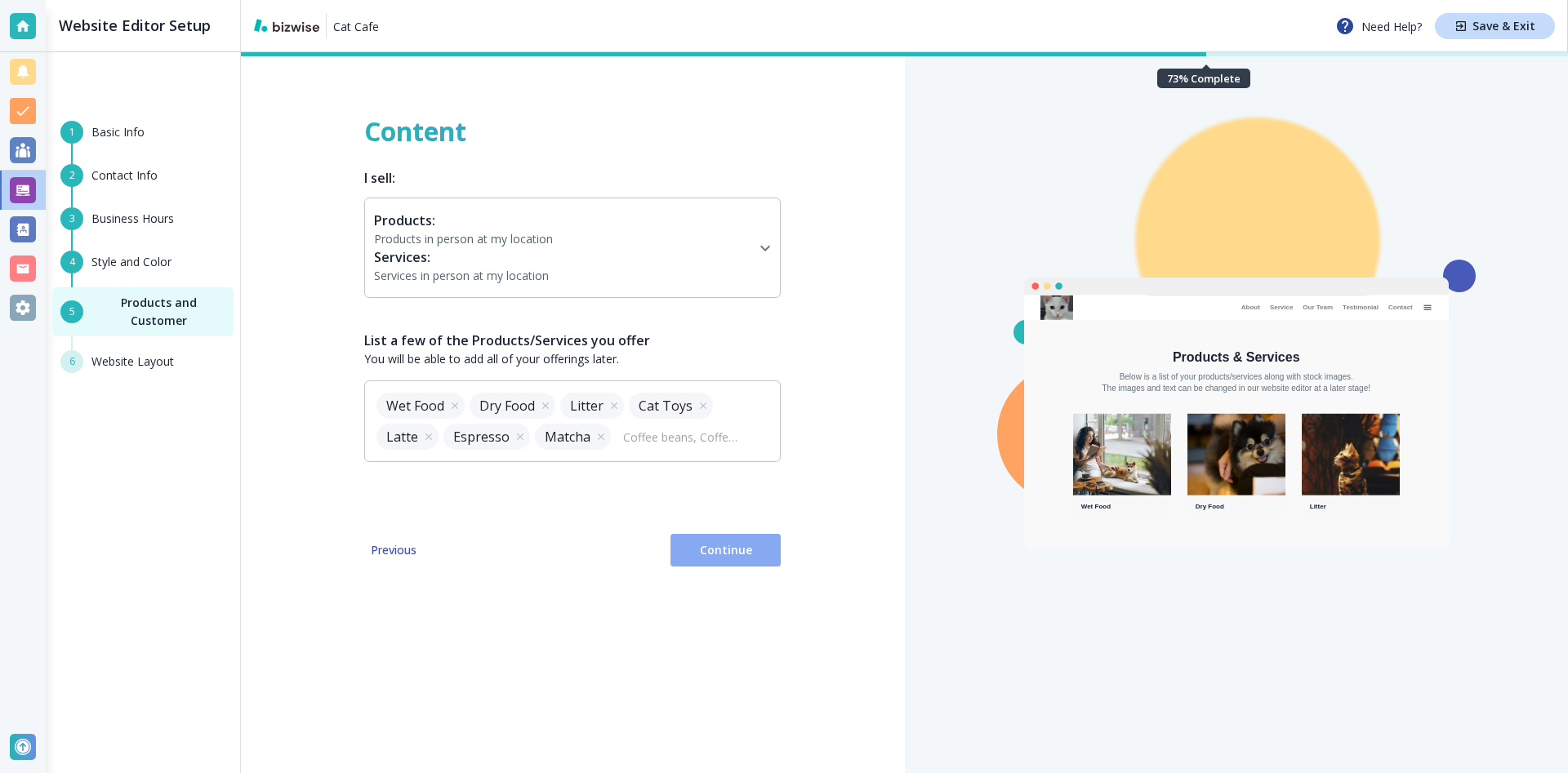
click at [769, 554] on button "Continue" at bounding box center [725, 550] width 110 height 33
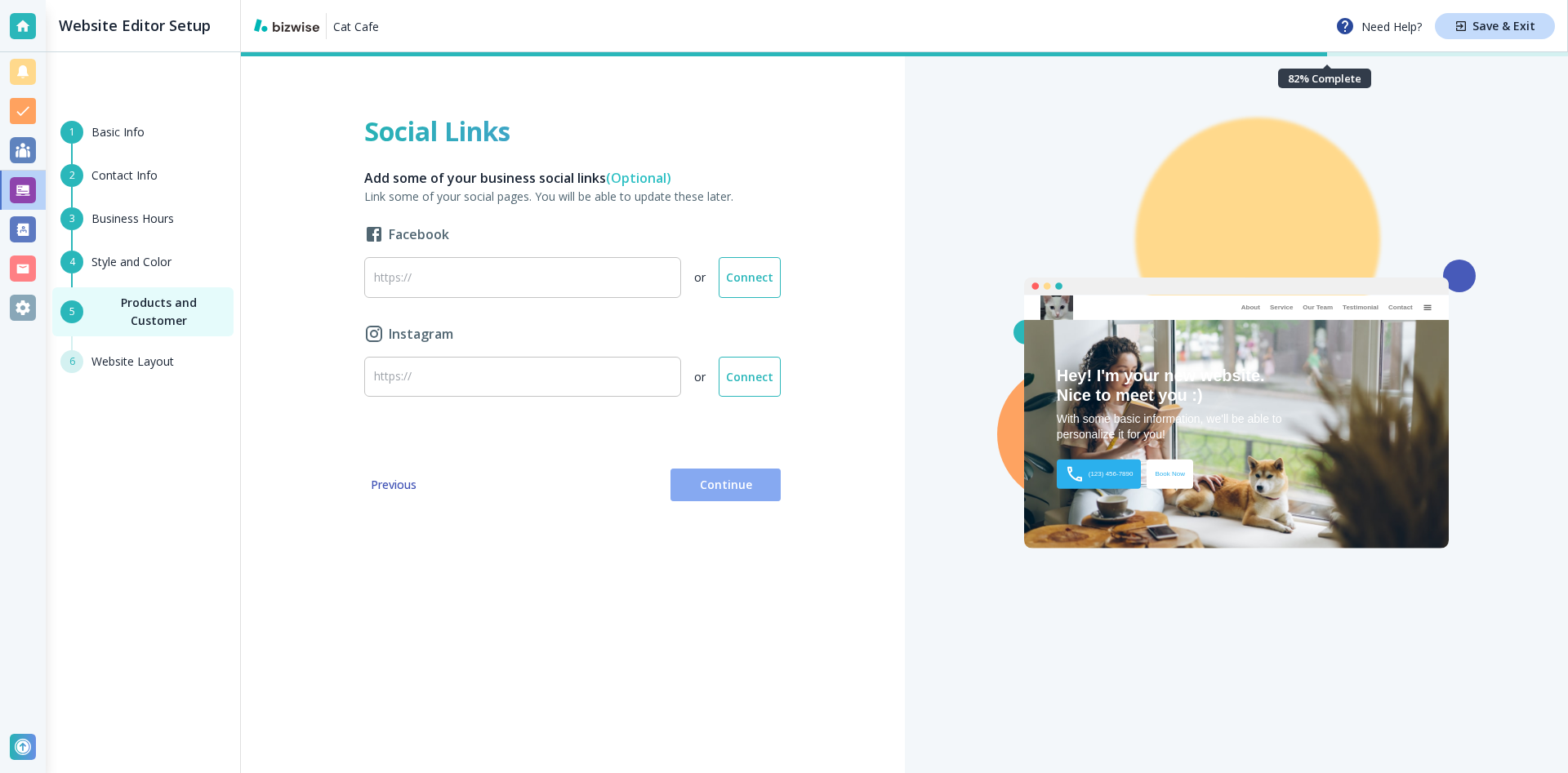
click at [703, 489] on span "Continue" at bounding box center [726, 484] width 84 height 16
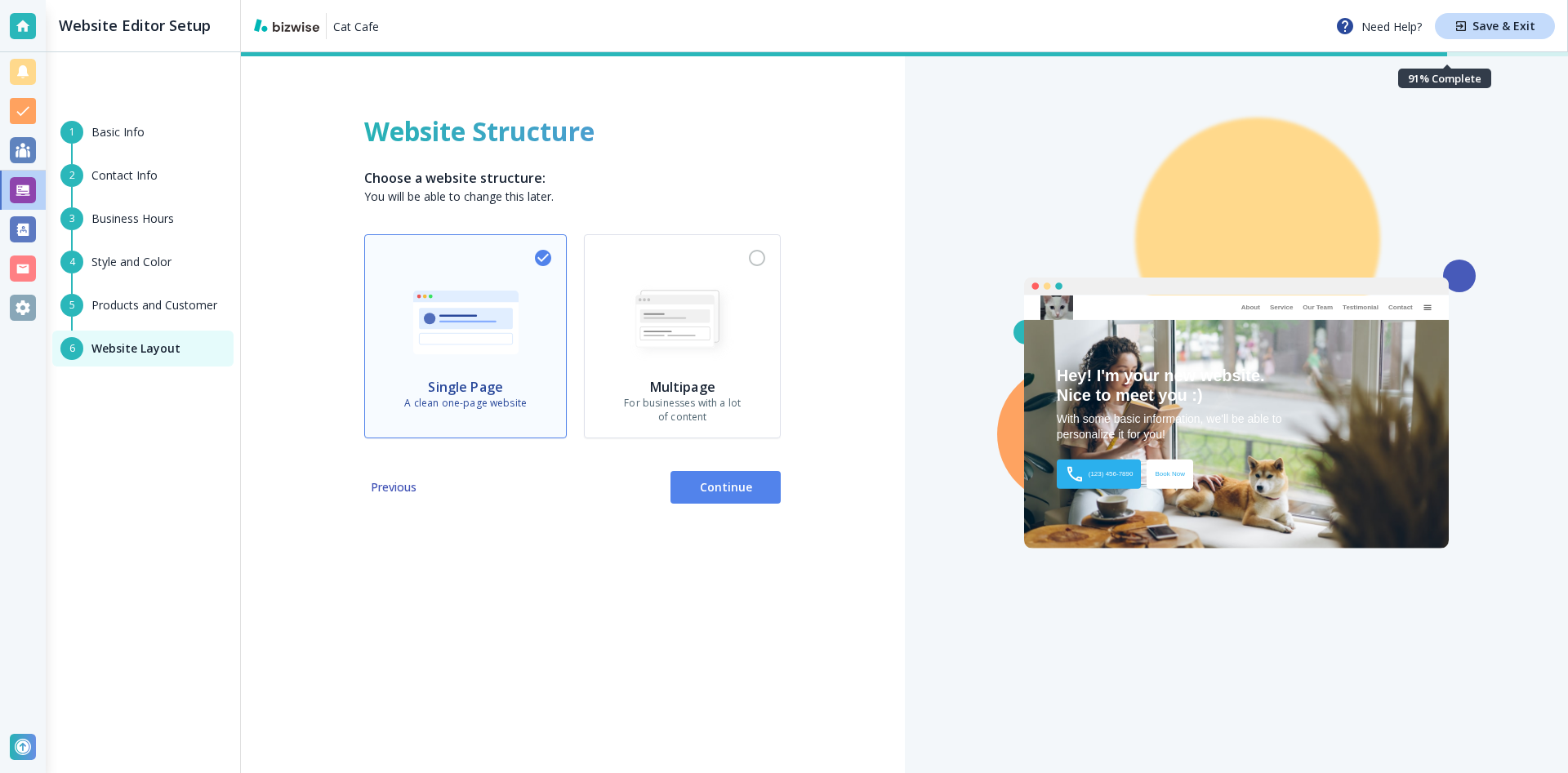
click at [633, 419] on p "For businesses with a lot of content" at bounding box center [683, 410] width 117 height 28
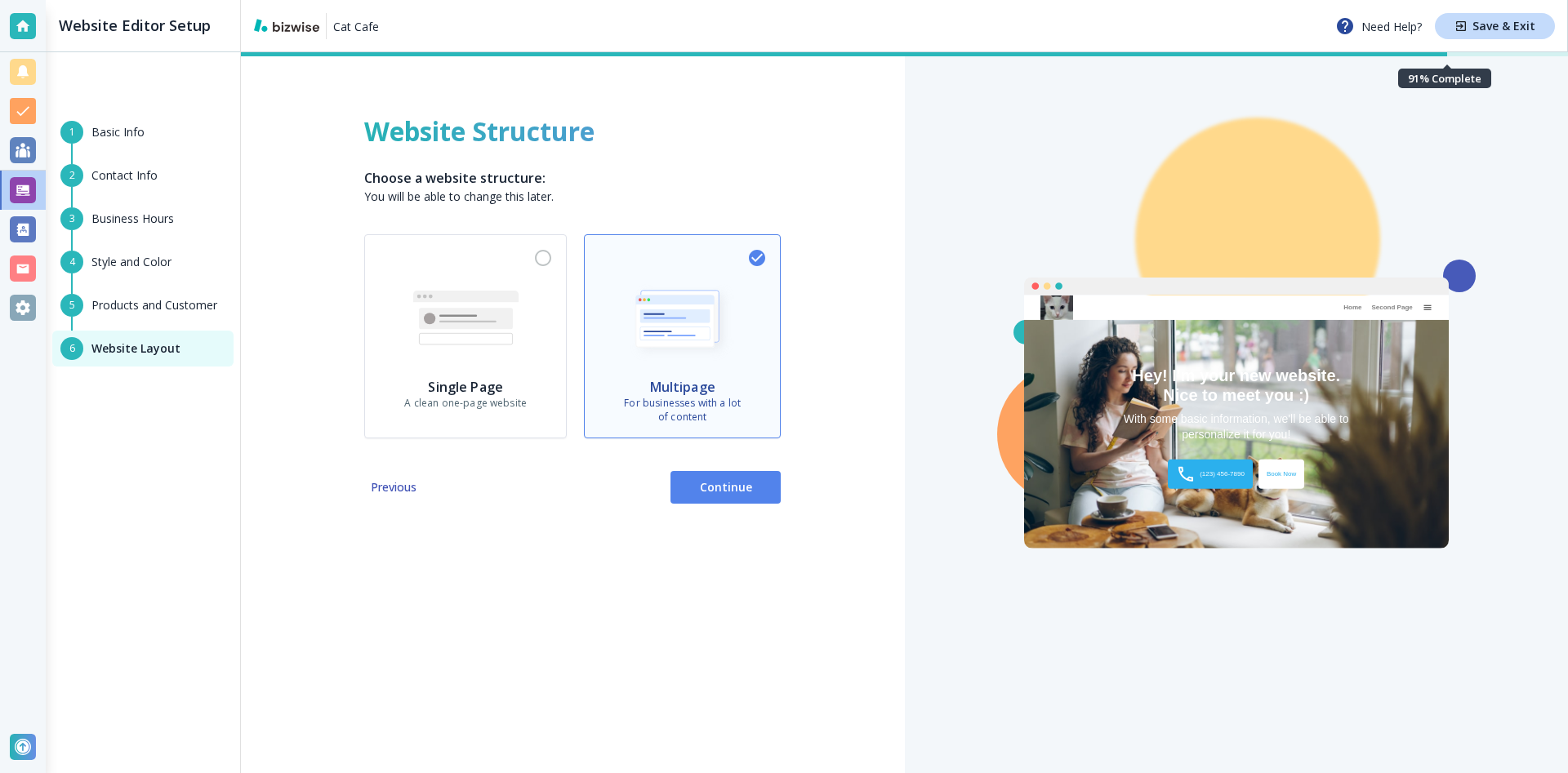
click at [671, 476] on button "Continue" at bounding box center [725, 487] width 110 height 33
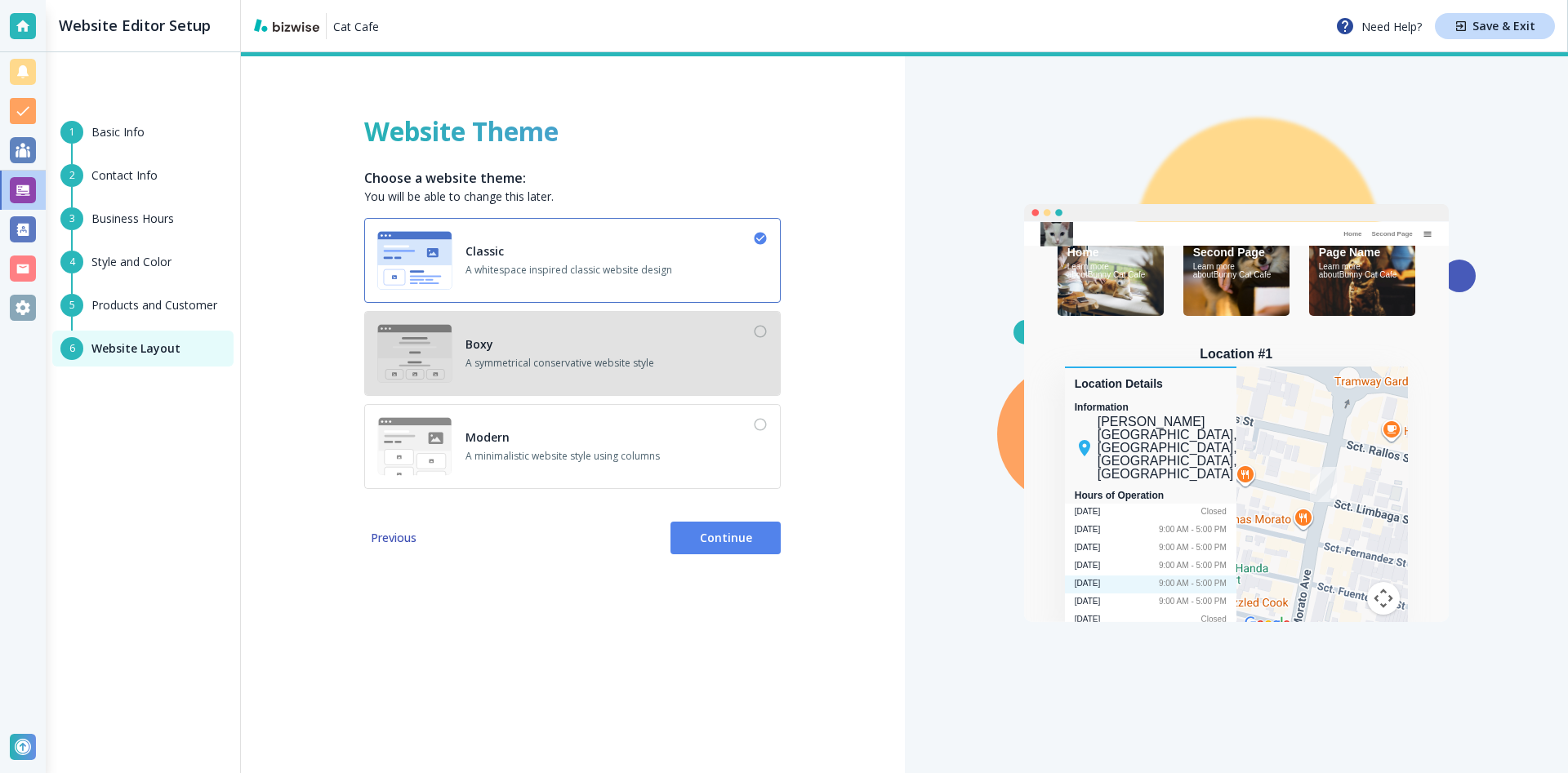
click at [657, 351] on div "Boxy A symmetrical conservative website style" at bounding box center [572, 353] width 391 height 58
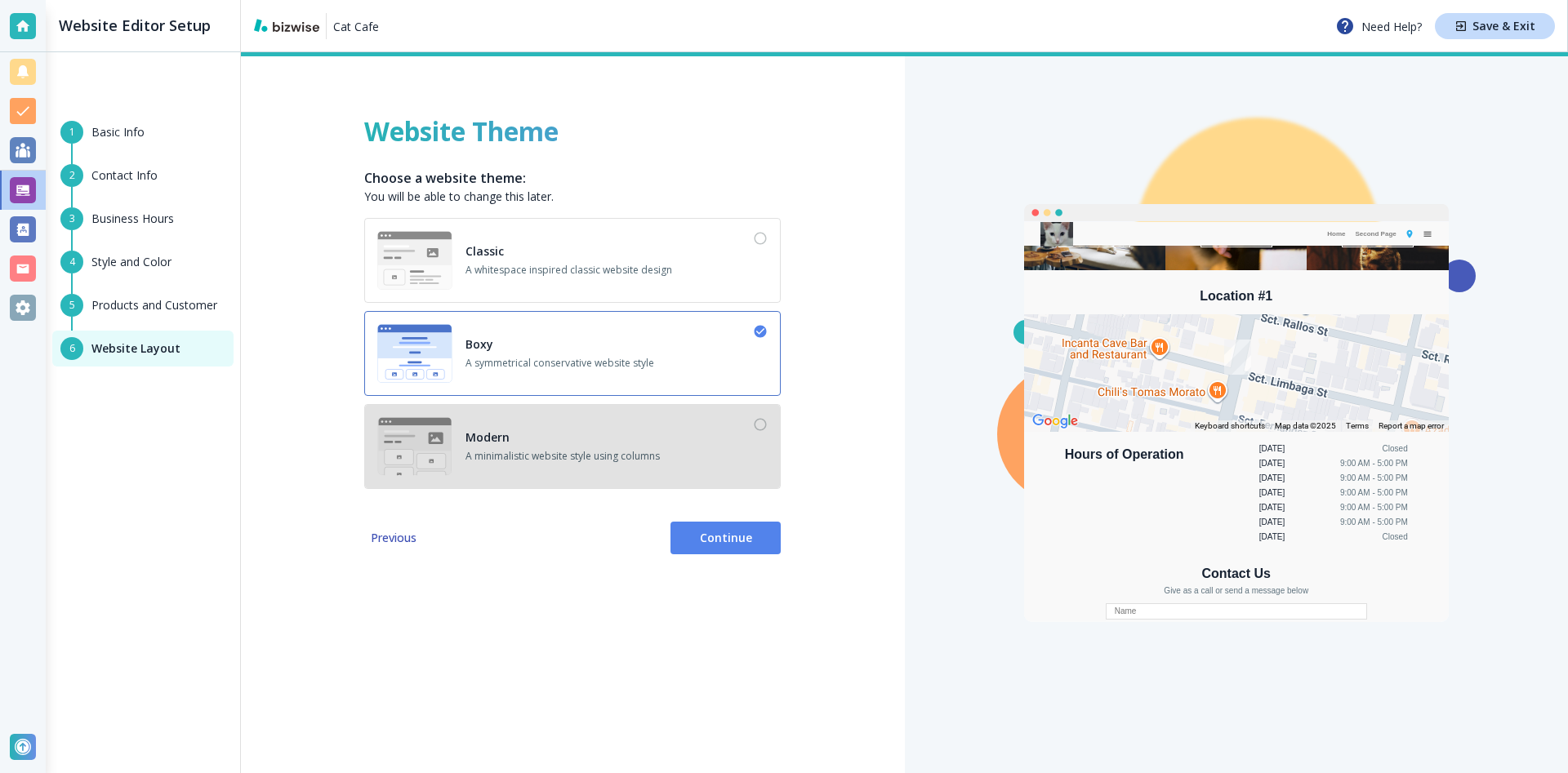
click at [657, 476] on button "Modern A minimalistic website style using columns" at bounding box center [571, 446] width 416 height 85
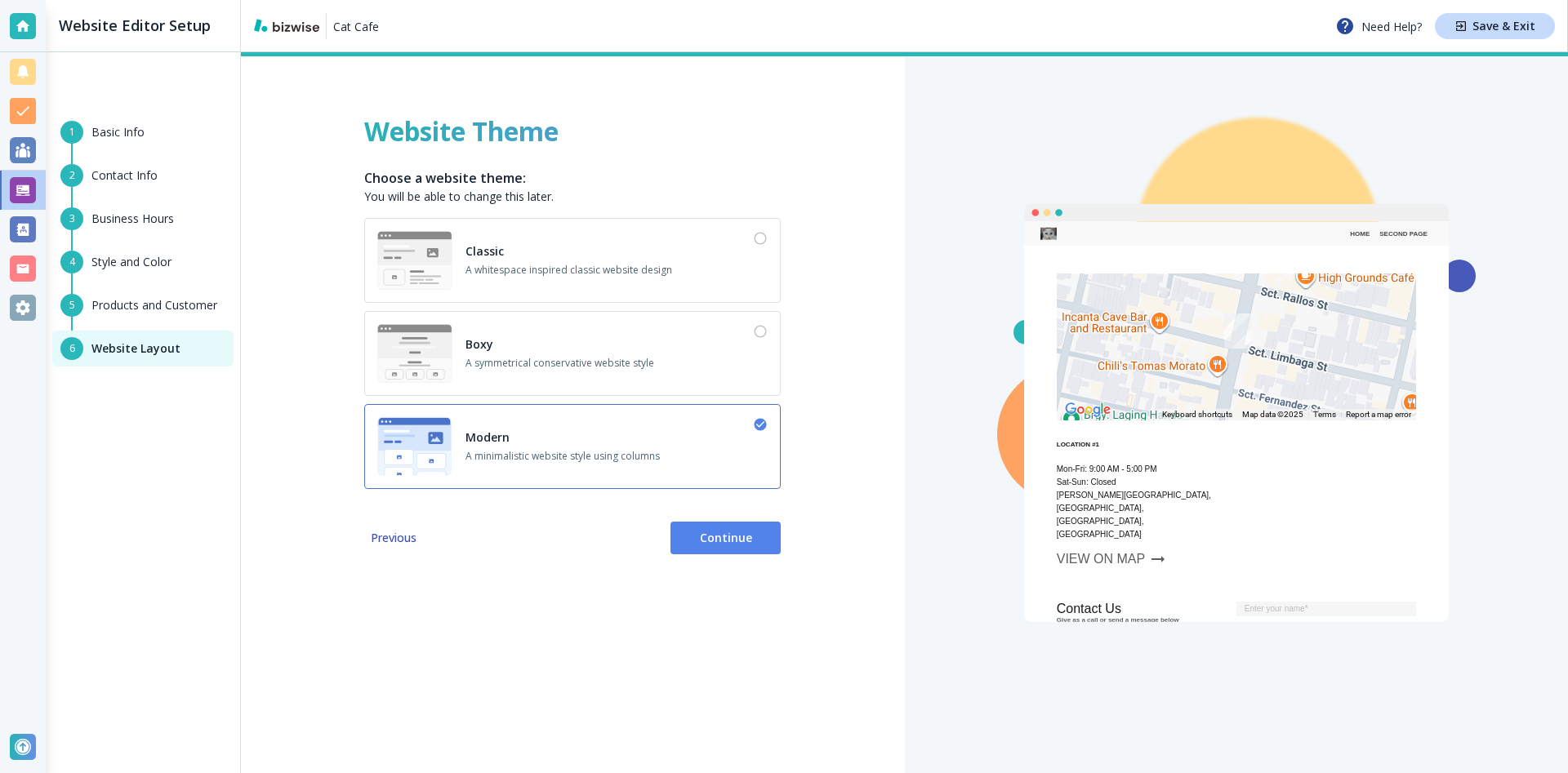
scroll to position [774, 0]
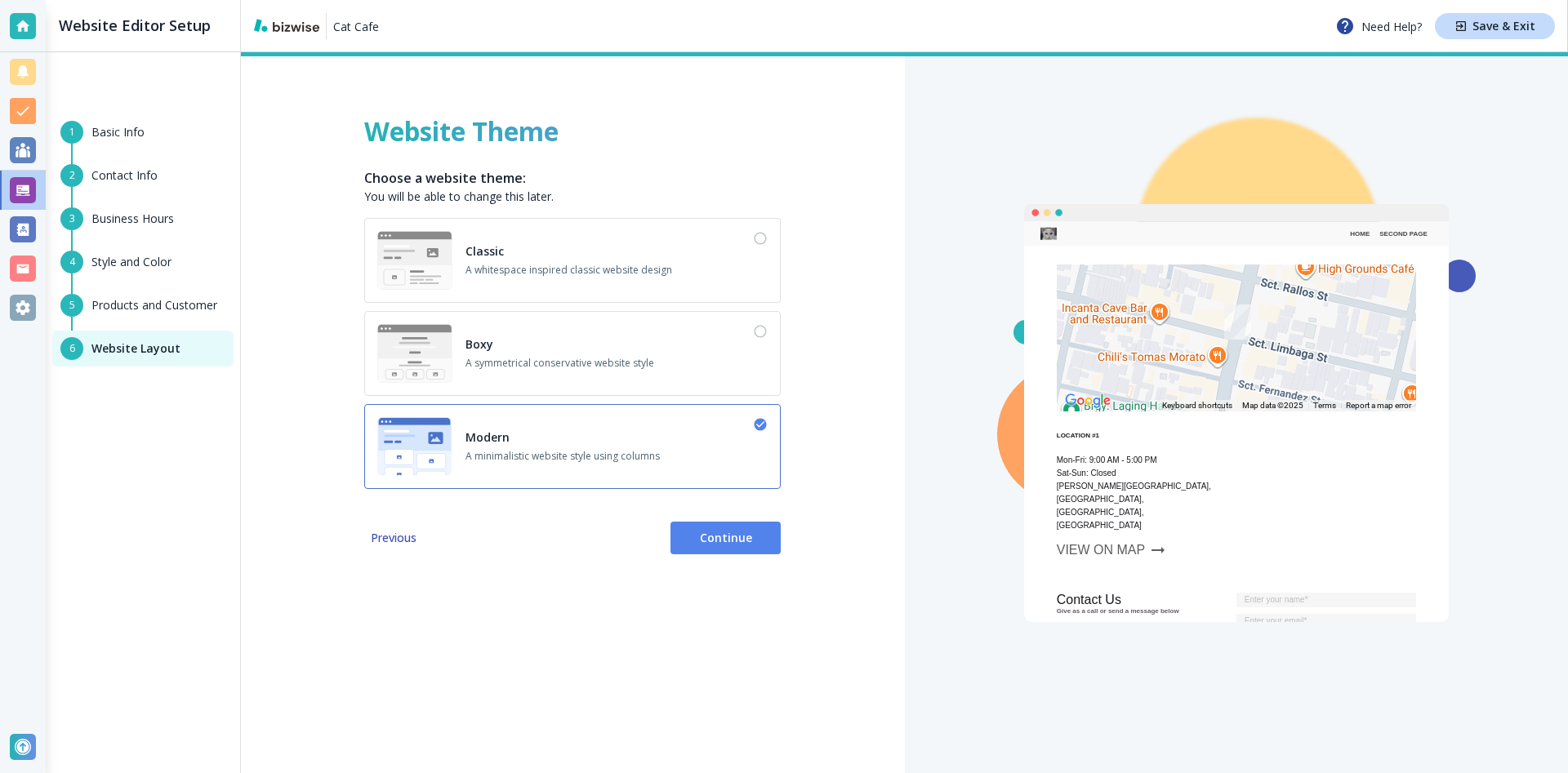
click at [767, 534] on span "Continue" at bounding box center [726, 538] width 84 height 16
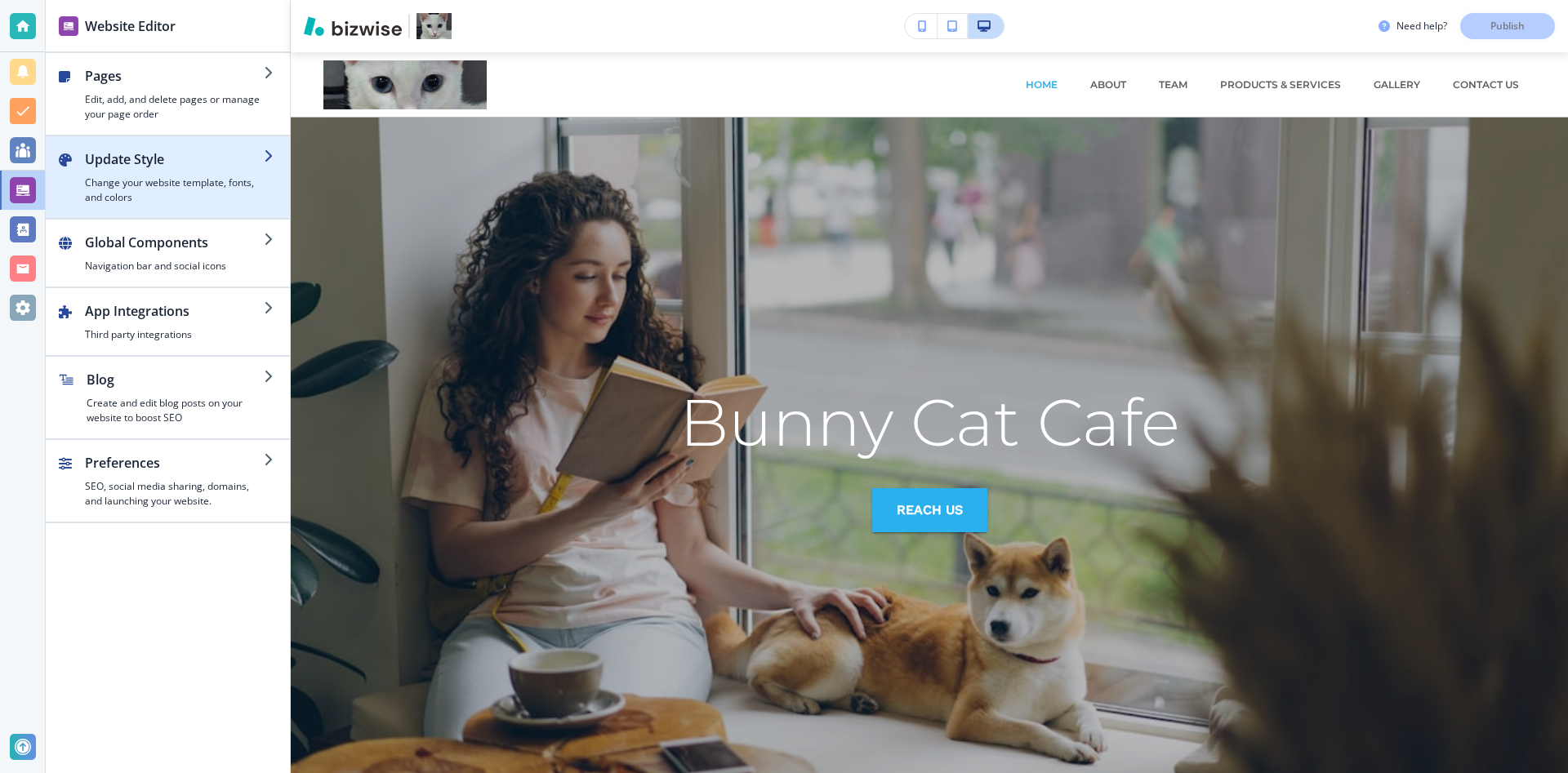
click at [192, 208] on div "button" at bounding box center [168, 211] width 244 height 13
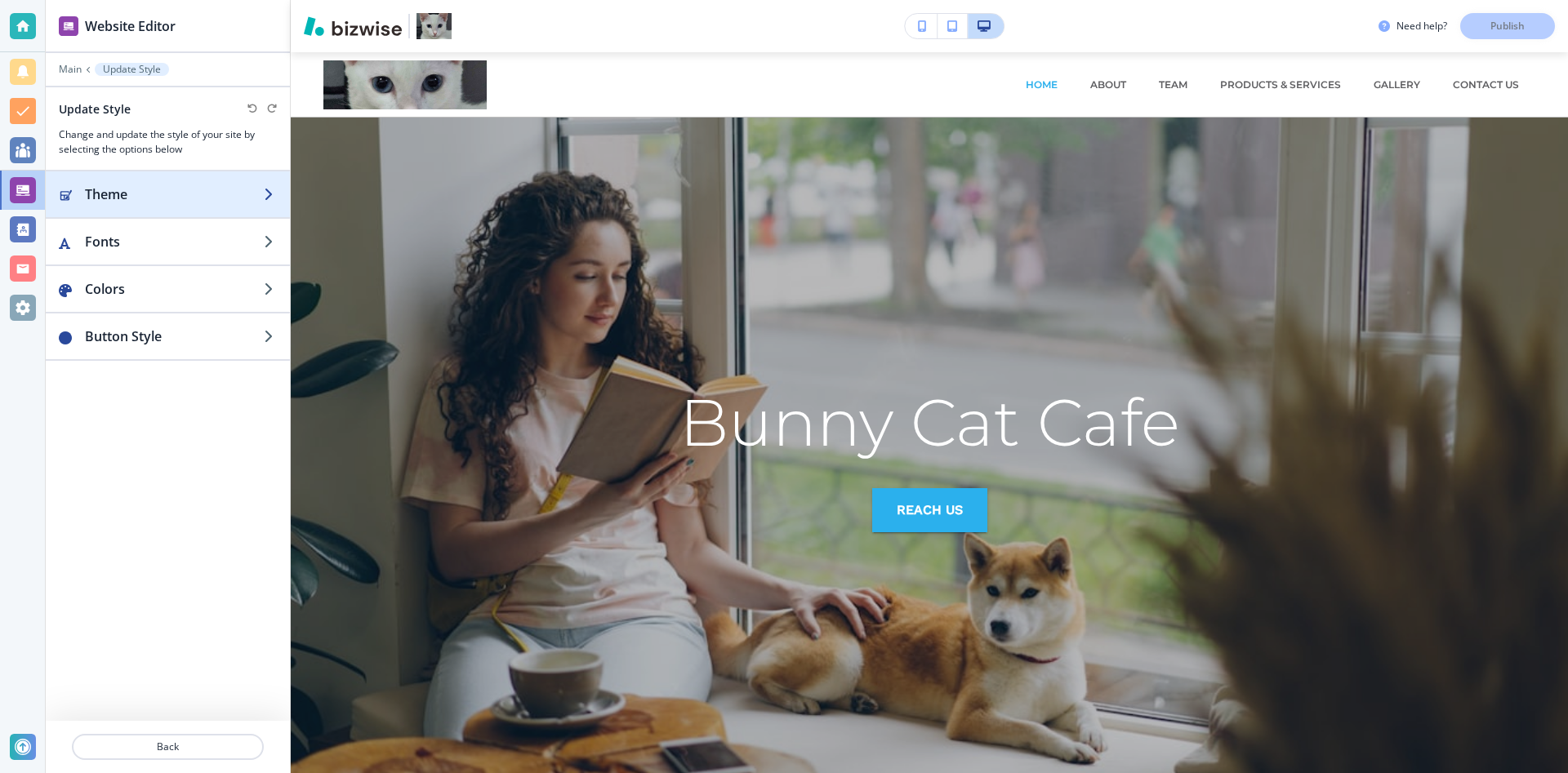
click at [219, 198] on h2 "Theme" at bounding box center [174, 194] width 179 height 19
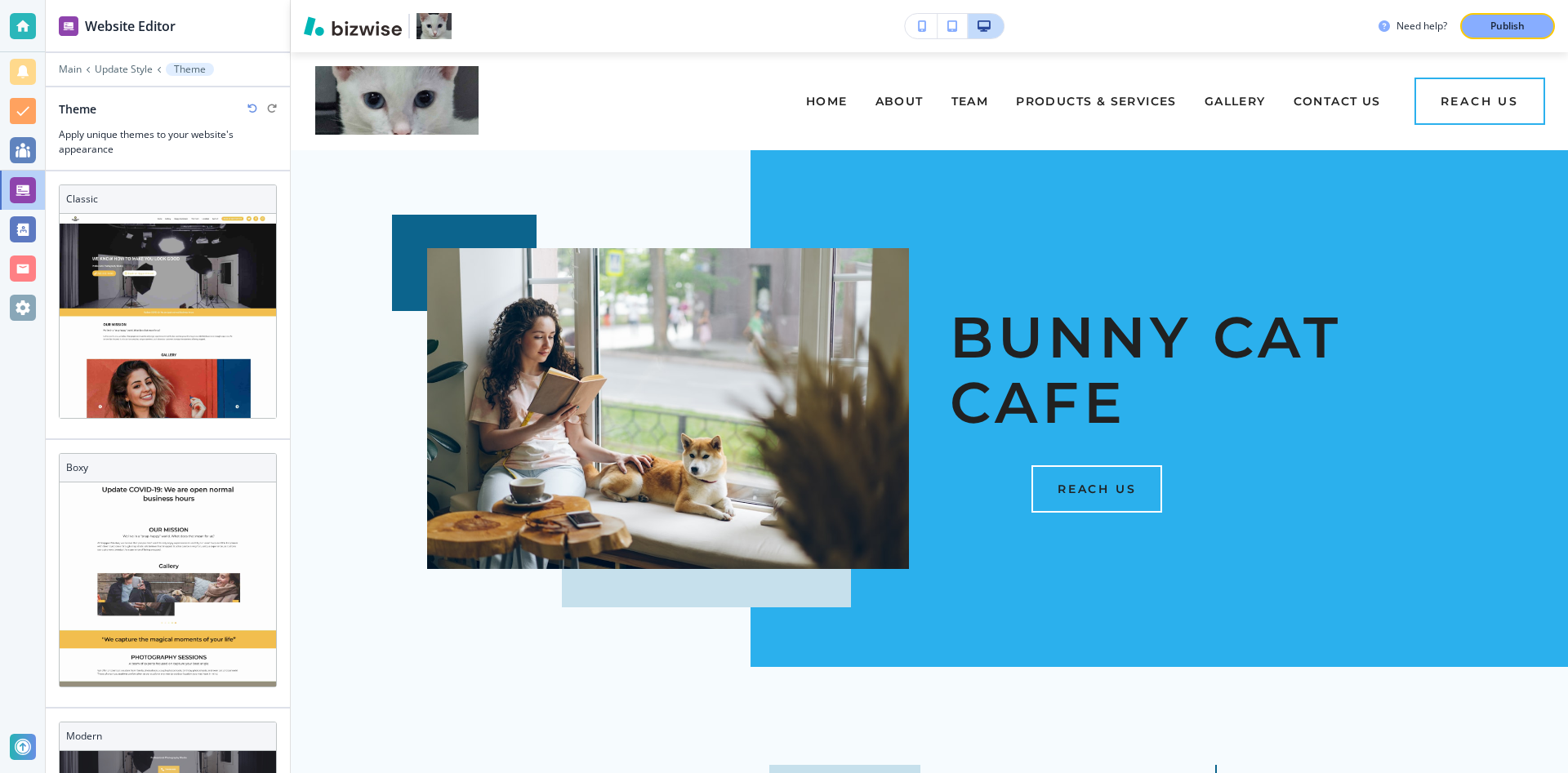
click at [126, 77] on div at bounding box center [168, 80] width 244 height 10
click at [130, 72] on p "Update Style" at bounding box center [123, 70] width 58 height 11
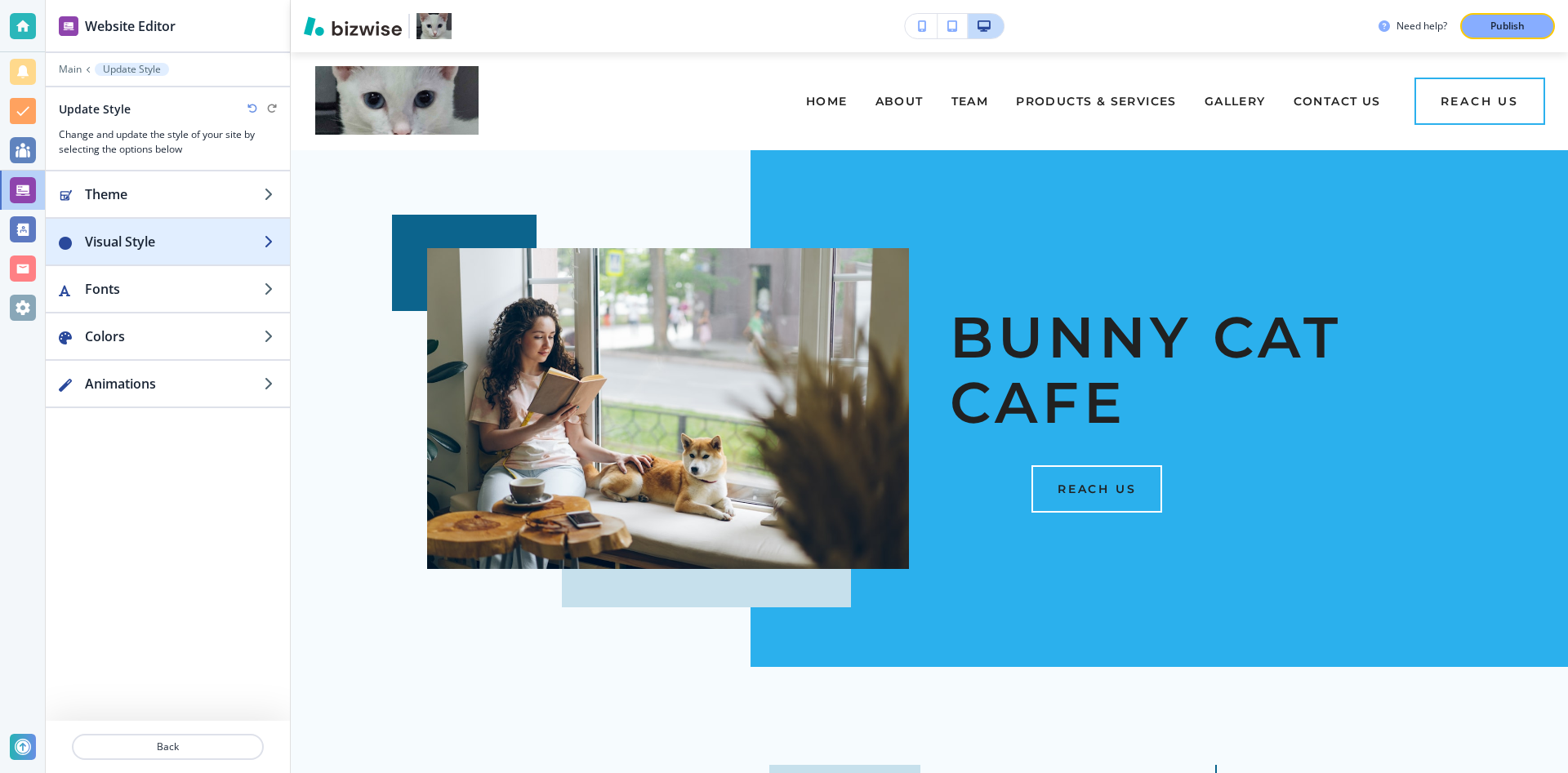
click at [125, 234] on h2 "Visual Style" at bounding box center [174, 241] width 179 height 19
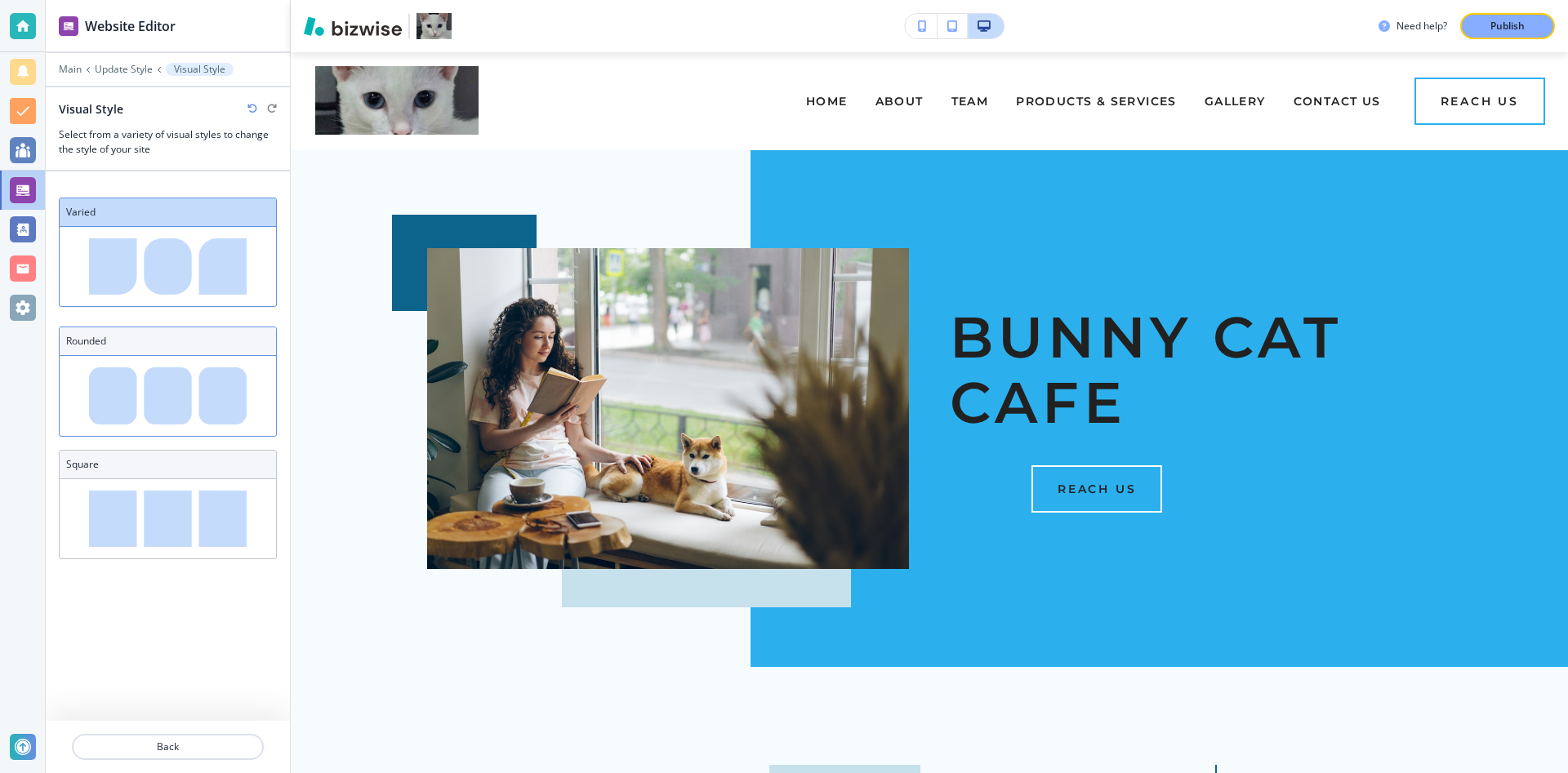
click at [160, 408] on img at bounding box center [168, 395] width 216 height 79
click at [117, 64] on p "Update Style" at bounding box center [123, 70] width 58 height 11
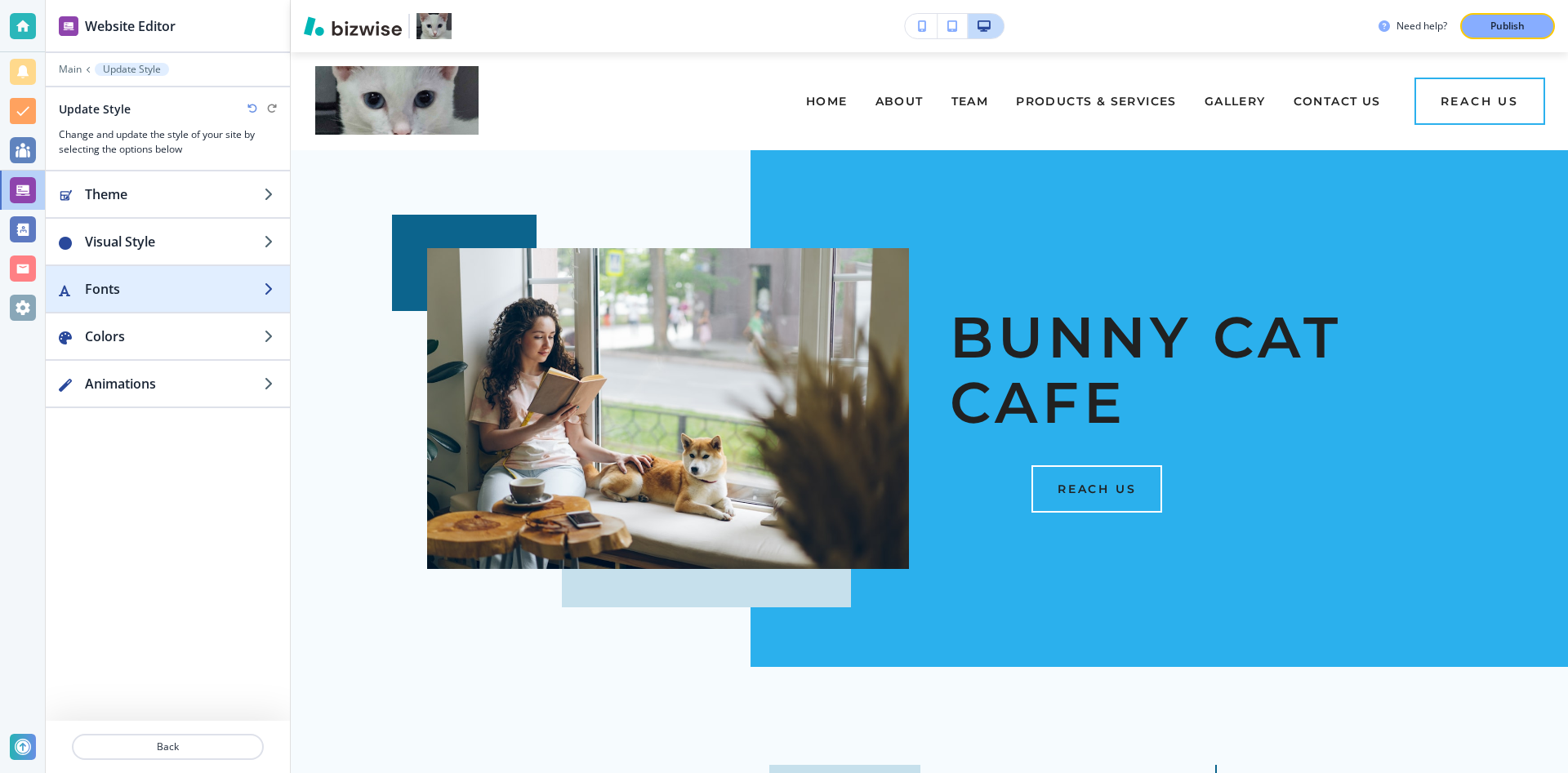
click at [142, 274] on div "button" at bounding box center [168, 273] width 244 height 13
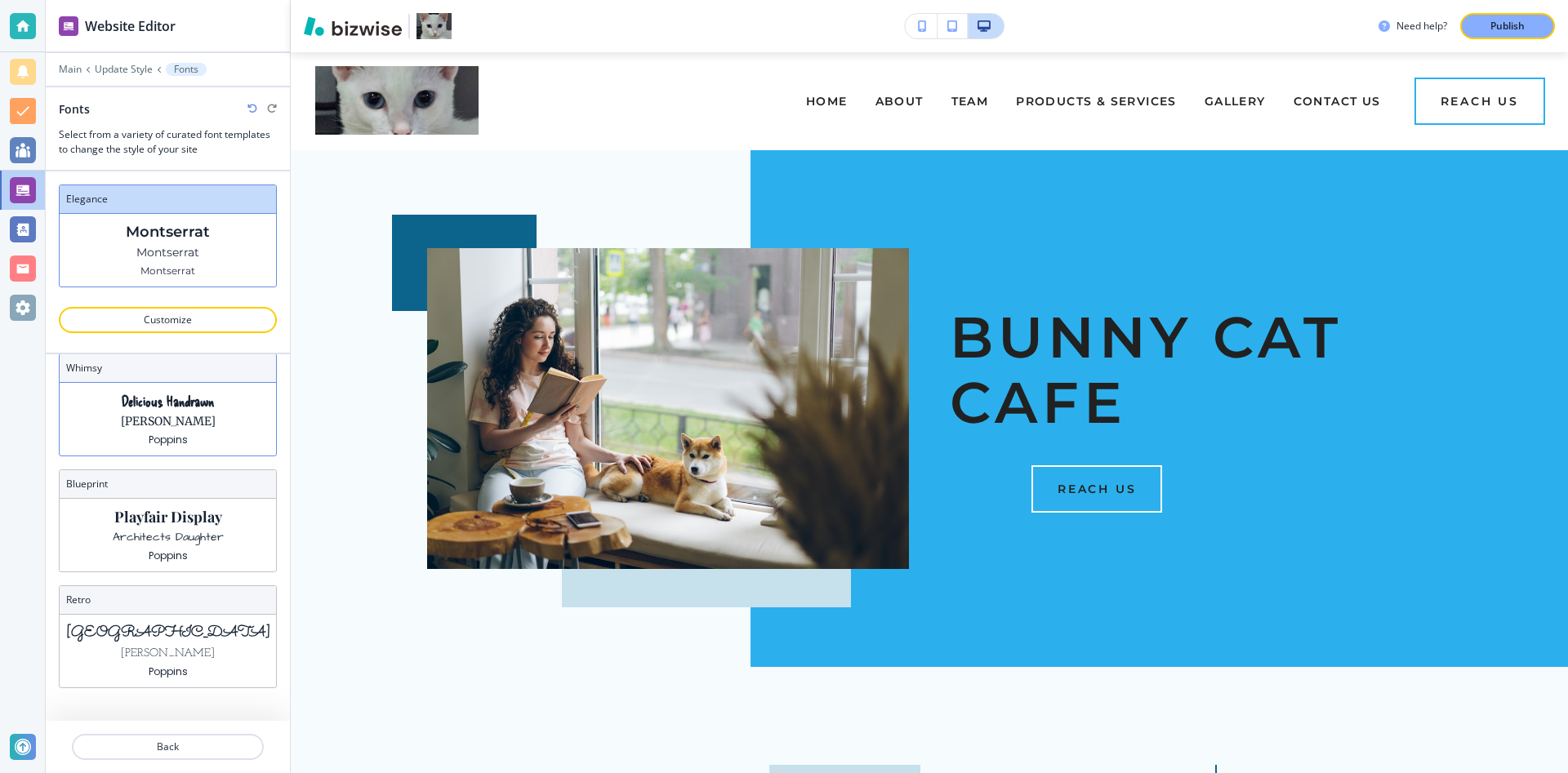
click at [192, 402] on p "Delicious Handrawn" at bounding box center [168, 401] width 93 height 17
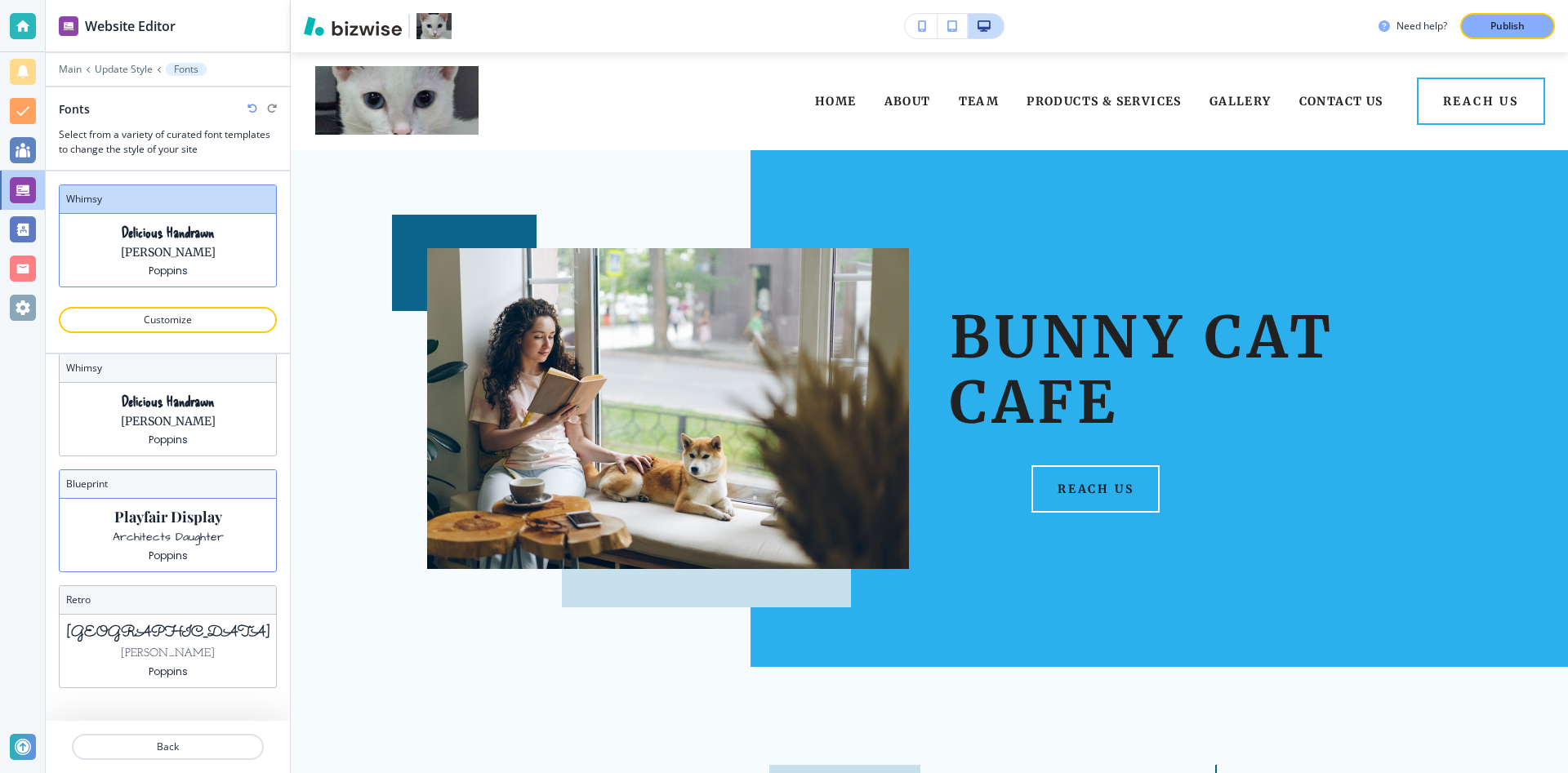
click at [183, 541] on p "Architects Daughter" at bounding box center [168, 538] width 111 height 17
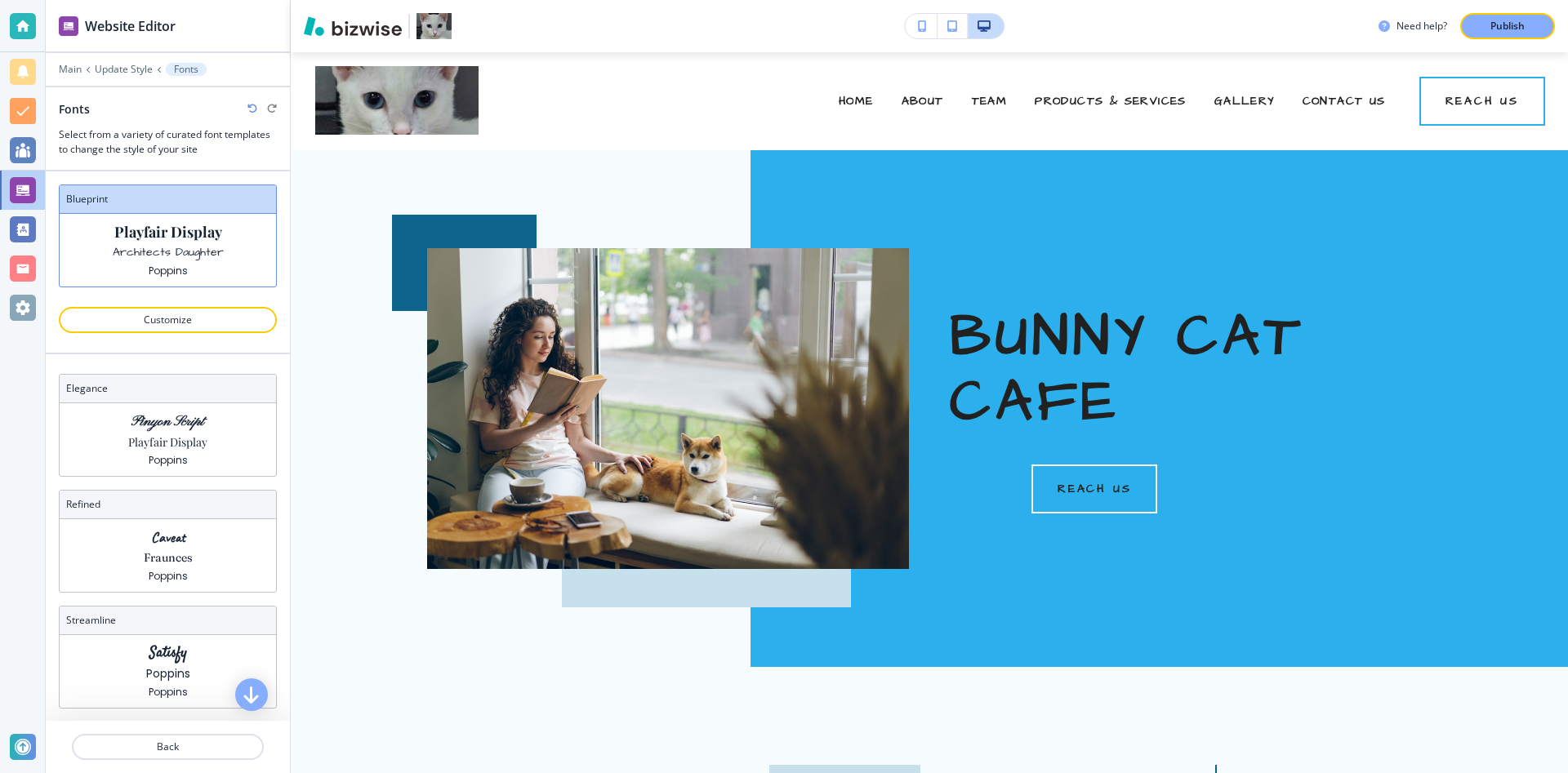
click at [255, 117] on div "Fonts" at bounding box center [168, 109] width 218 height 17
click at [252, 107] on icon "button" at bounding box center [252, 108] width 10 height 10
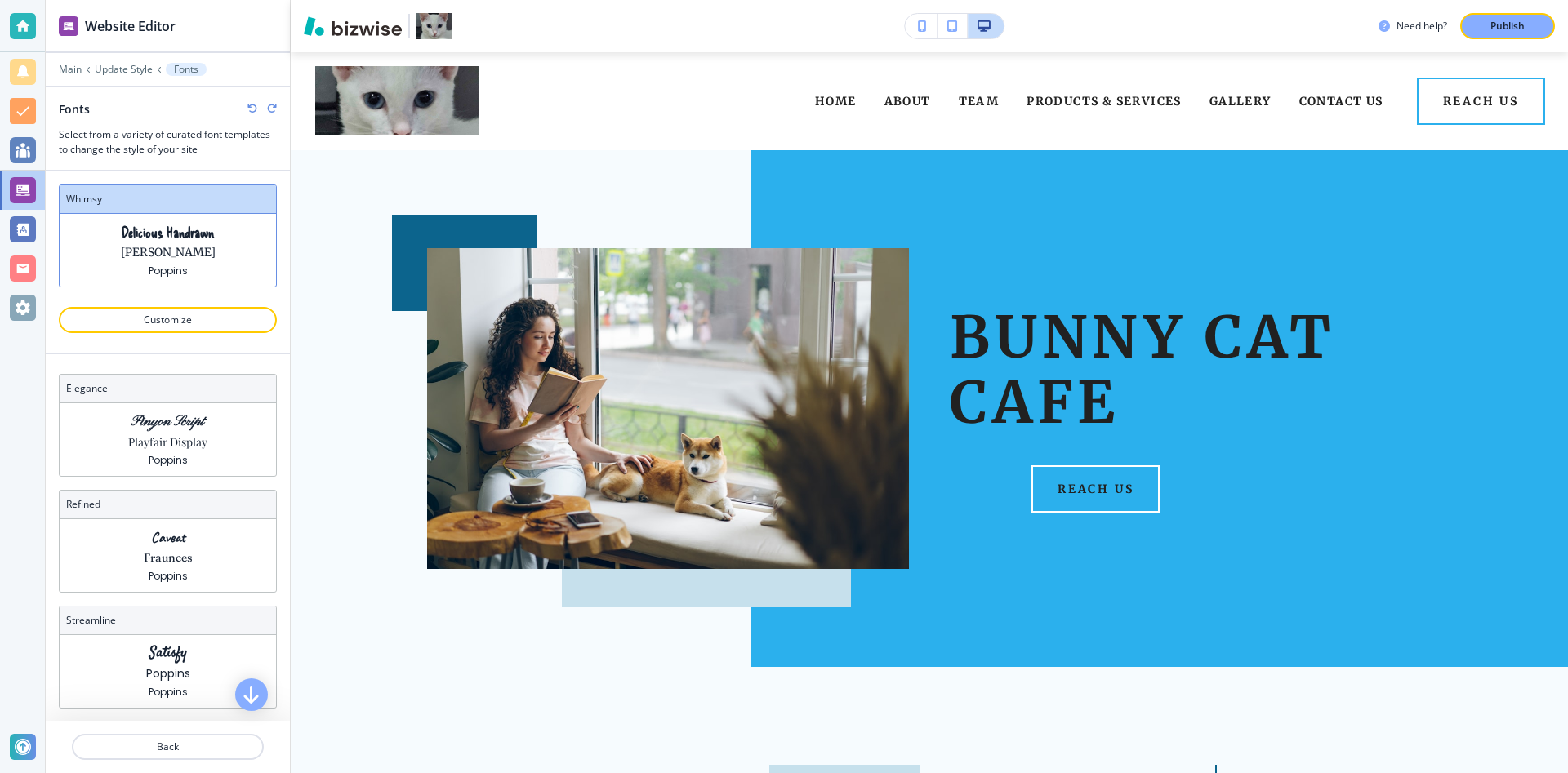
click at [253, 108] on icon "button" at bounding box center [252, 108] width 10 height 10
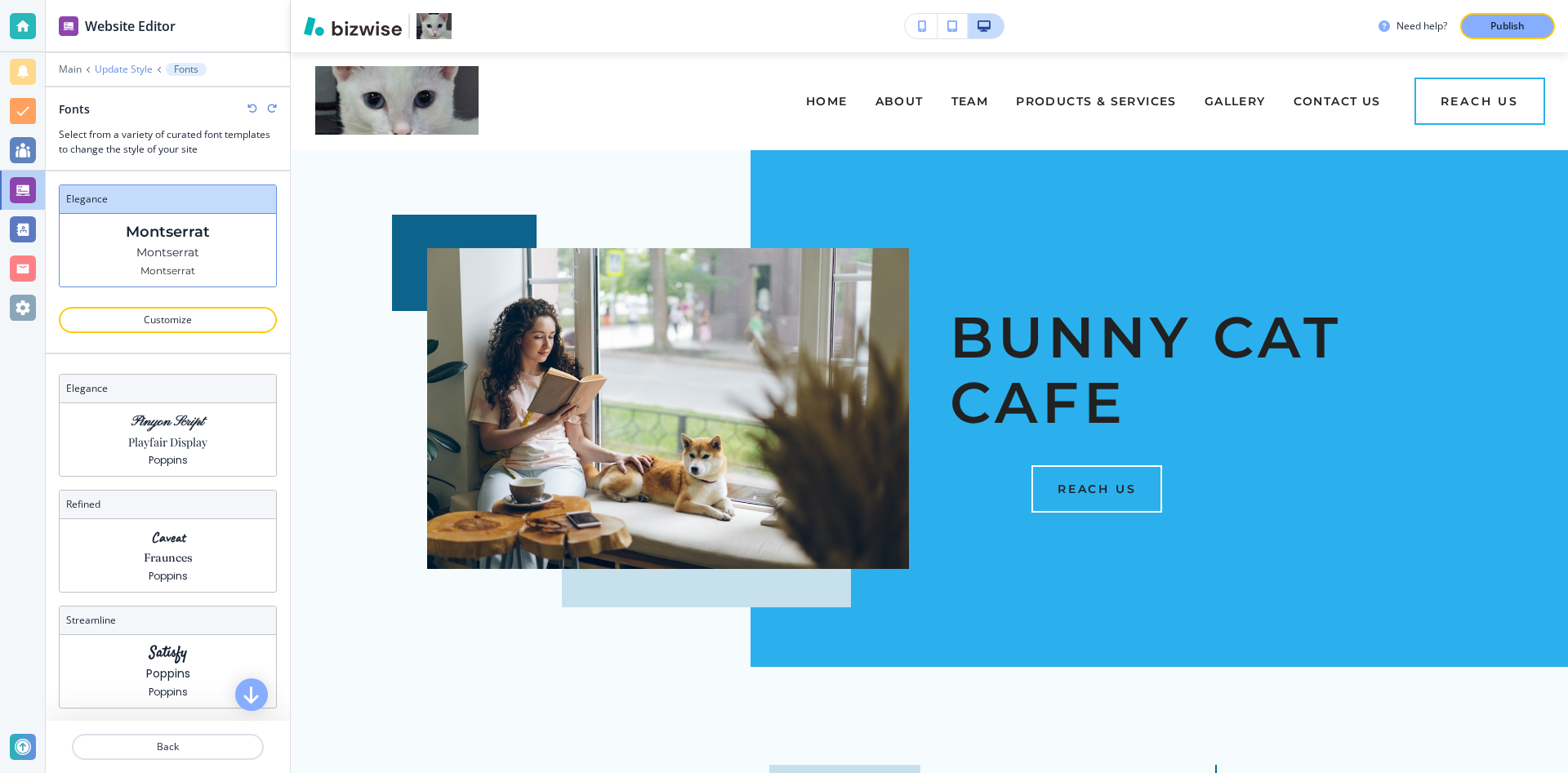
click at [136, 70] on p "Update Style" at bounding box center [123, 70] width 58 height 11
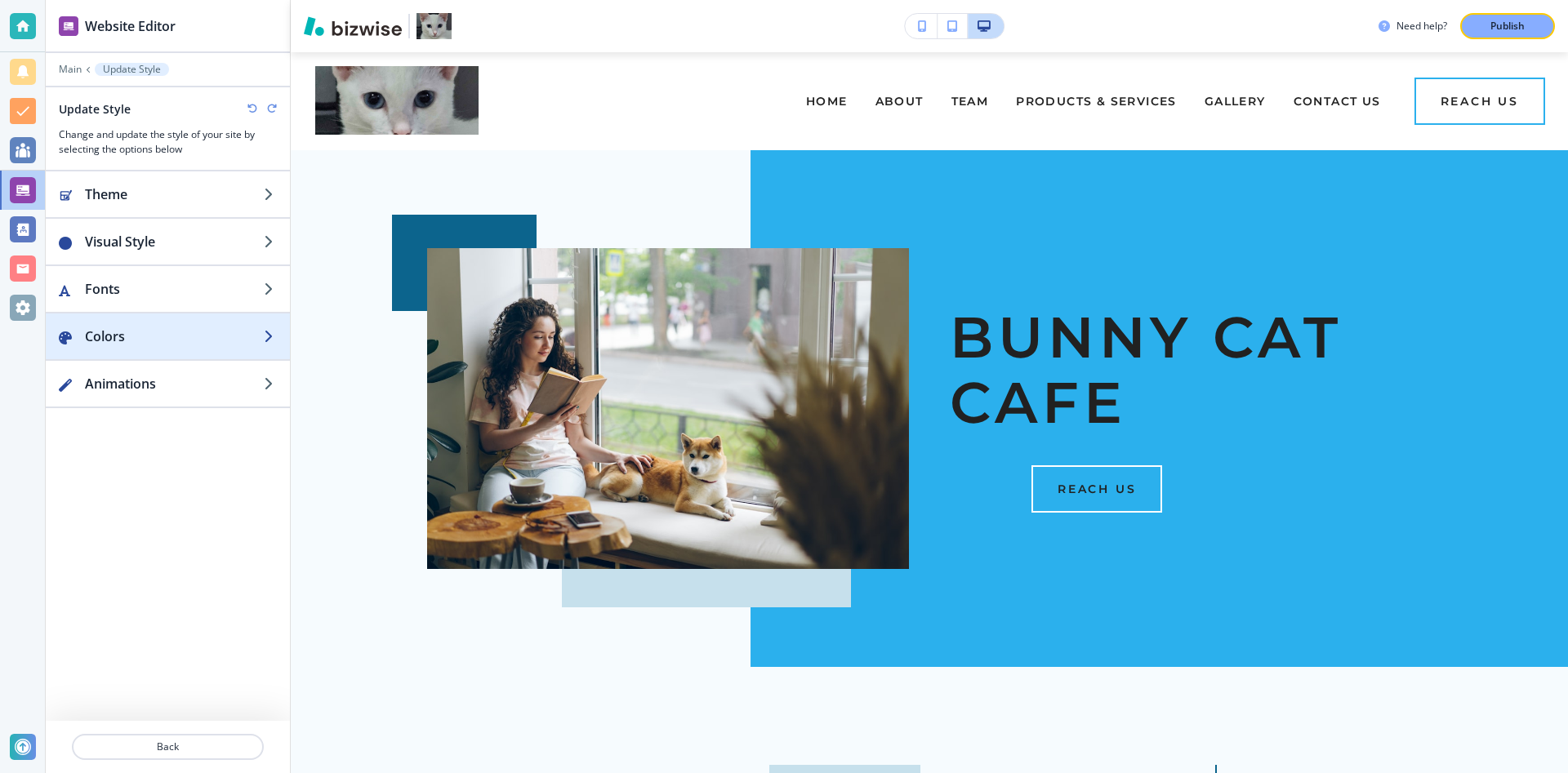
click at [138, 342] on h2 "Colors" at bounding box center [174, 336] width 179 height 19
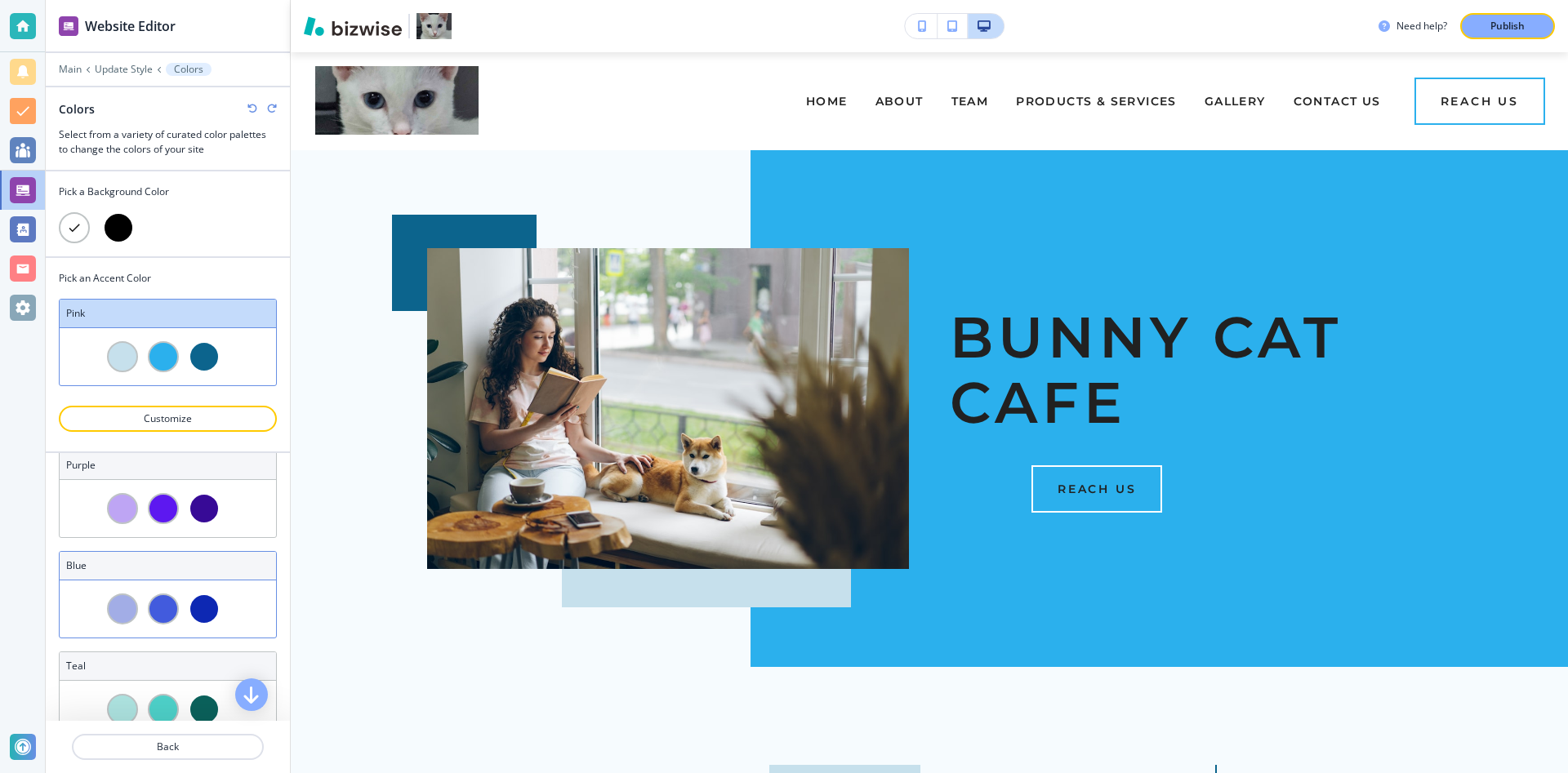
scroll to position [431, 0]
click at [194, 508] on div at bounding box center [204, 500] width 31 height 31
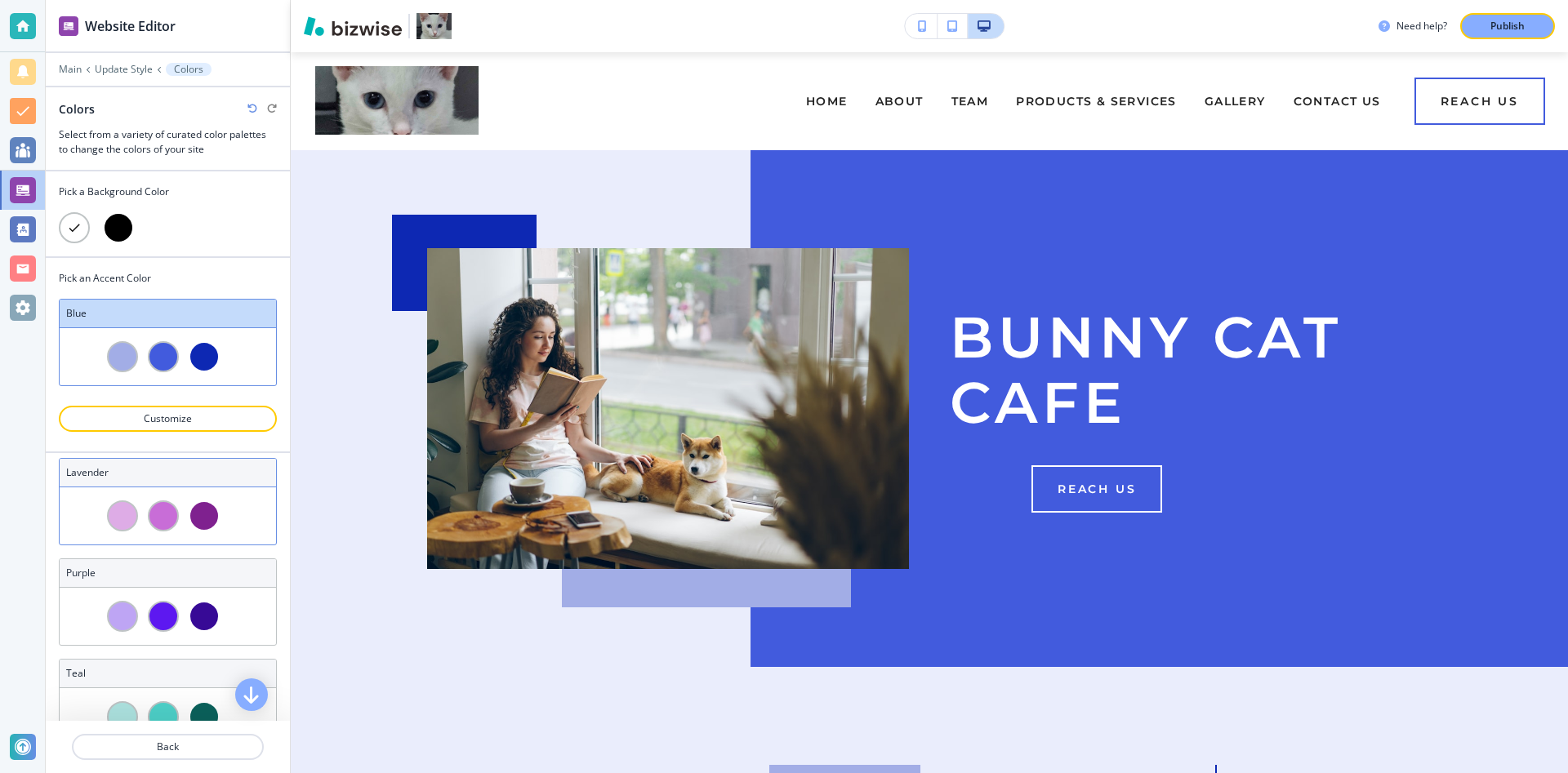
scroll to position [0, 0]
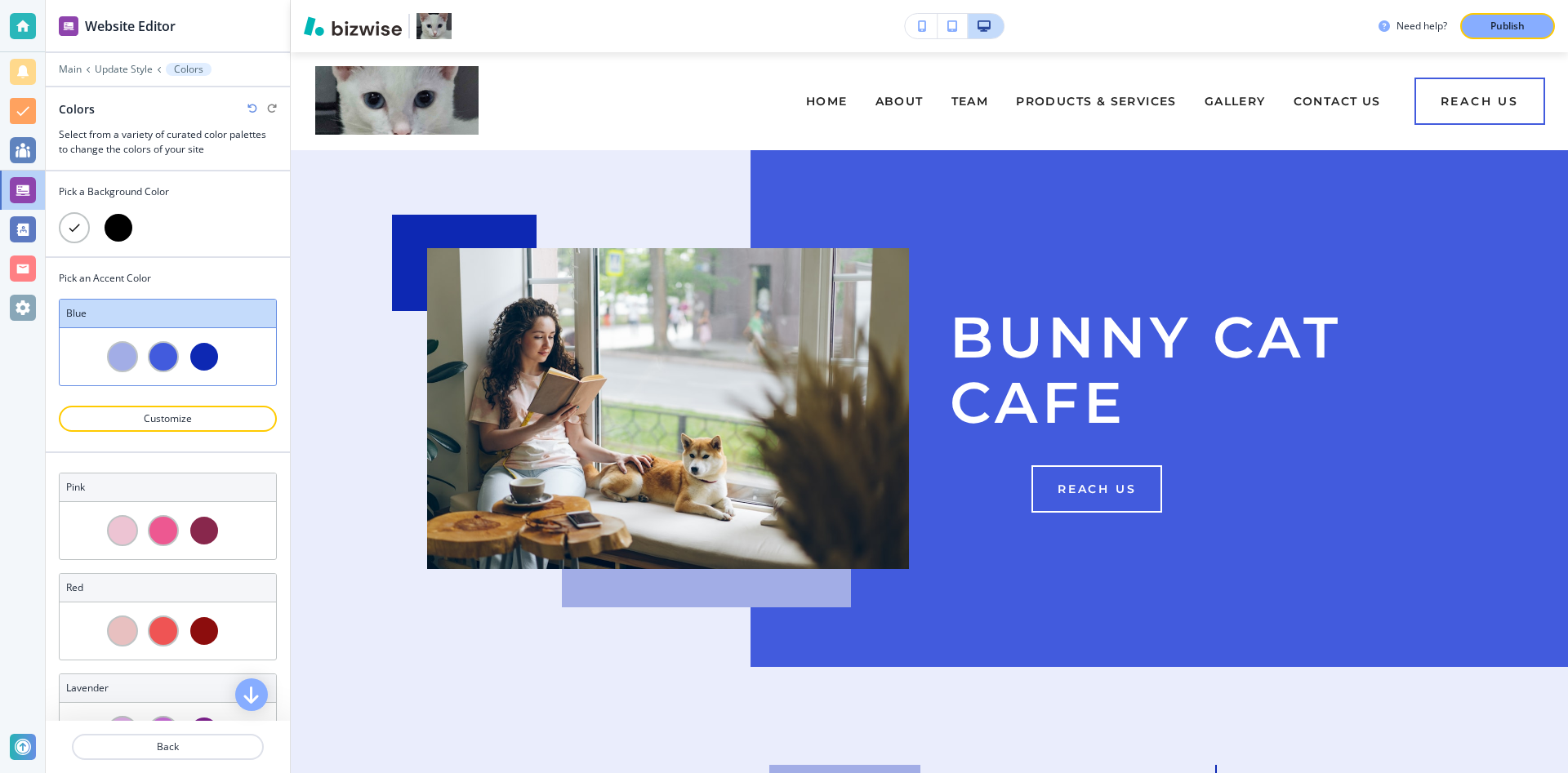
click at [248, 109] on icon "button" at bounding box center [252, 108] width 10 height 10
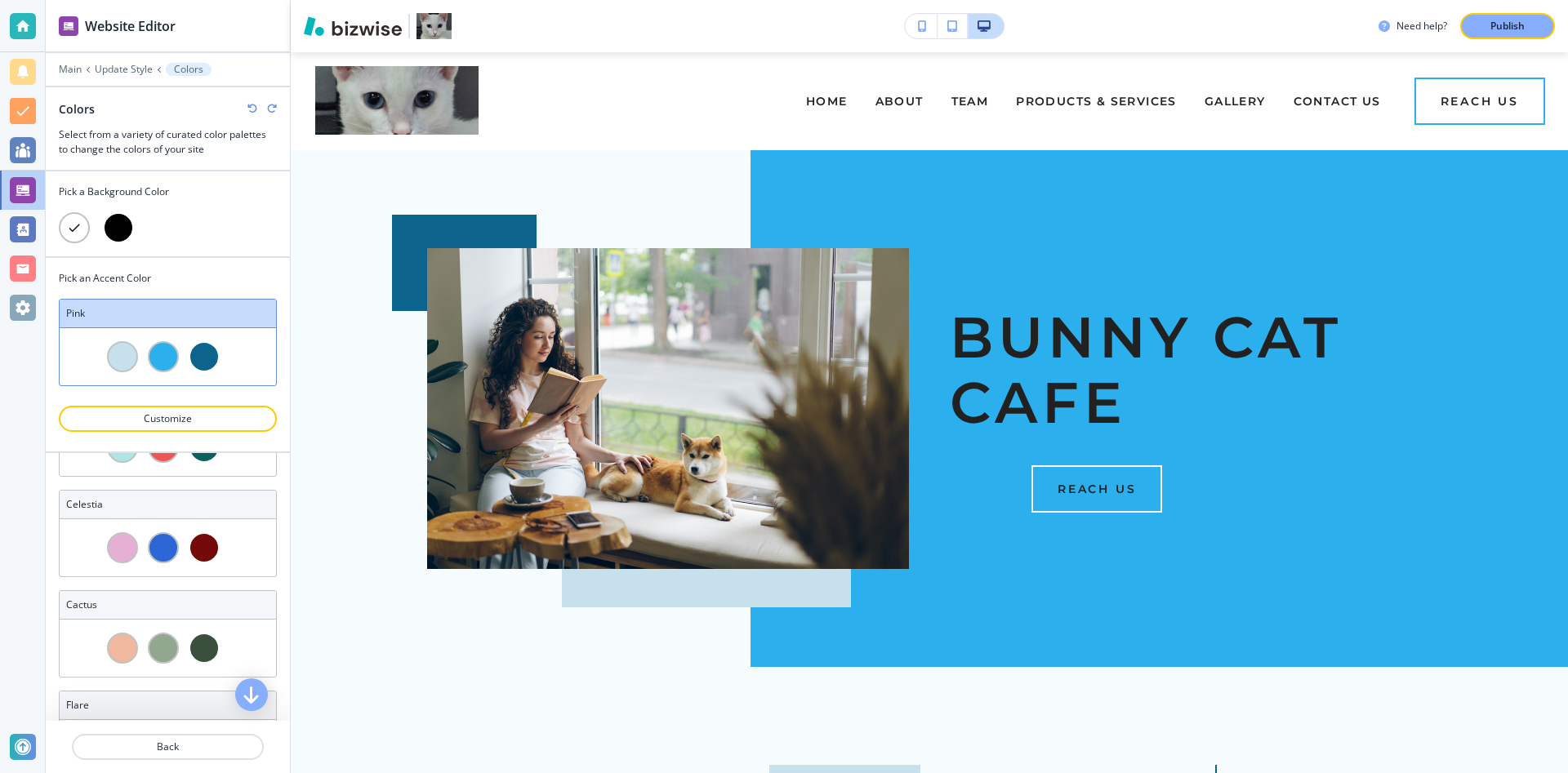
scroll to position [1292, 0]
click at [137, 69] on p "Update Style" at bounding box center [123, 70] width 58 height 11
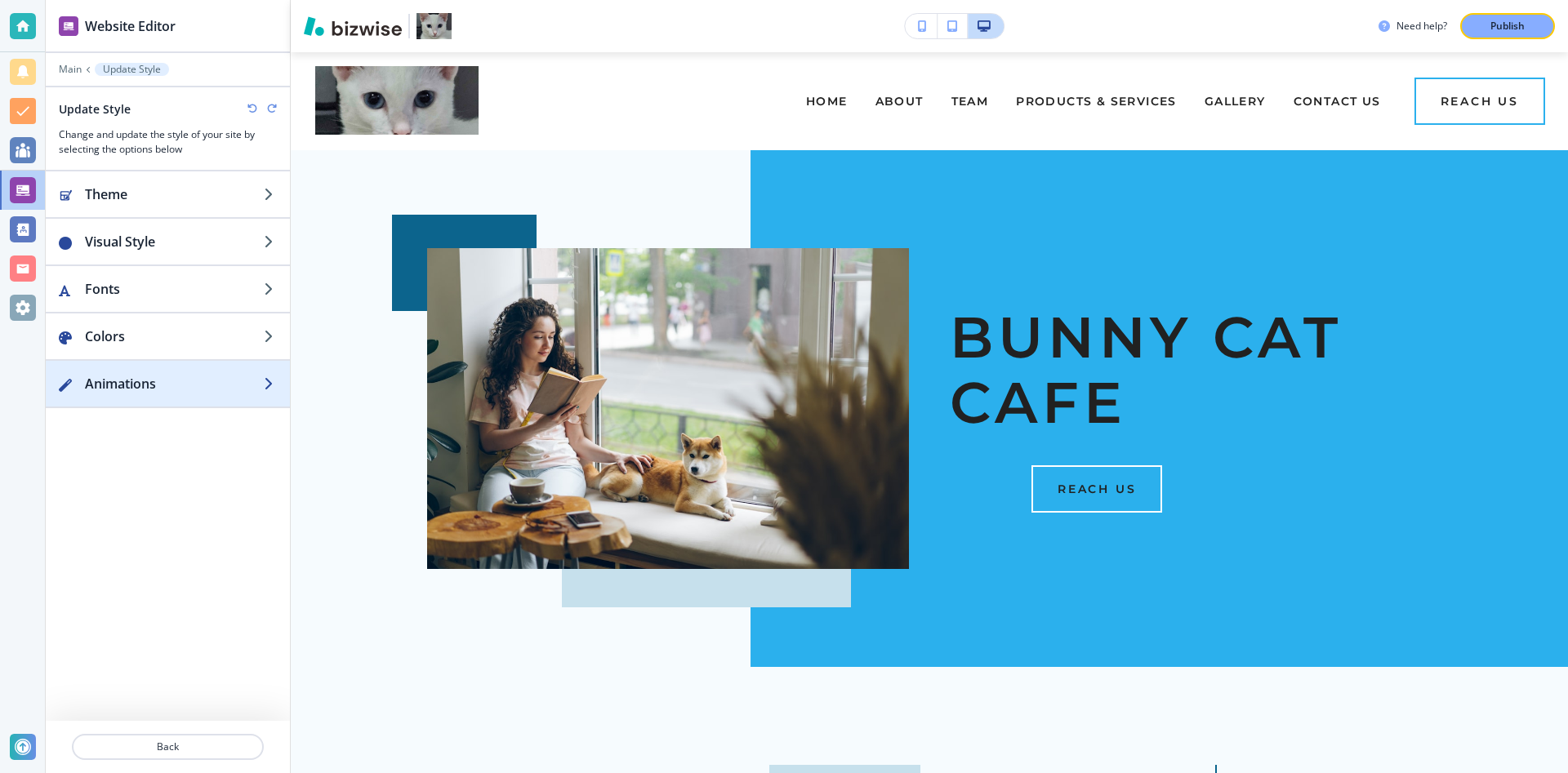
click at [203, 395] on div "button" at bounding box center [168, 400] width 244 height 13
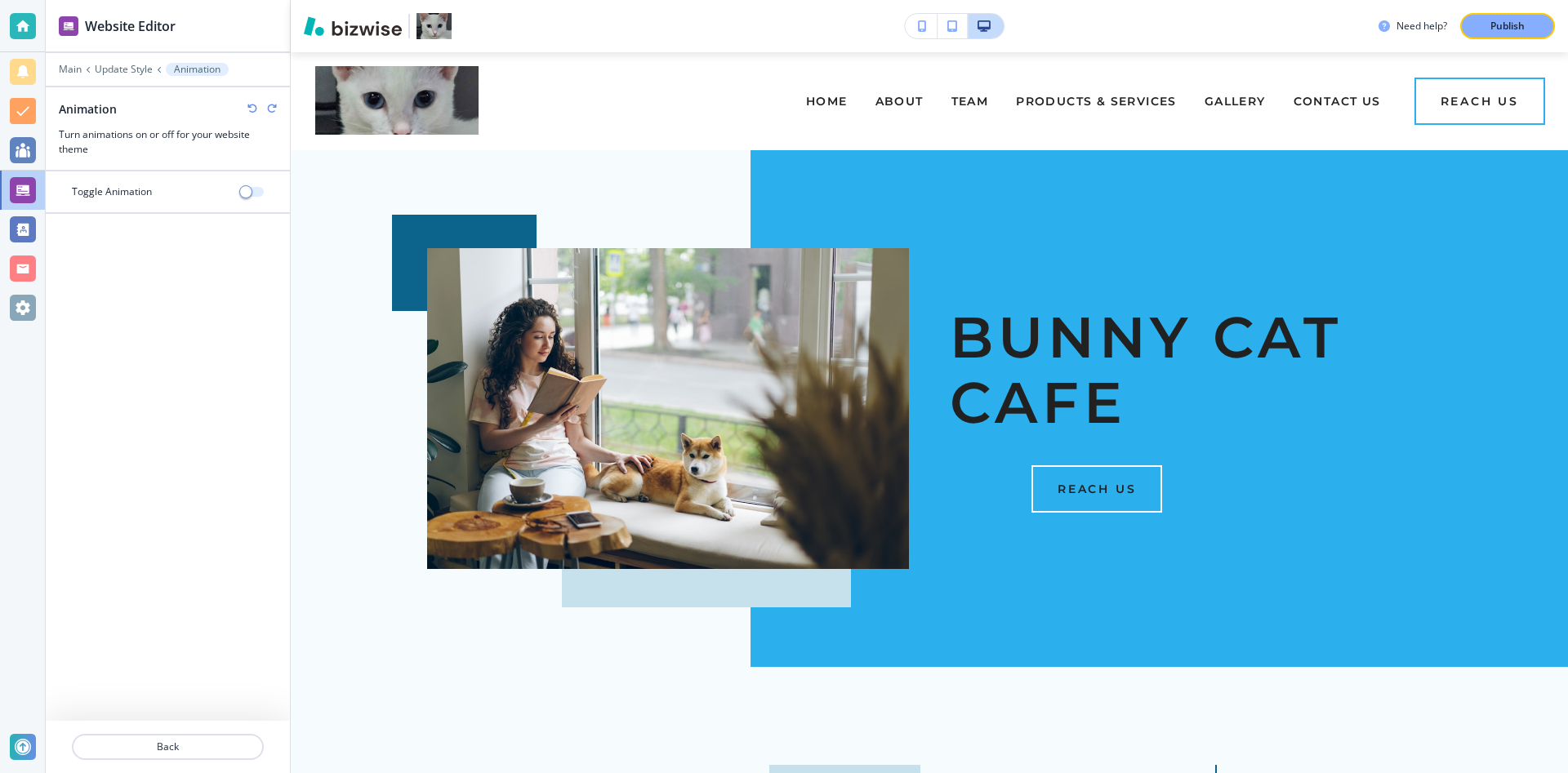
click at [252, 188] on button "button" at bounding box center [253, 191] width 23 height 10
